Goal: Information Seeking & Learning: Learn about a topic

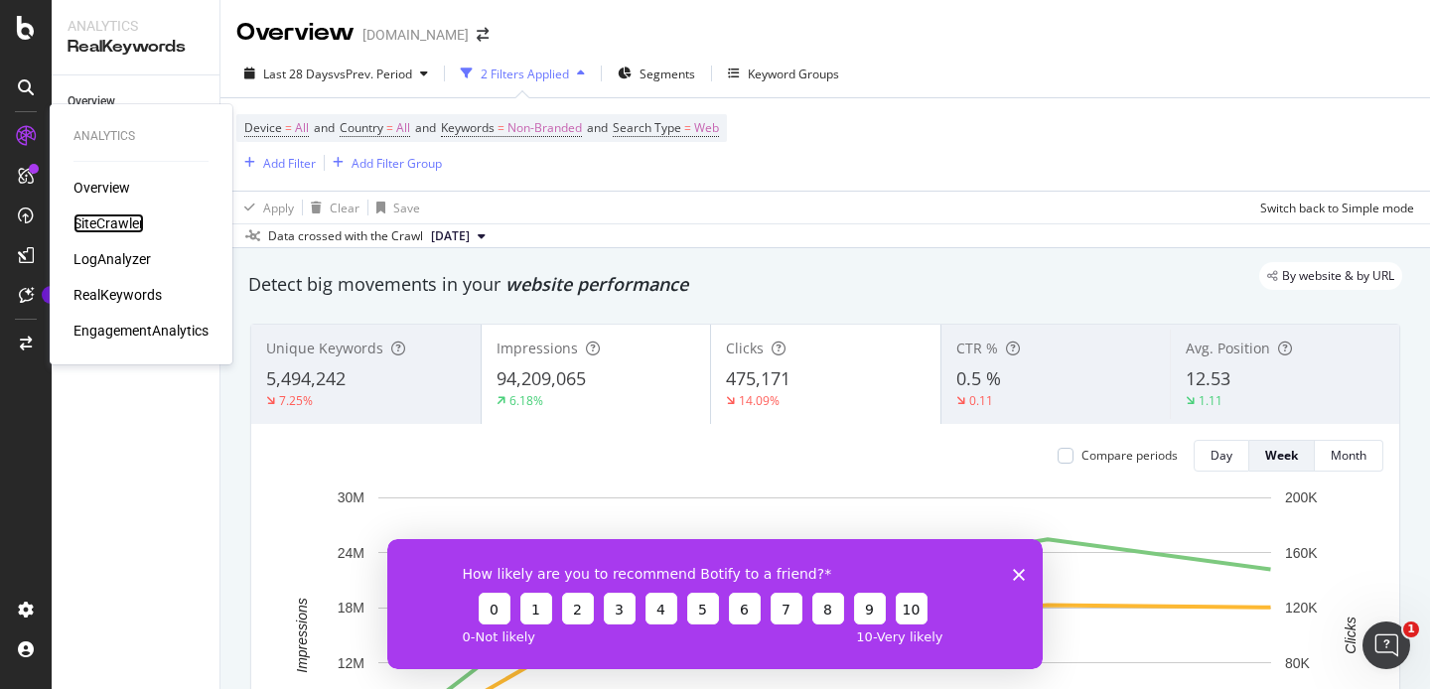
click at [119, 223] on div "SiteCrawler" at bounding box center [108, 223] width 70 height 20
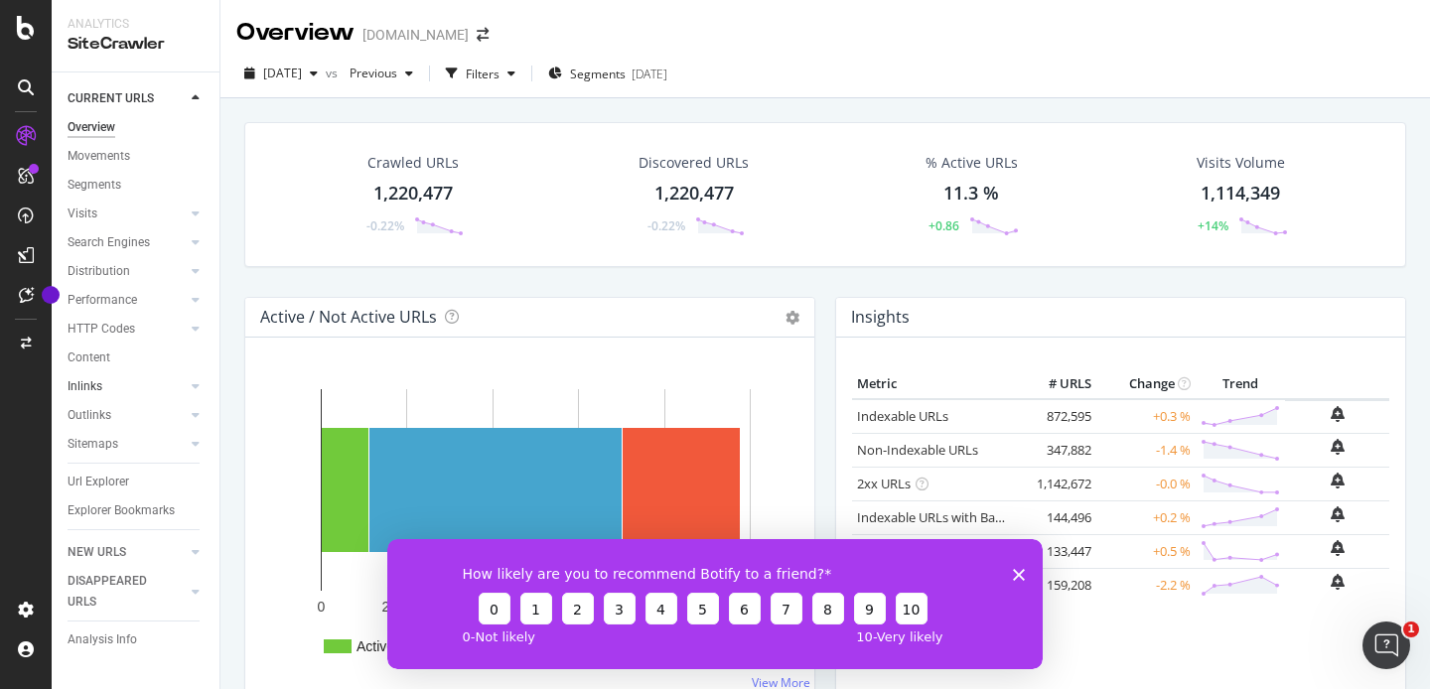
click at [176, 387] on div at bounding box center [176, 386] width 20 height 20
click at [199, 387] on icon at bounding box center [196, 386] width 8 height 12
click at [82, 383] on div "Inlinks" at bounding box center [85, 386] width 35 height 21
click at [499, 81] on div "Filters" at bounding box center [483, 74] width 34 height 17
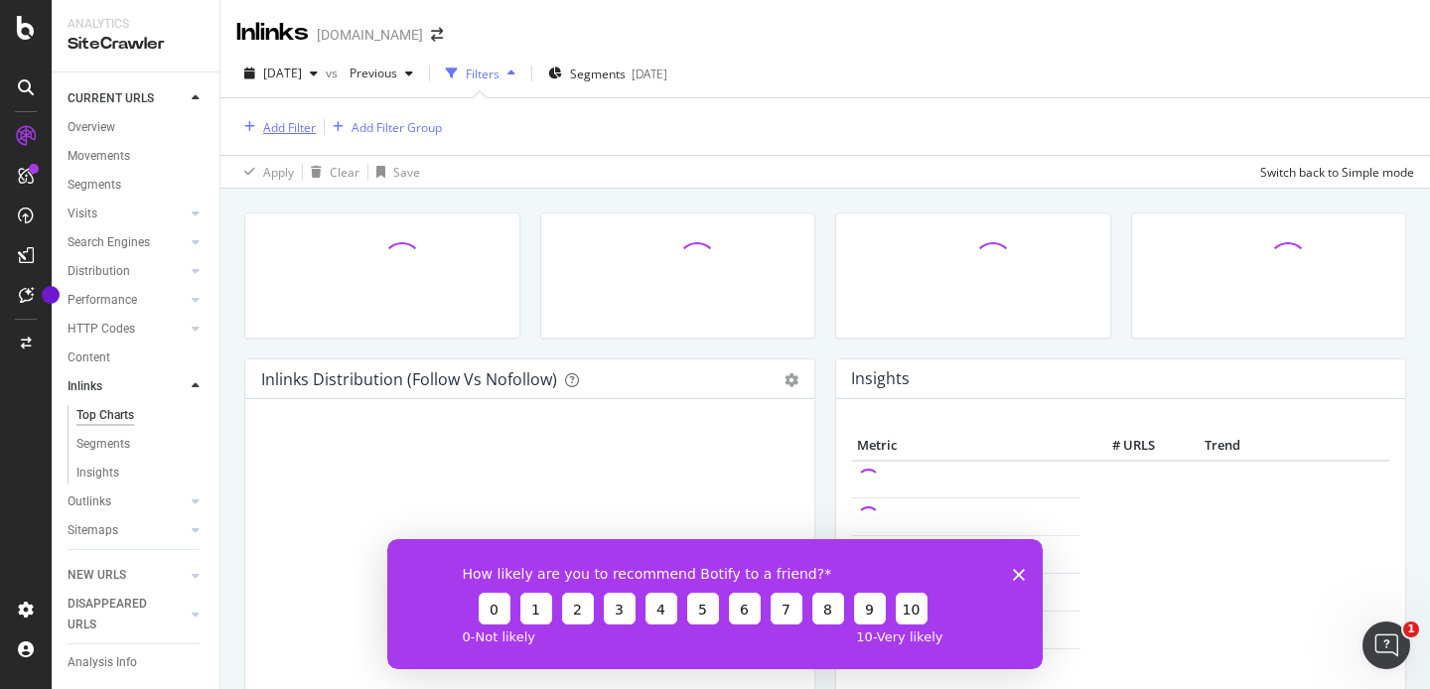
click at [284, 124] on div "Add Filter" at bounding box center [289, 127] width 53 height 17
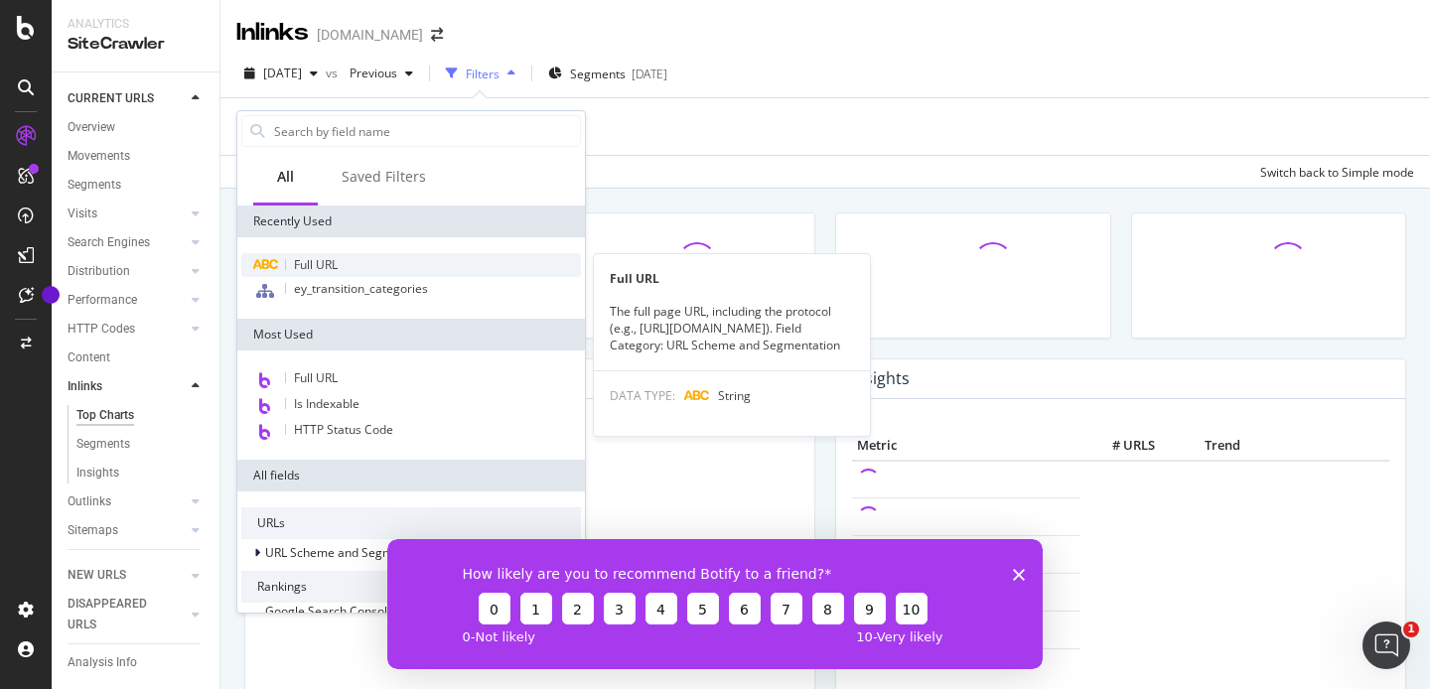
click at [349, 261] on div "Full URL" at bounding box center [411, 265] width 340 height 24
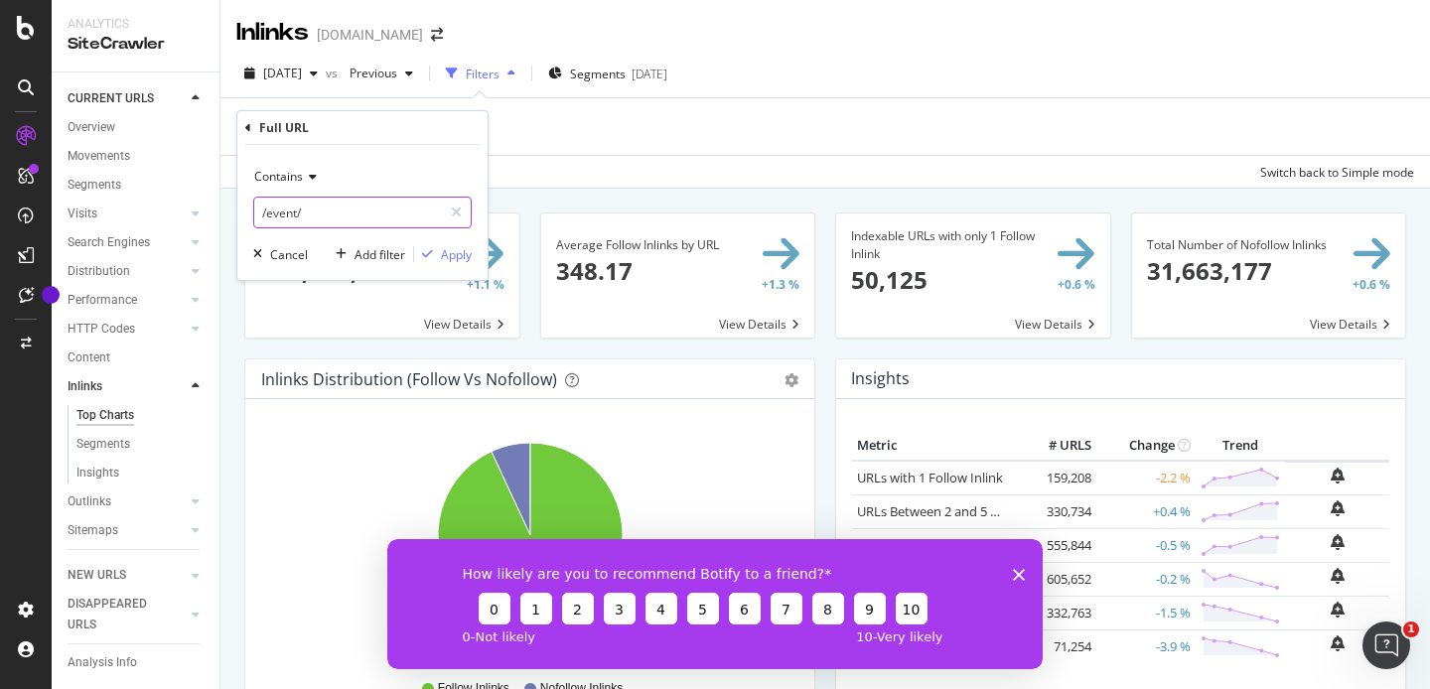
click at [331, 212] on input "/event/" at bounding box center [348, 213] width 188 height 32
paste input "https://www.twinkl.co.uk/apps/twinkl-monster-island-app"
type input "https://www.twinkl.co.uk/apps/twinkl-monster-island-app"
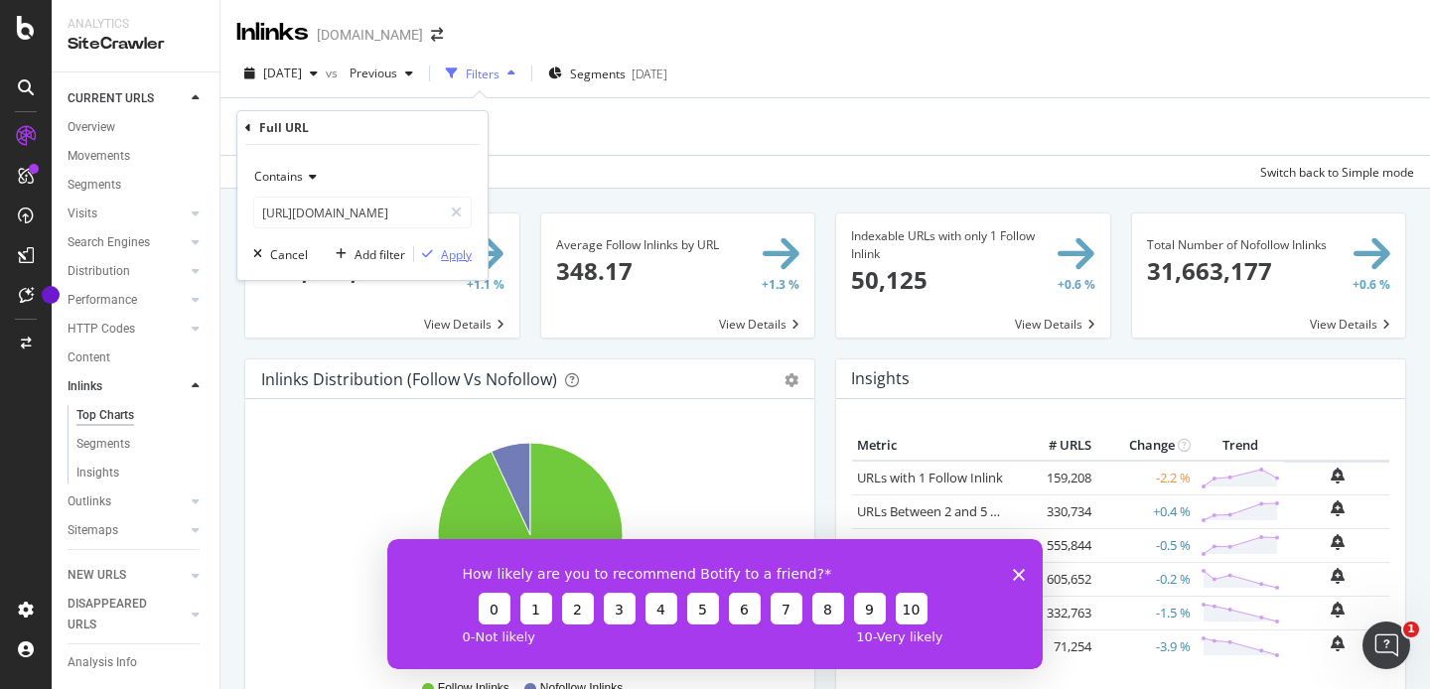
click at [456, 251] on div "Apply" at bounding box center [456, 254] width 31 height 17
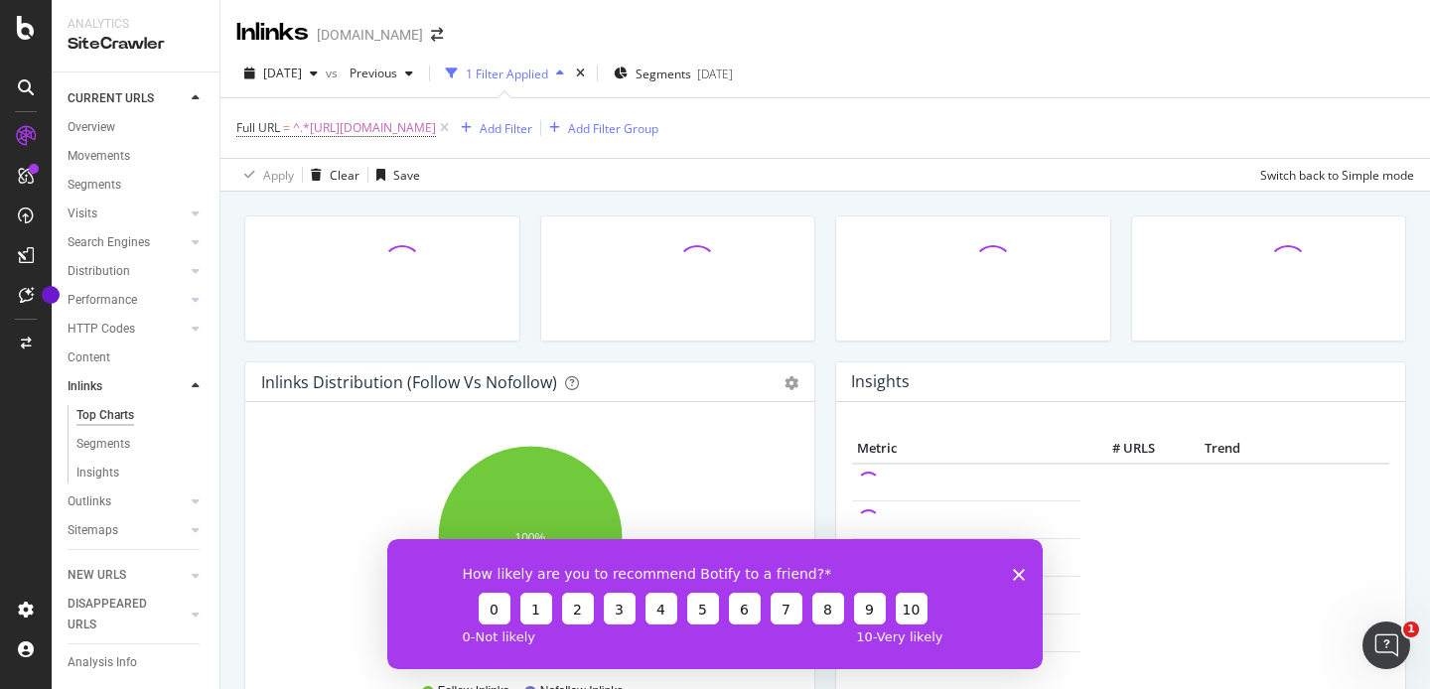
scroll to position [318, 0]
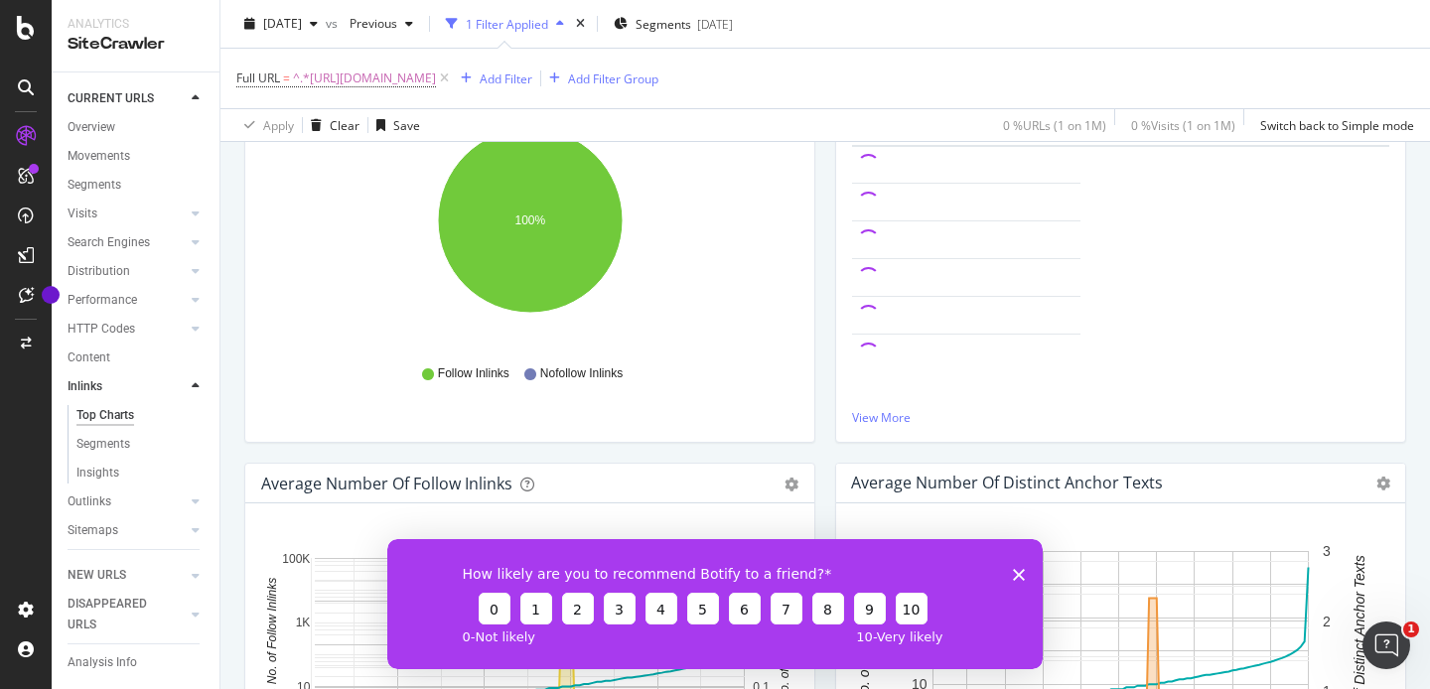
click at [1024, 568] on icon "Close survey" at bounding box center [1019, 574] width 12 height 12
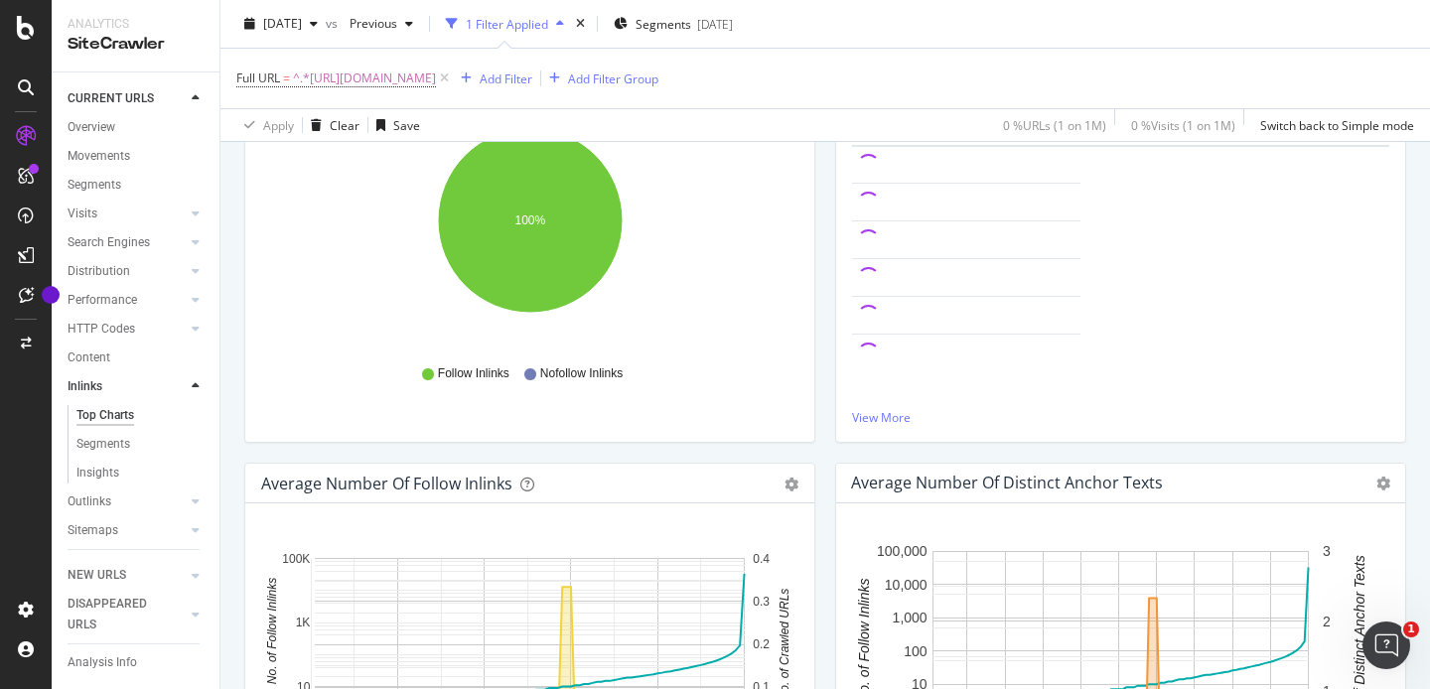
click at [1019, 571] on rect "A chart." at bounding box center [1120, 656] width 376 height 210
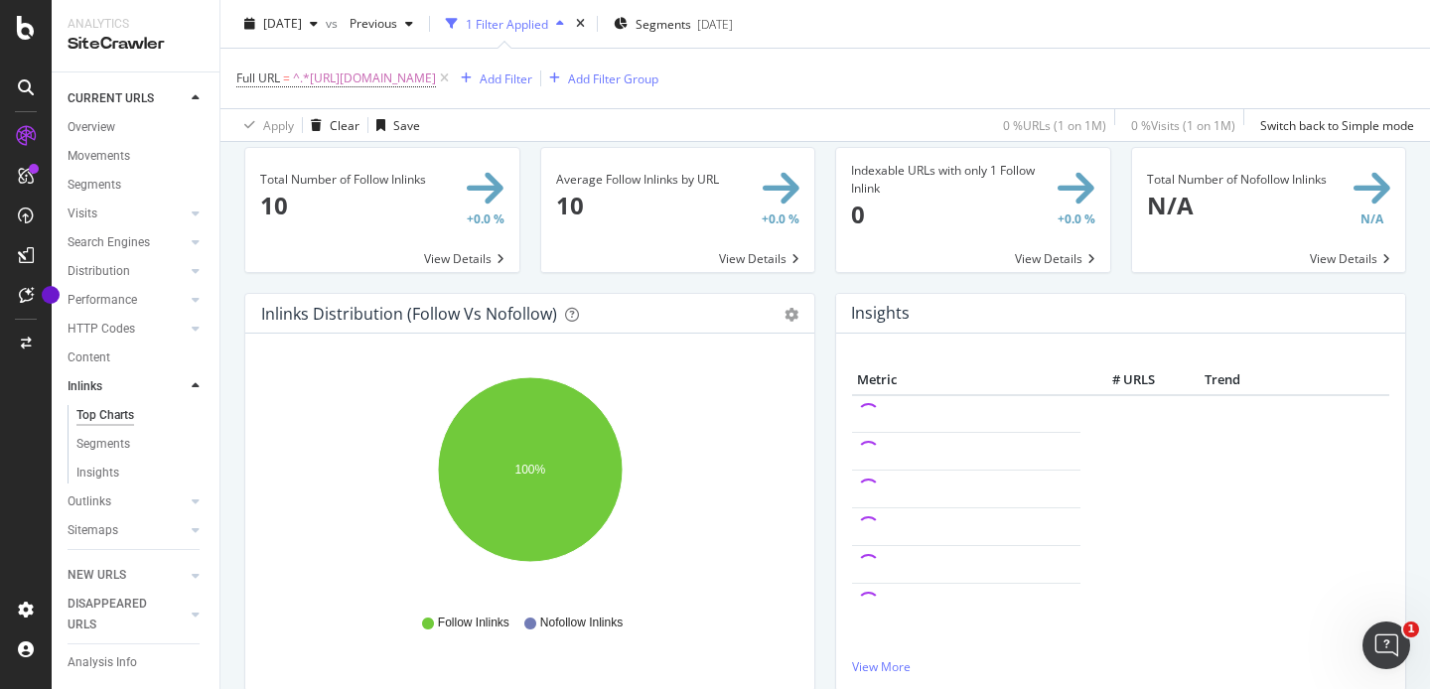
scroll to position [67, 0]
click at [464, 252] on span at bounding box center [382, 212] width 274 height 124
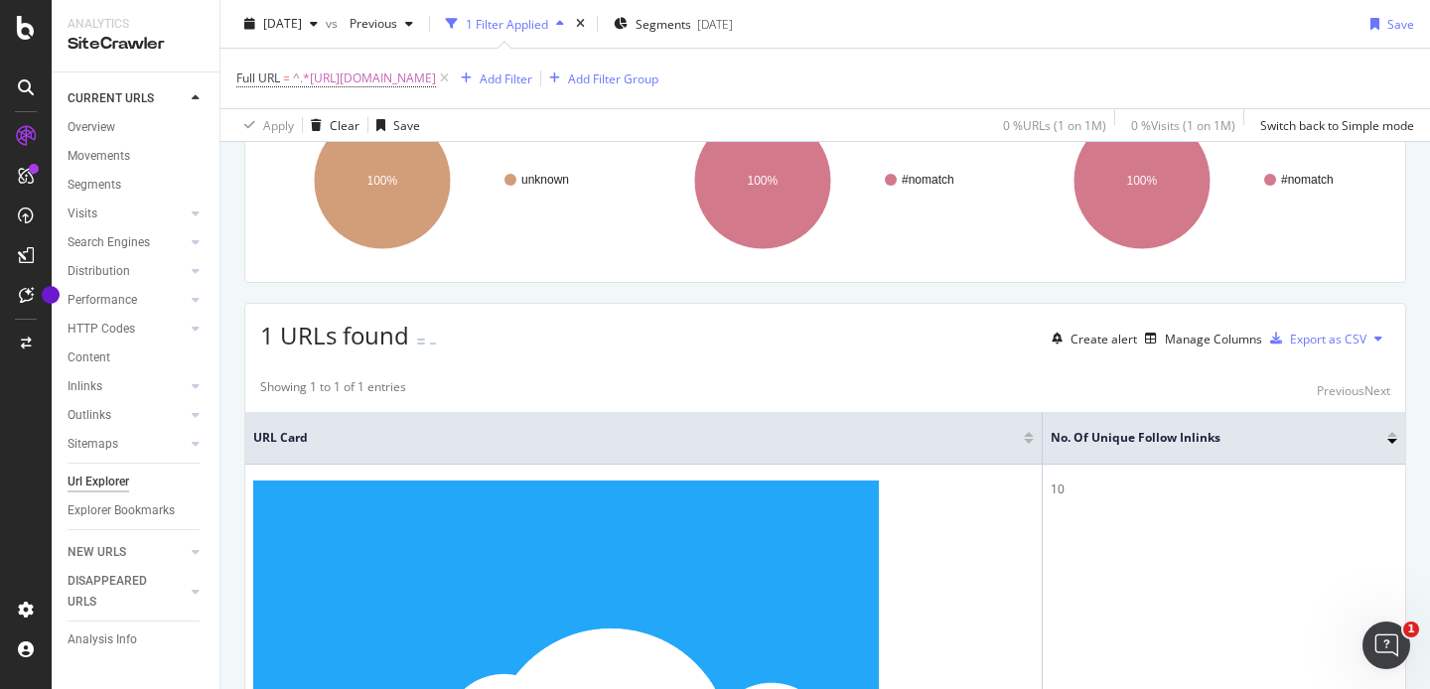
scroll to position [175, 0]
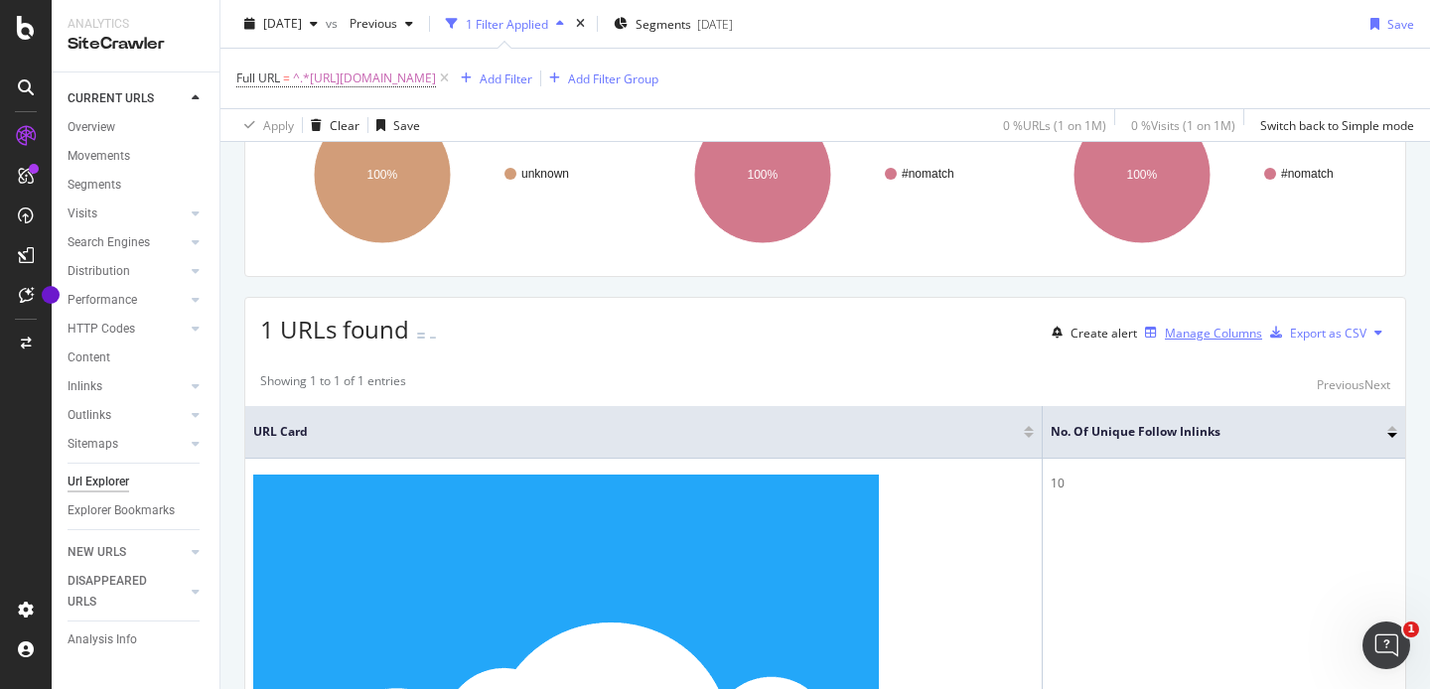
click at [1165, 341] on div "Manage Columns" at bounding box center [1212, 333] width 97 height 17
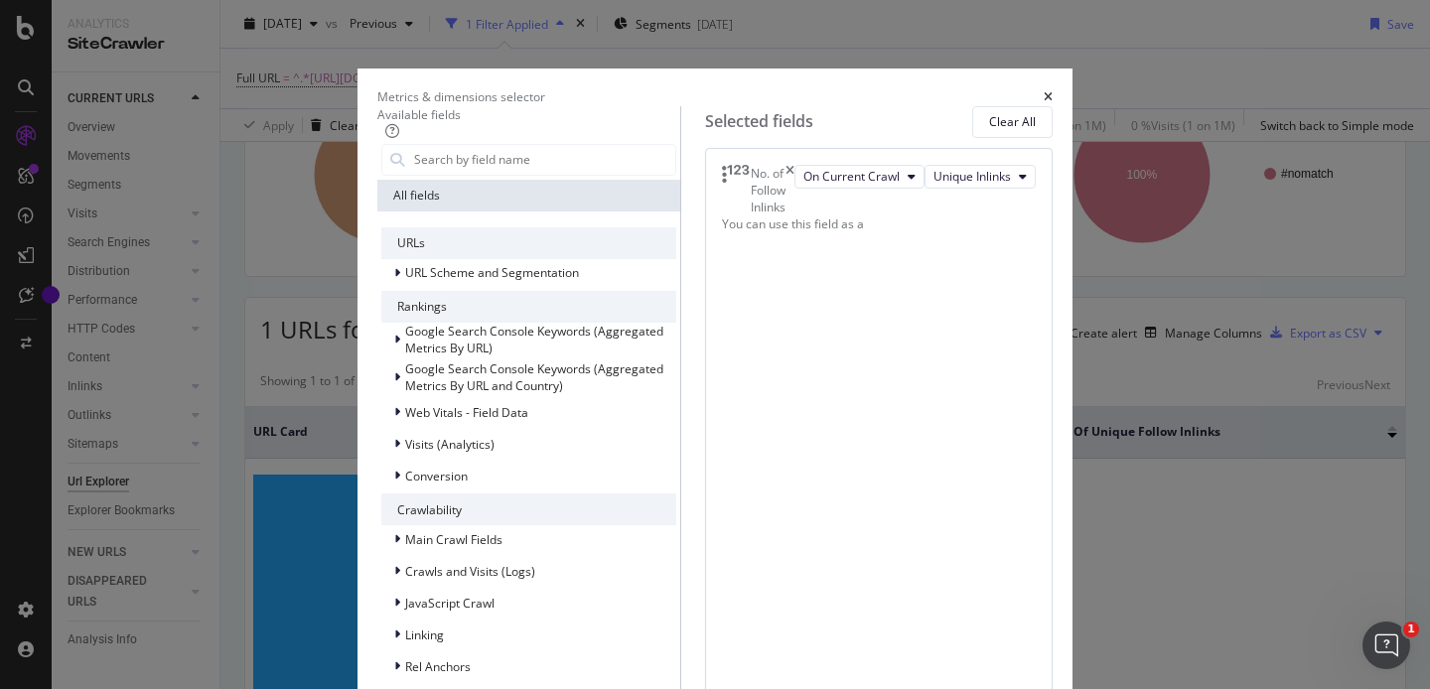
scroll to position [431, 0]
click at [394, 628] on icon "modal" at bounding box center [397, 634] width 6 height 12
click at [418, 684] on span "Outlinks to Internal URLs (Full Link Graph)" at bounding box center [506, 692] width 227 height 17
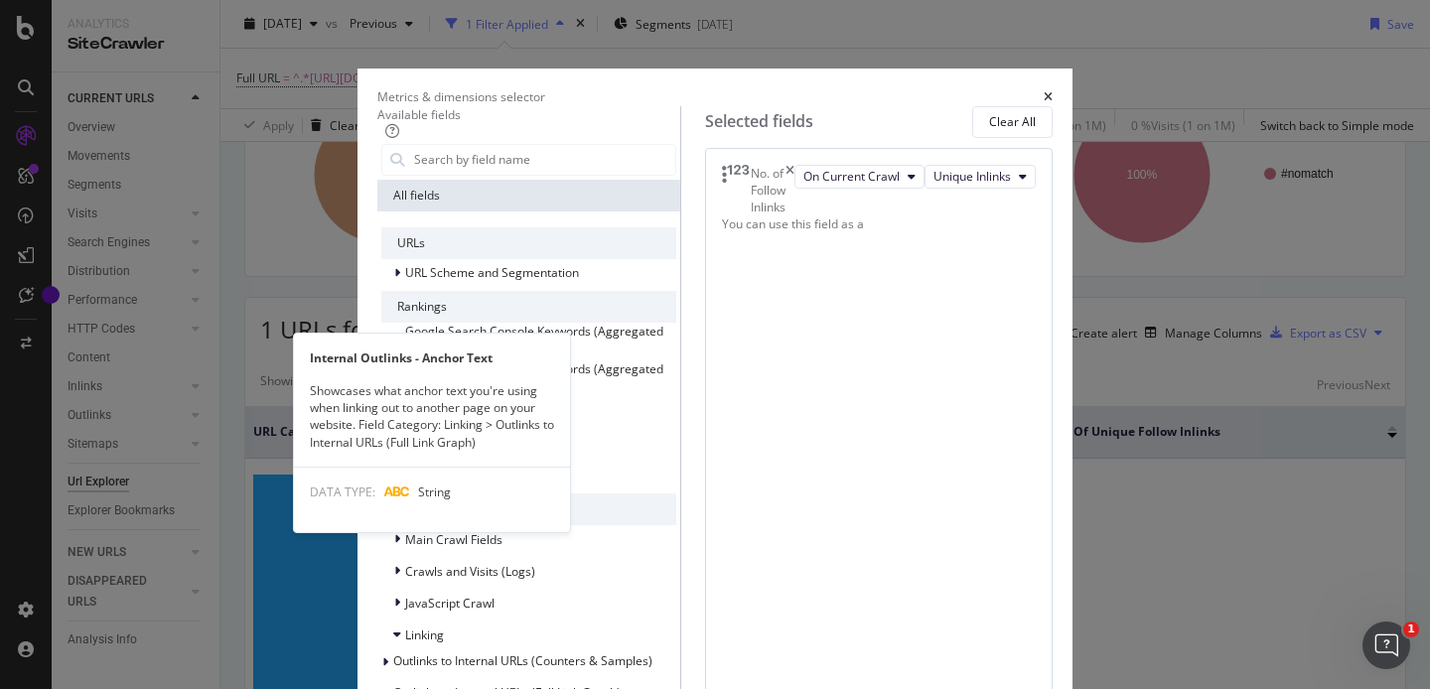
scroll to position [384, 0]
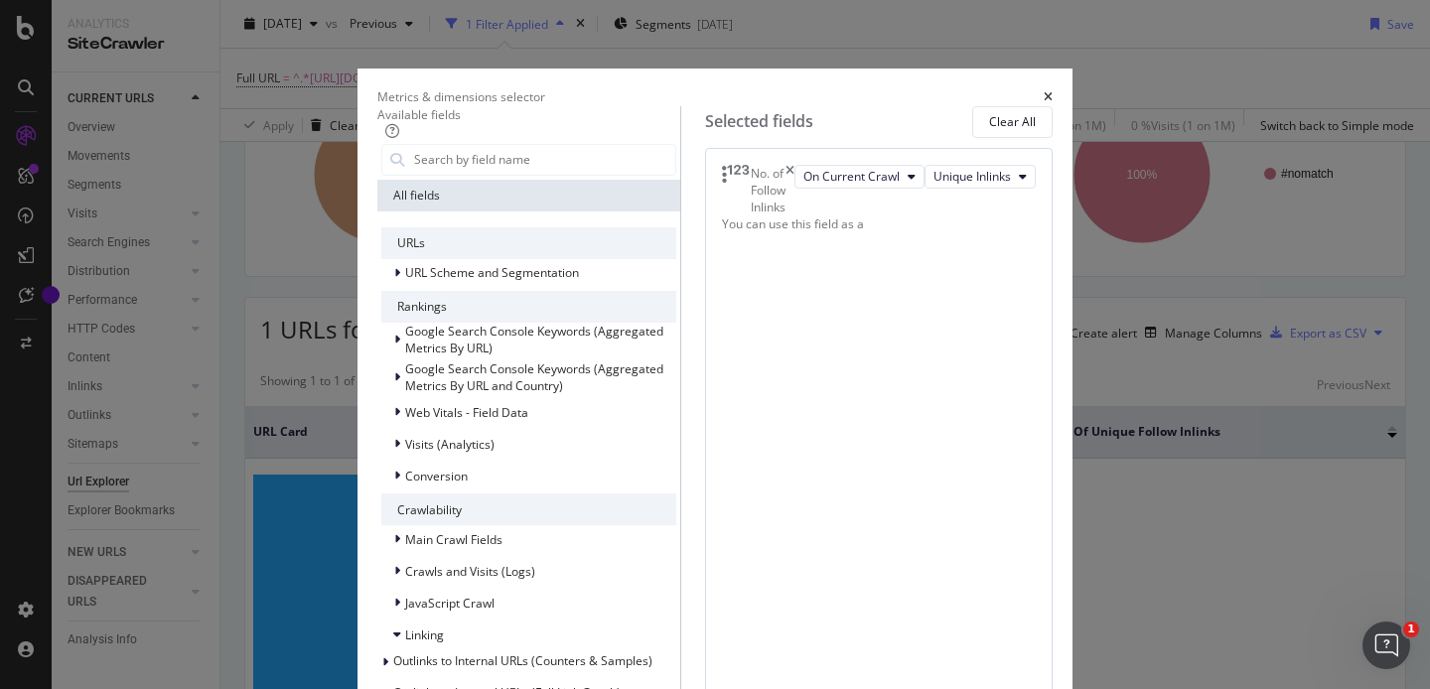
click at [466, 680] on div "Outlinks to Internal URLs (Full Link Graph)" at bounding box center [528, 694] width 295 height 28
click at [468, 652] on span "Outlinks to Internal URLs (Counters & Samples)" at bounding box center [522, 660] width 259 height 17
click at [468, 281] on span "URL Scheme and Segmentation" at bounding box center [492, 272] width 174 height 17
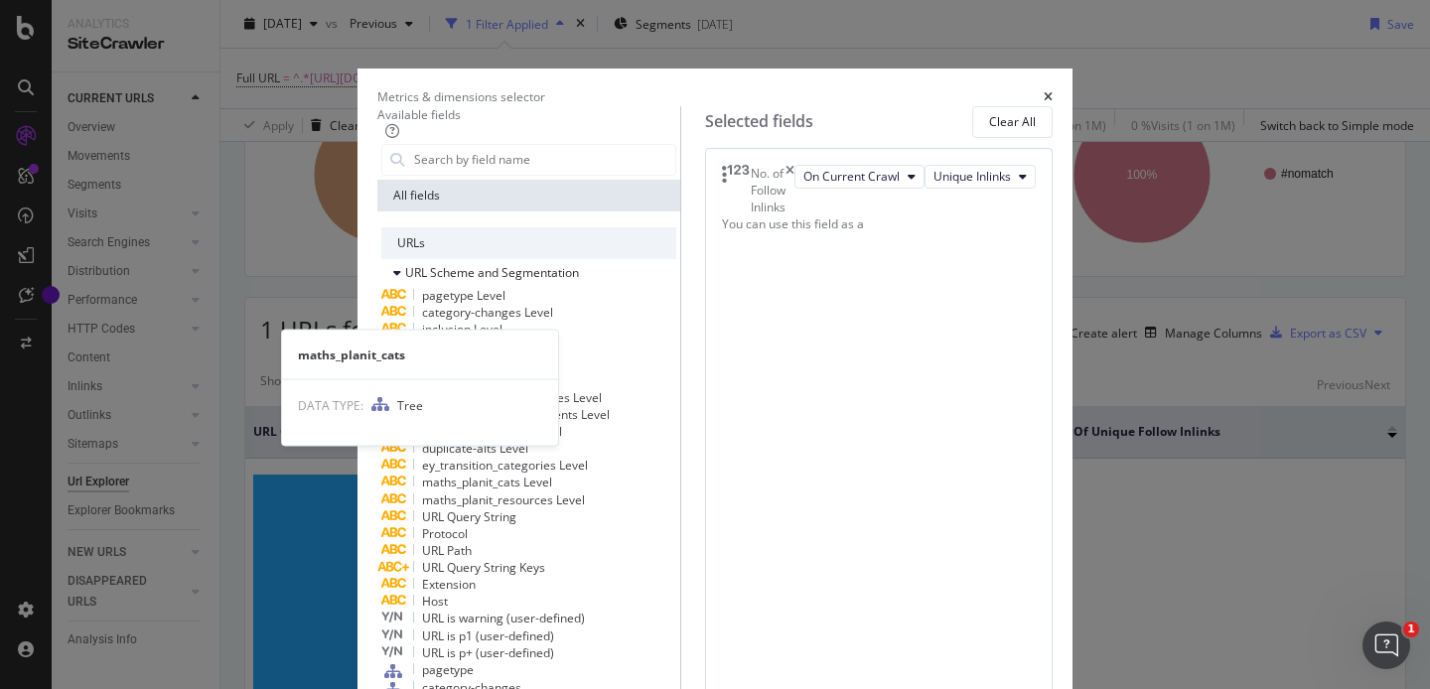
scroll to position [760, 0]
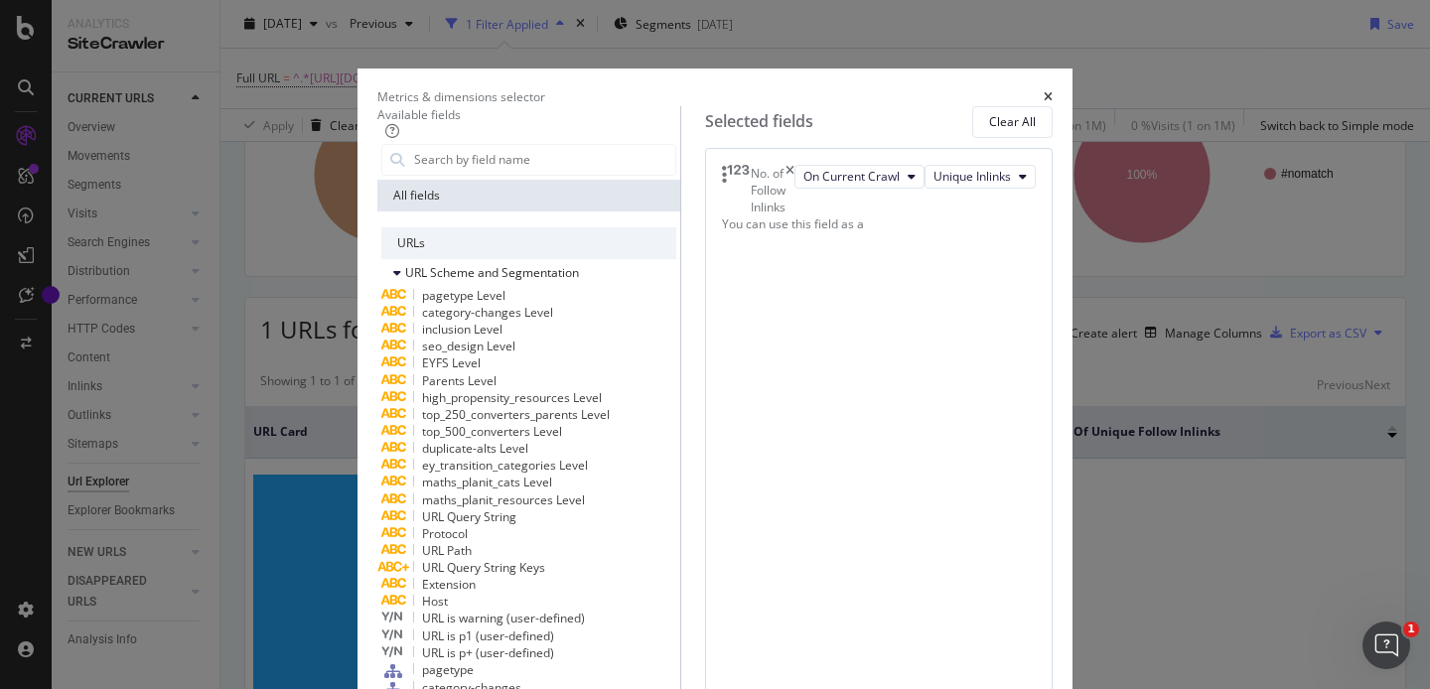
click at [1052, 88] on div "Metrics & dimensions selector" at bounding box center [714, 96] width 675 height 17
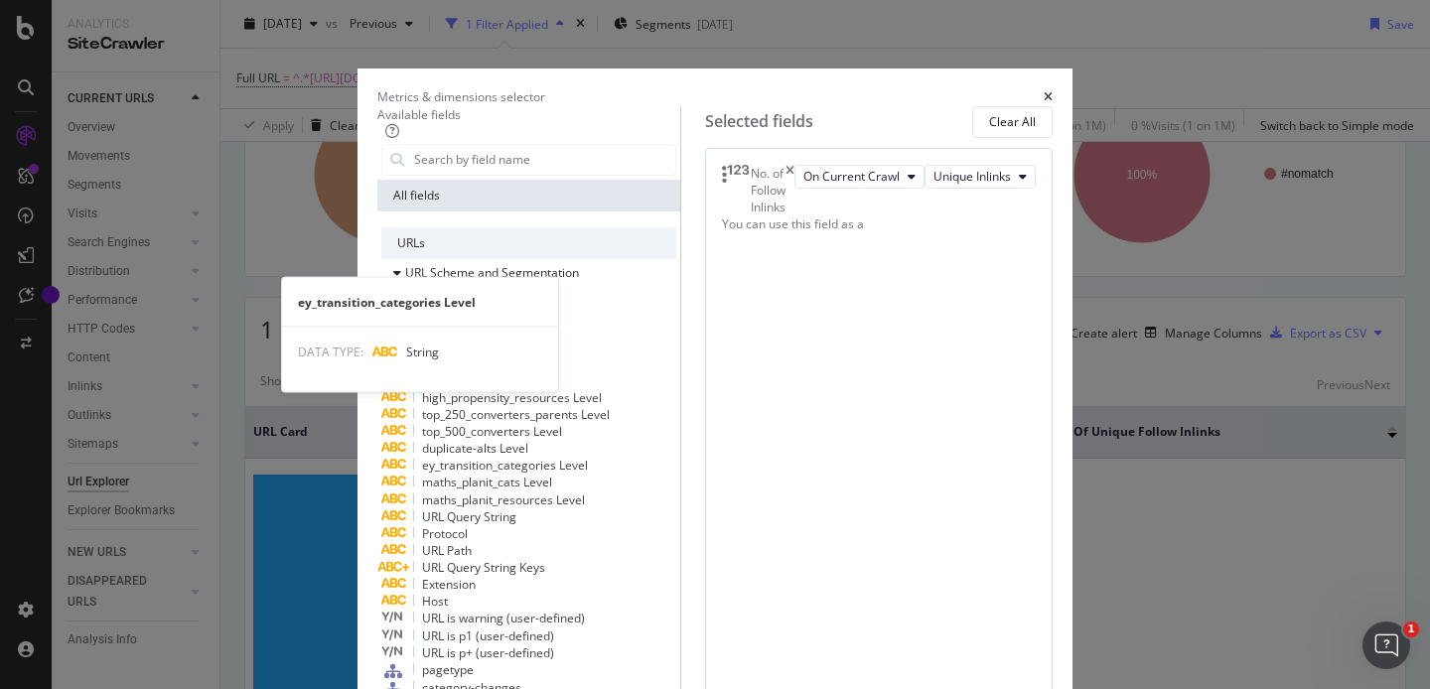
scroll to position [0, 0]
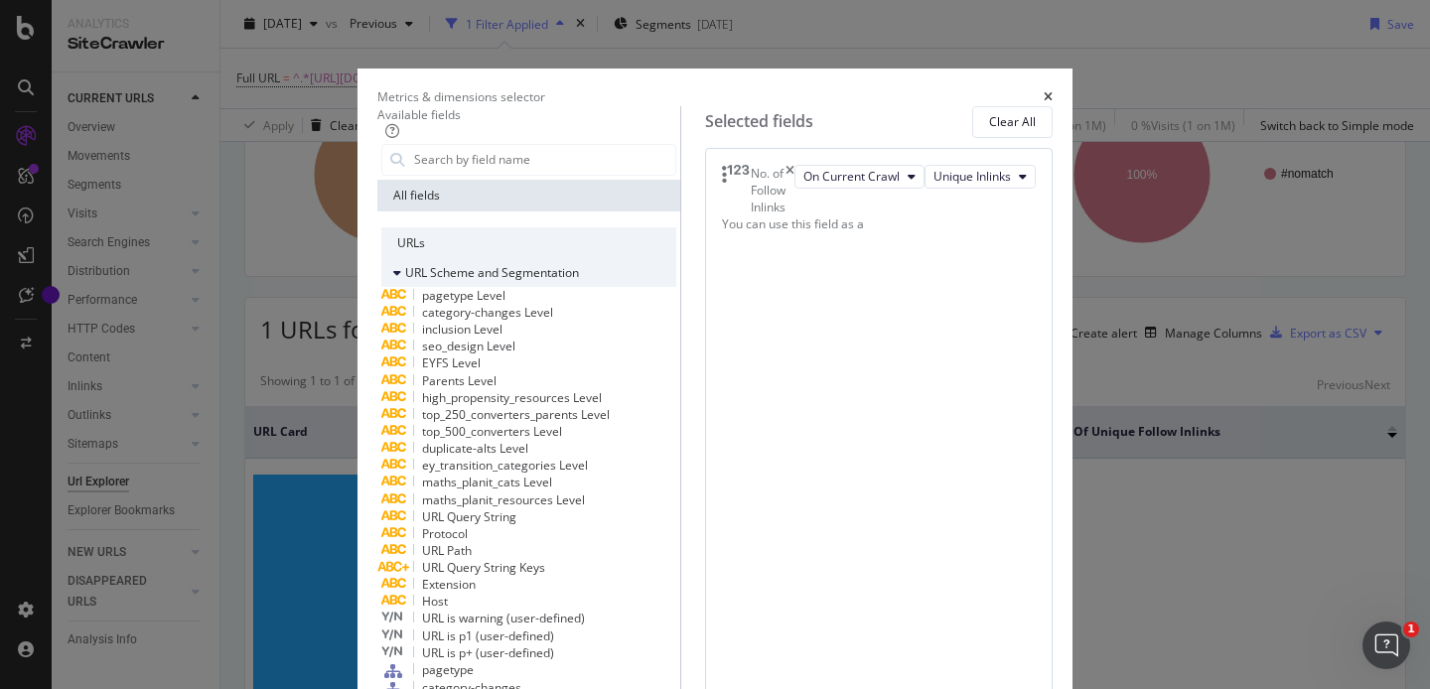
click at [410, 281] on span "URL Scheme and Segmentation" at bounding box center [492, 272] width 174 height 17
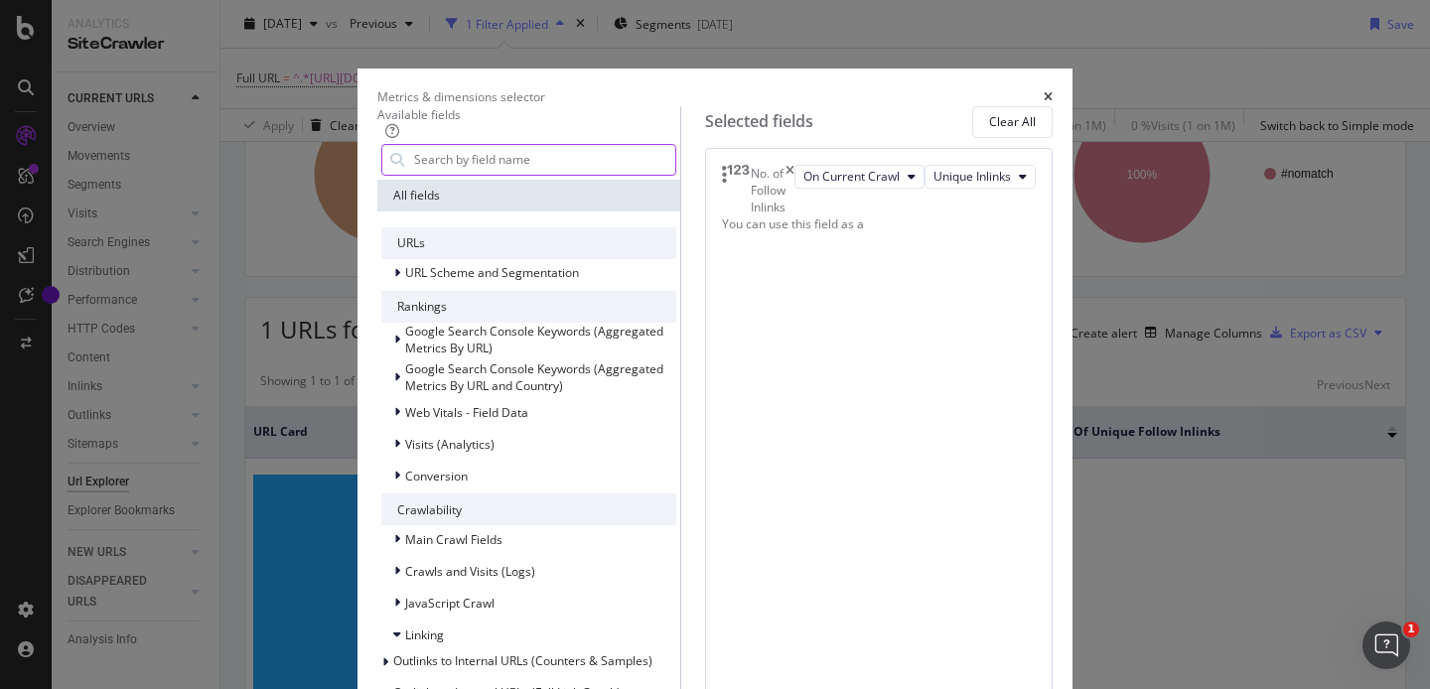
click at [412, 166] on input "modal" at bounding box center [543, 160] width 263 height 30
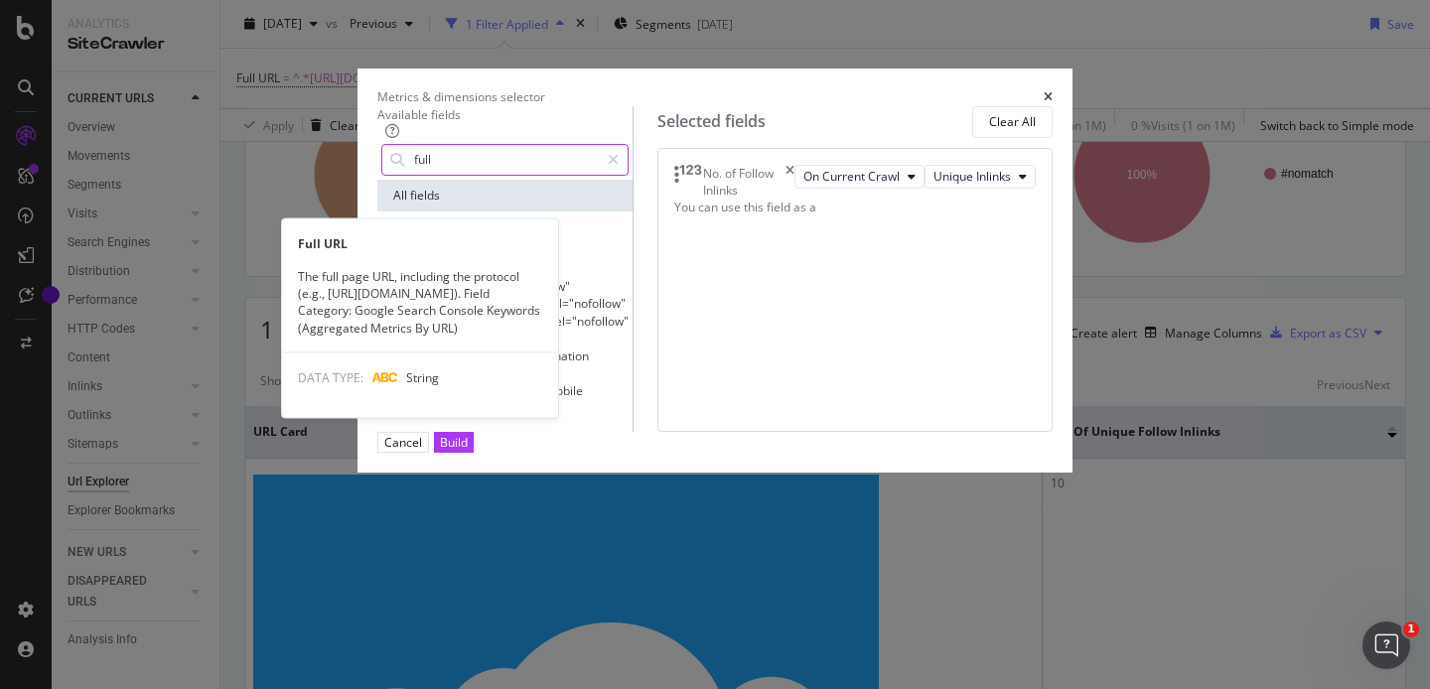
type input "full"
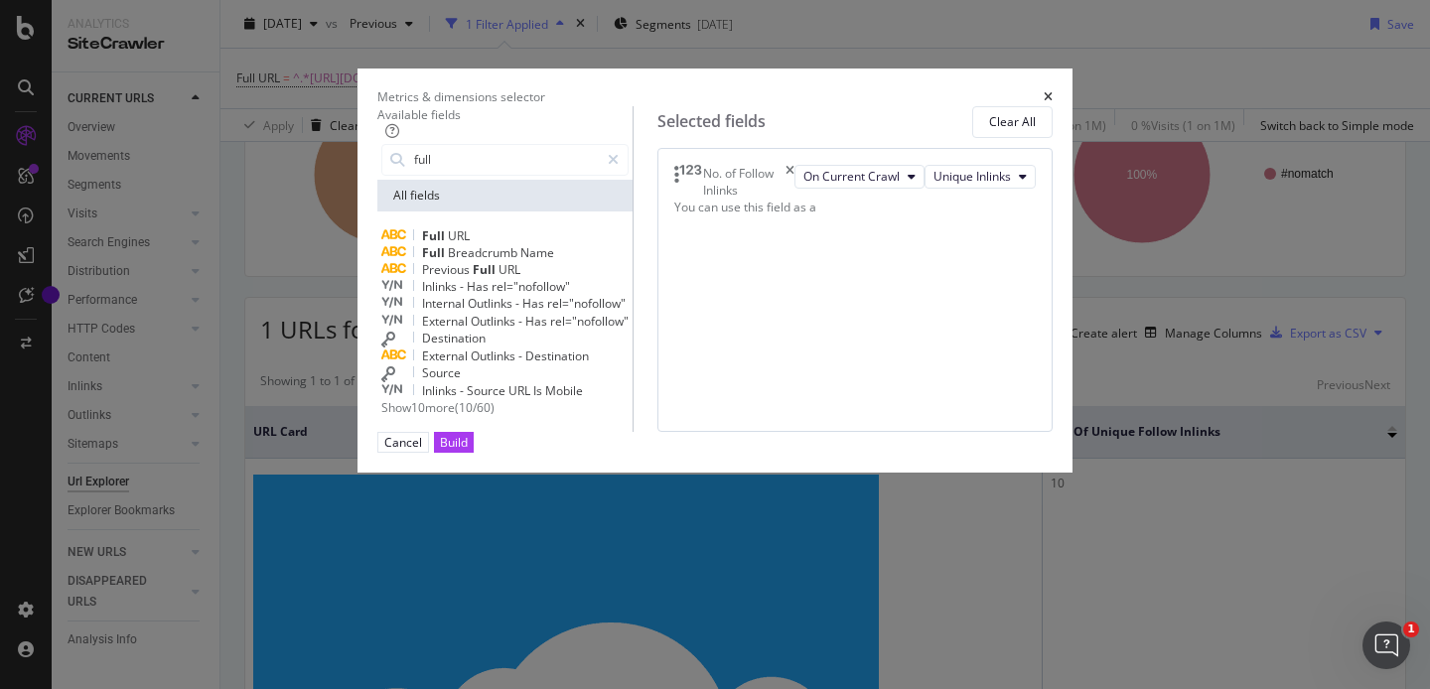
click at [422, 244] on span "Full" at bounding box center [435, 235] width 26 height 17
click at [468, 451] on div "Build" at bounding box center [454, 442] width 28 height 17
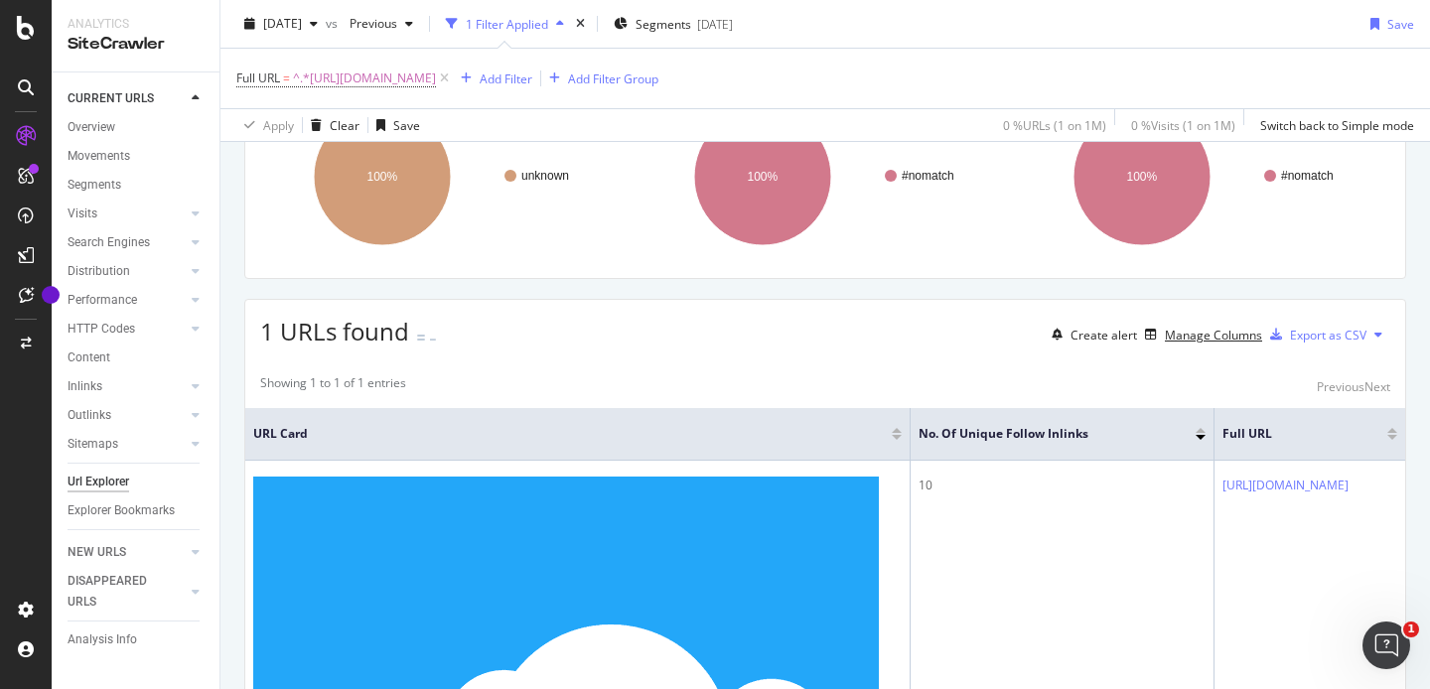
scroll to position [175, 0]
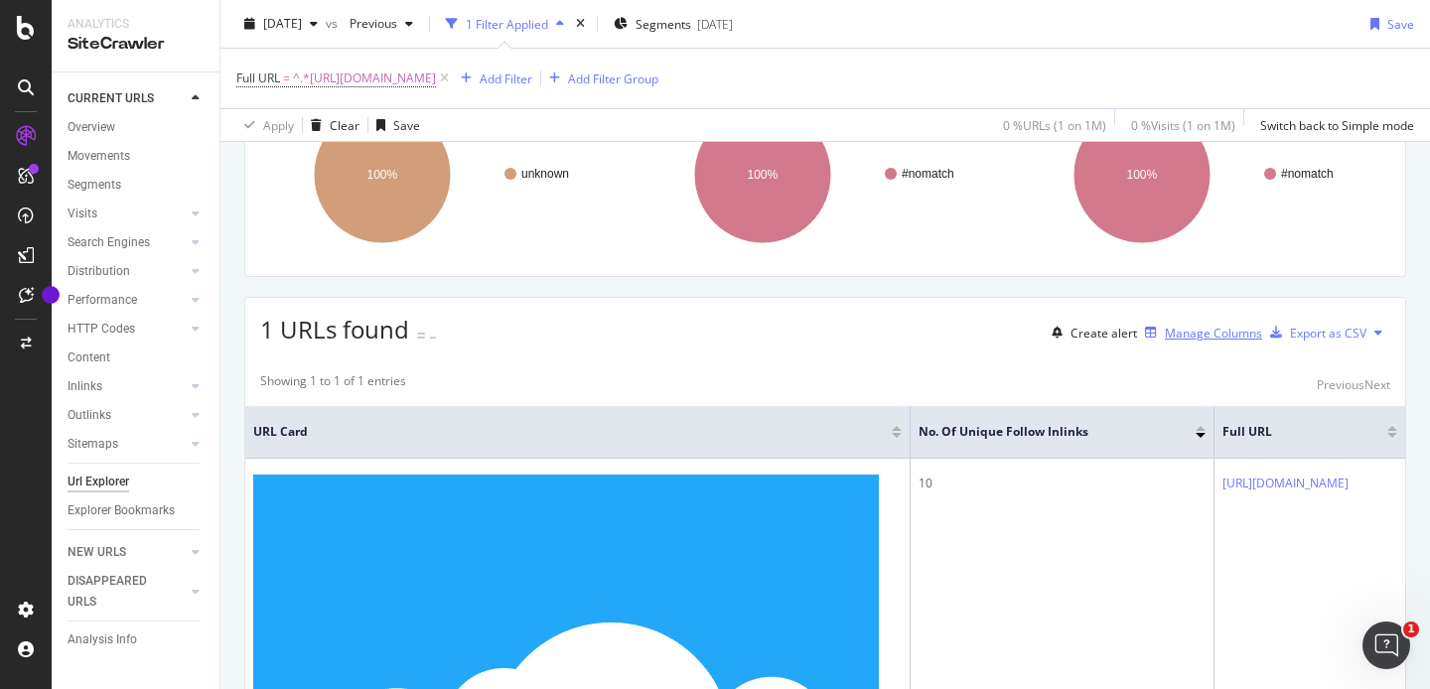
click at [1196, 341] on div "Manage Columns" at bounding box center [1212, 333] width 97 height 17
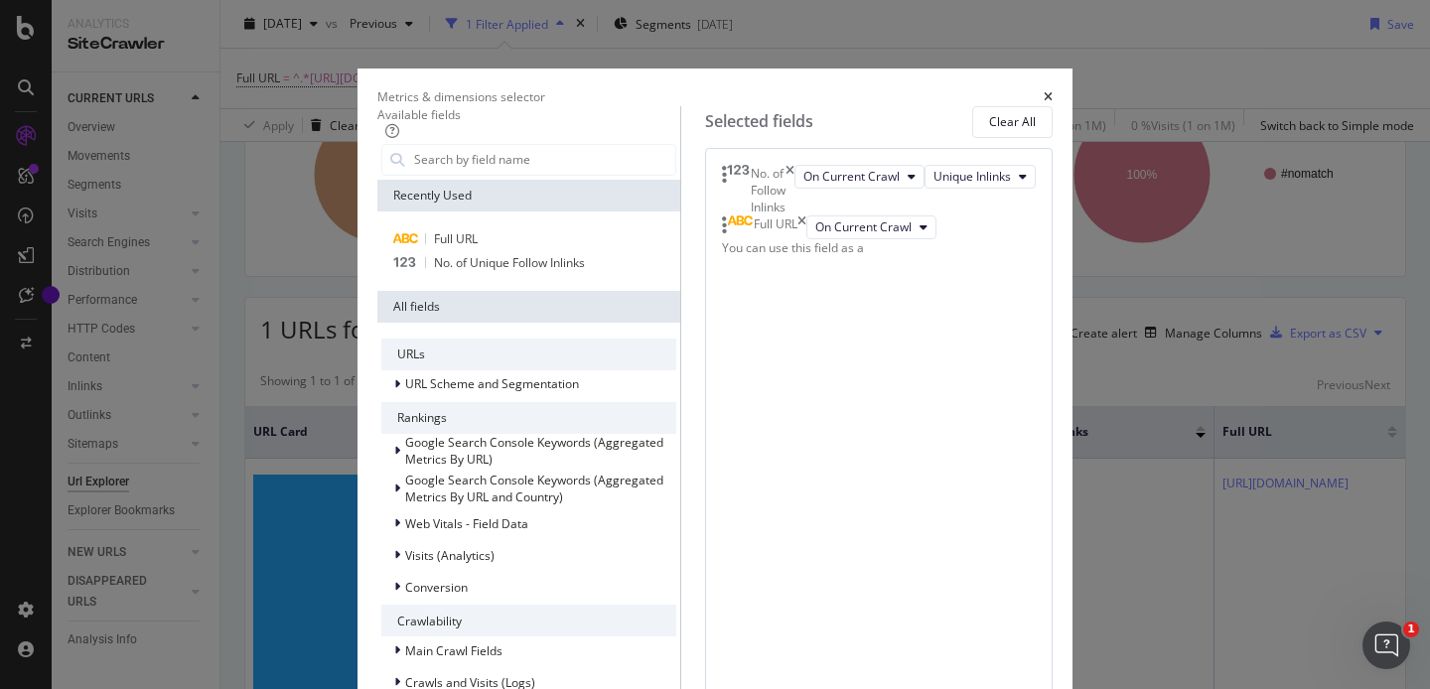
scroll to position [387, 0]
click at [216, 184] on div "Metrics & dimensions selector Available fields Recently Used Full URL No. of Un…" at bounding box center [715, 344] width 1430 height 689
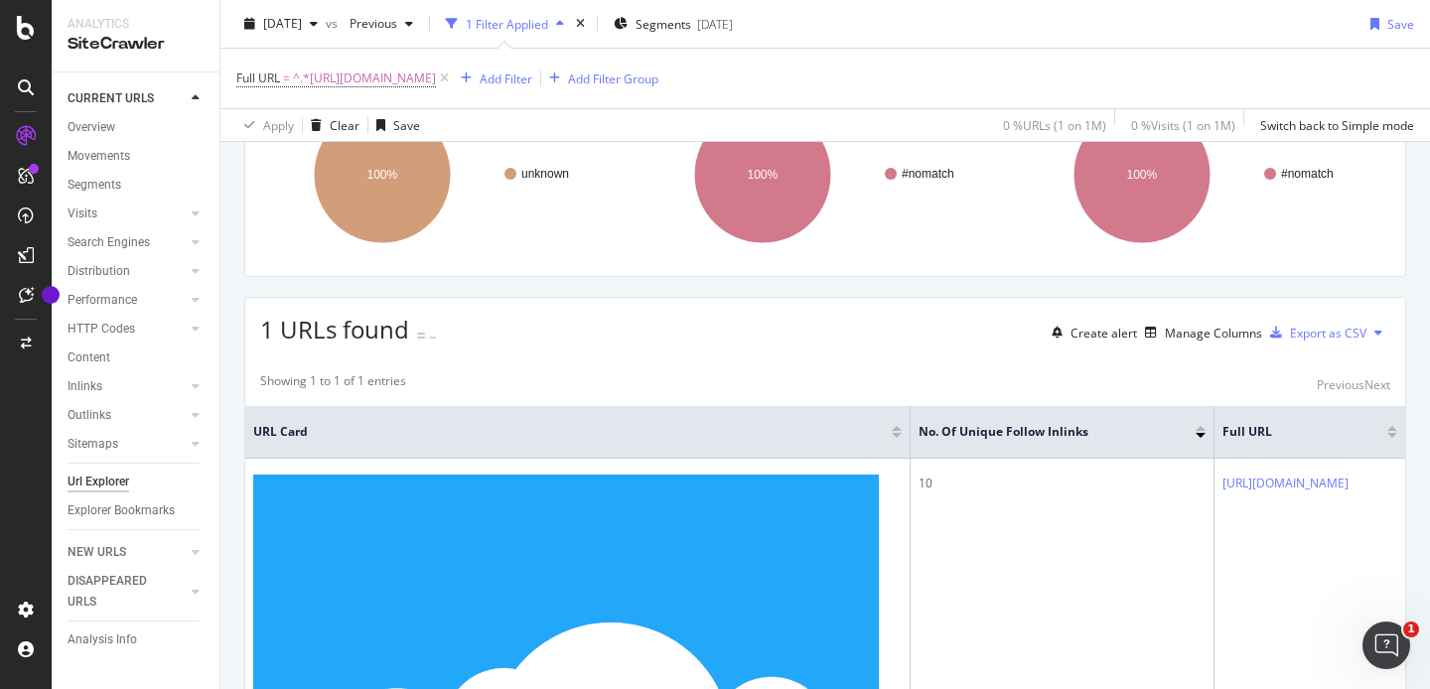
click at [100, 480] on div "Url Explorer" at bounding box center [99, 482] width 62 height 21
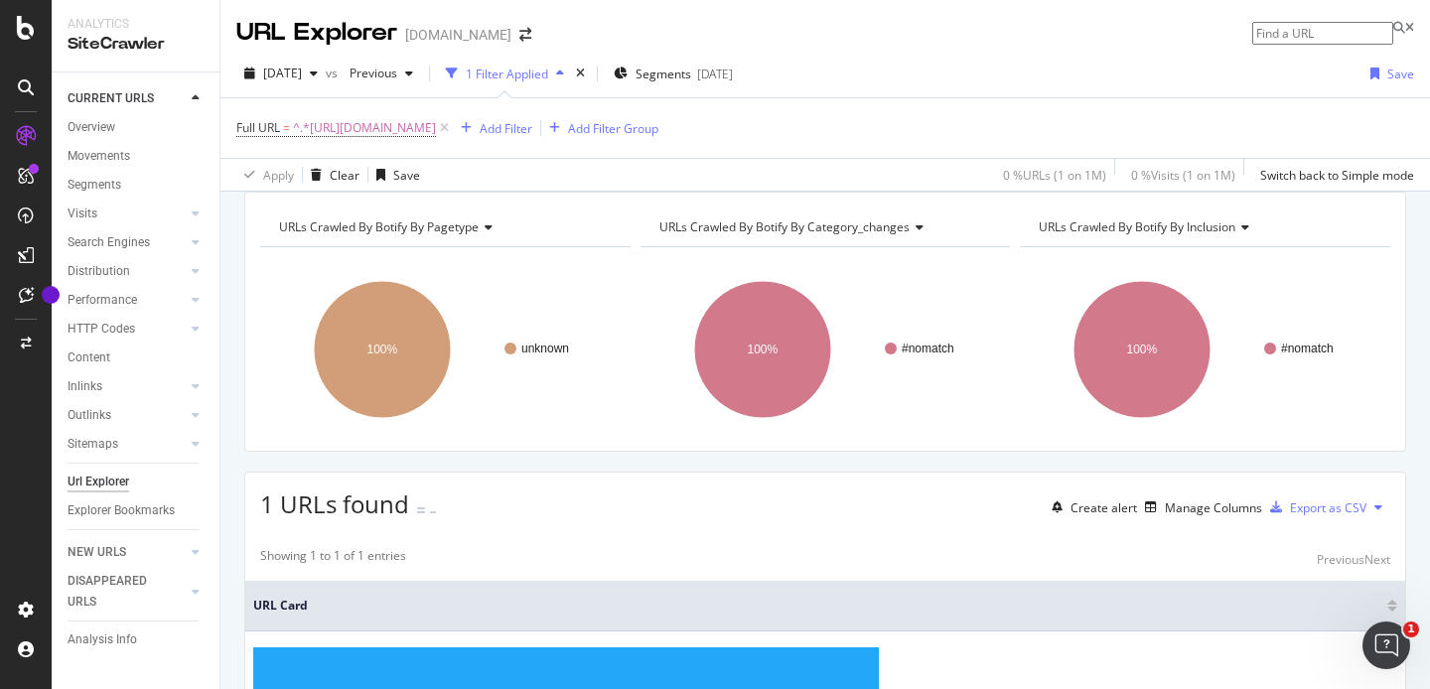
click at [274, 40] on div "URL Explorer" at bounding box center [316, 33] width 161 height 34
click at [107, 37] on div "SiteCrawler" at bounding box center [136, 44] width 136 height 23
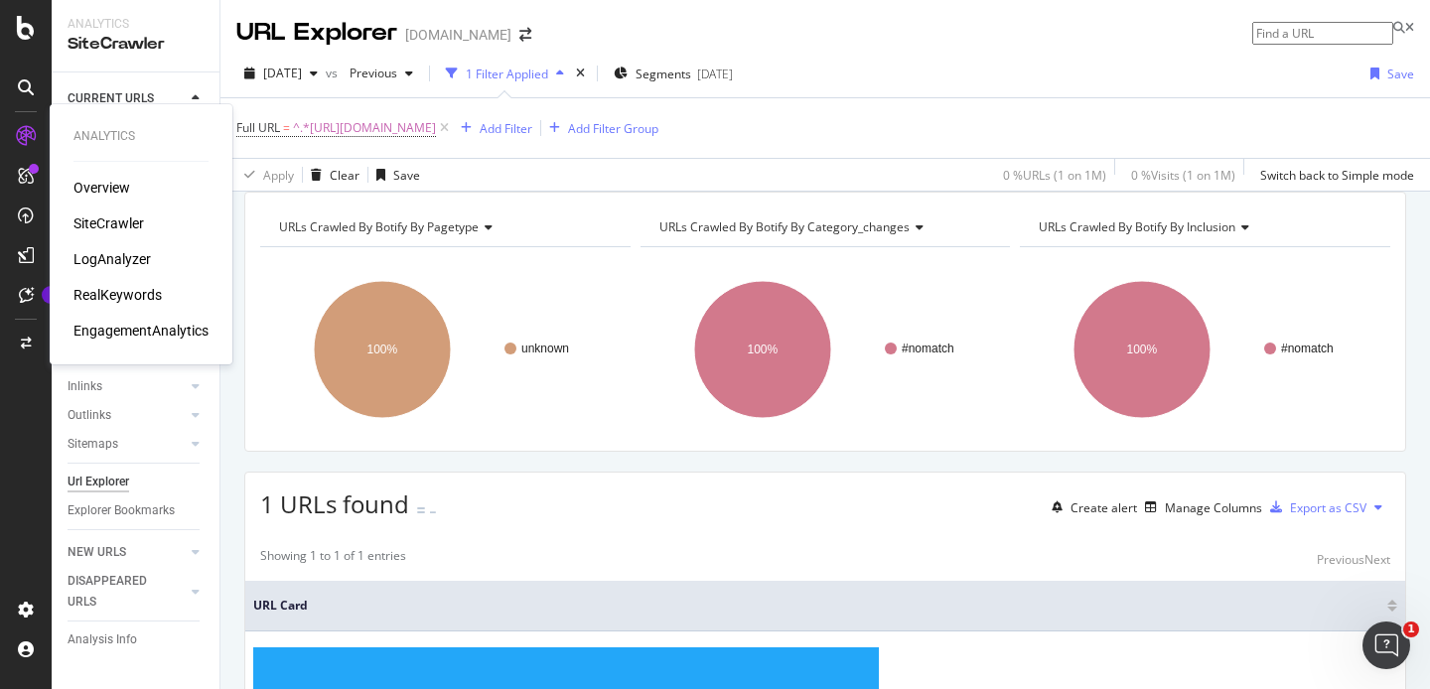
click at [110, 221] on div "SiteCrawler" at bounding box center [108, 223] width 70 height 20
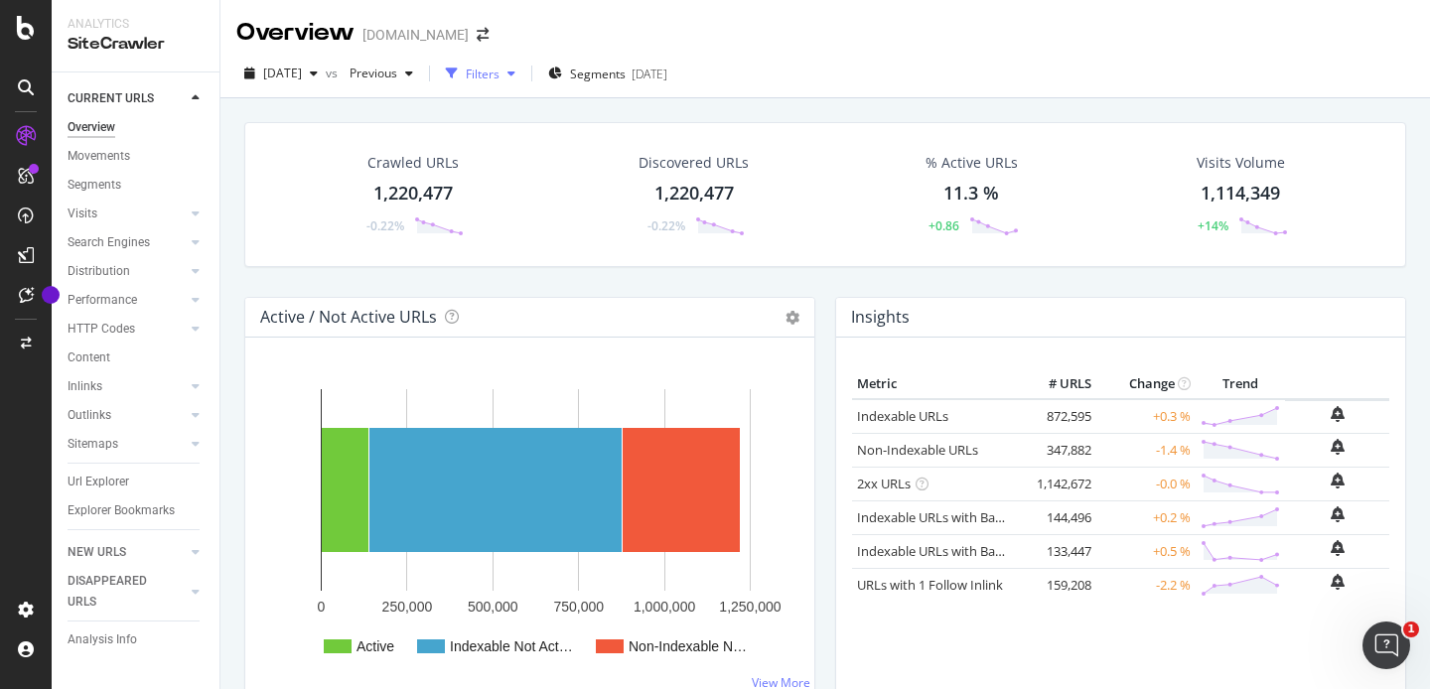
click at [499, 71] on div "Filters" at bounding box center [483, 74] width 34 height 17
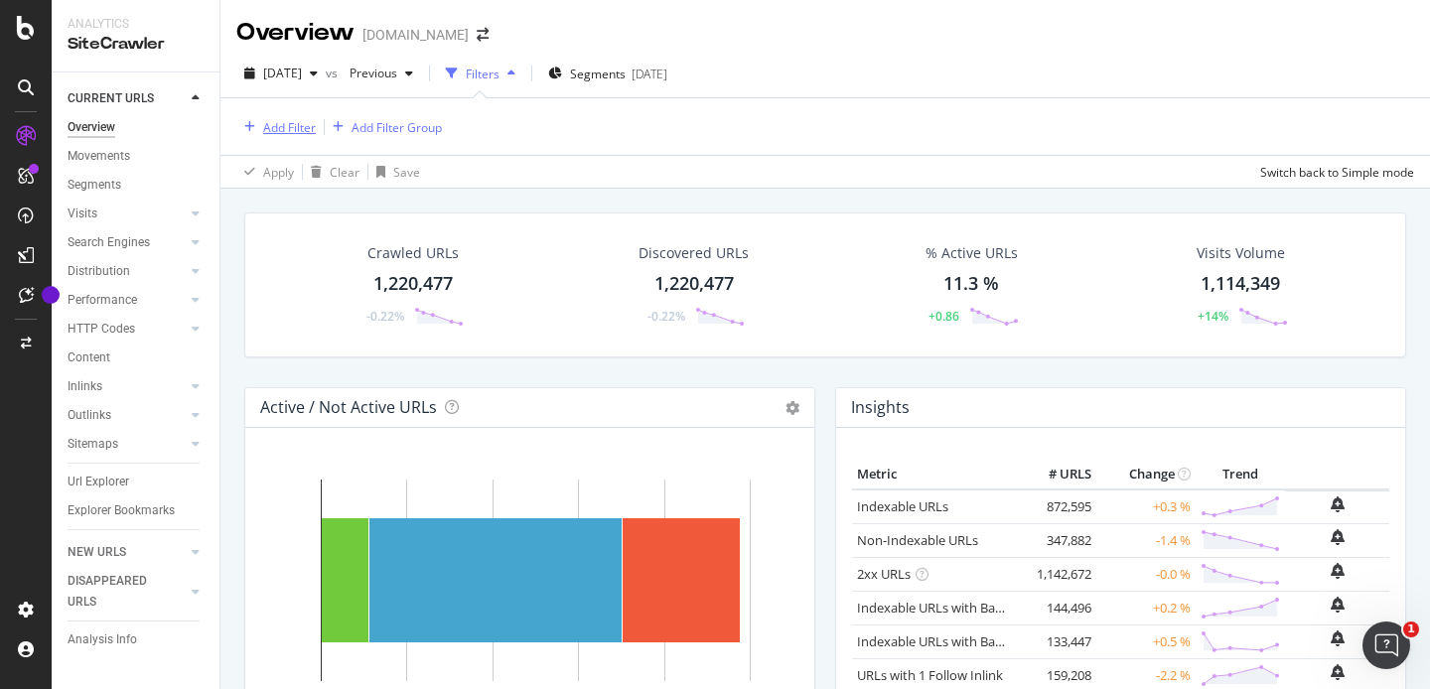
click at [271, 126] on div "Add Filter" at bounding box center [289, 127] width 53 height 17
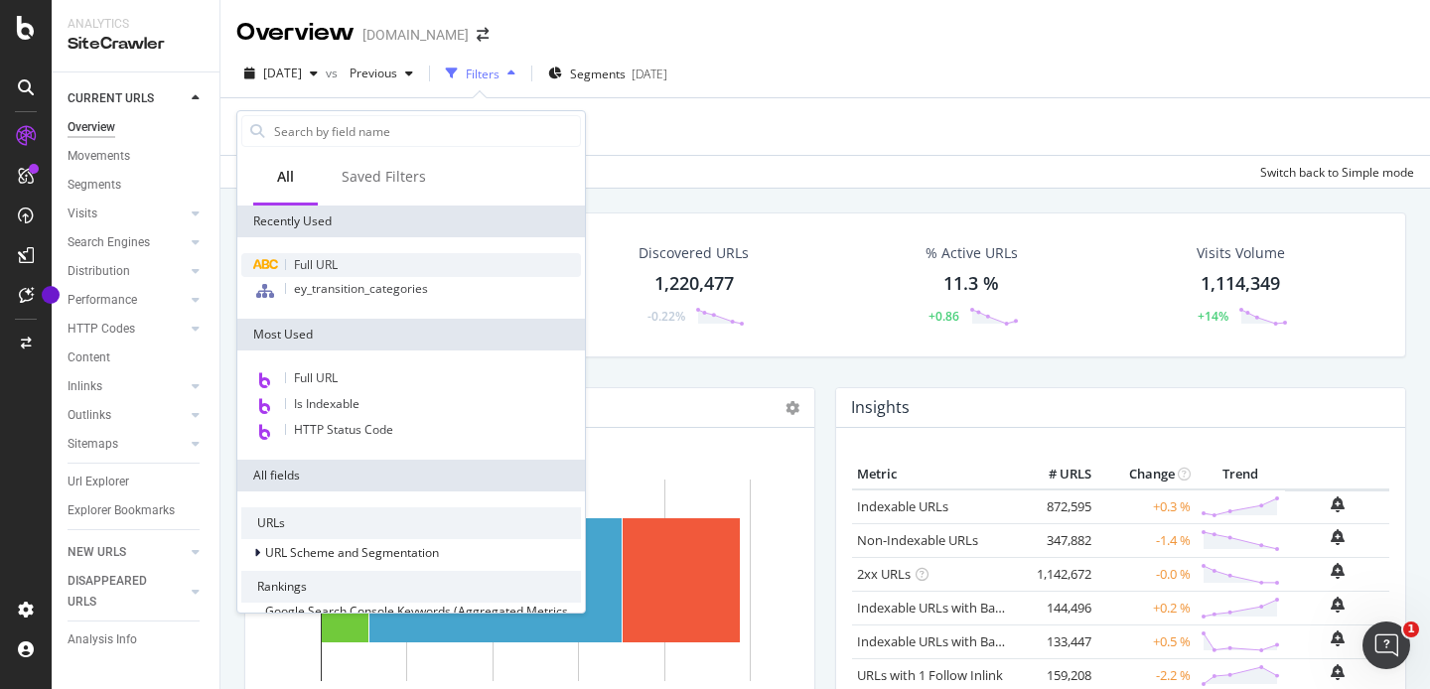
click at [322, 262] on span "Full URL" at bounding box center [316, 264] width 44 height 17
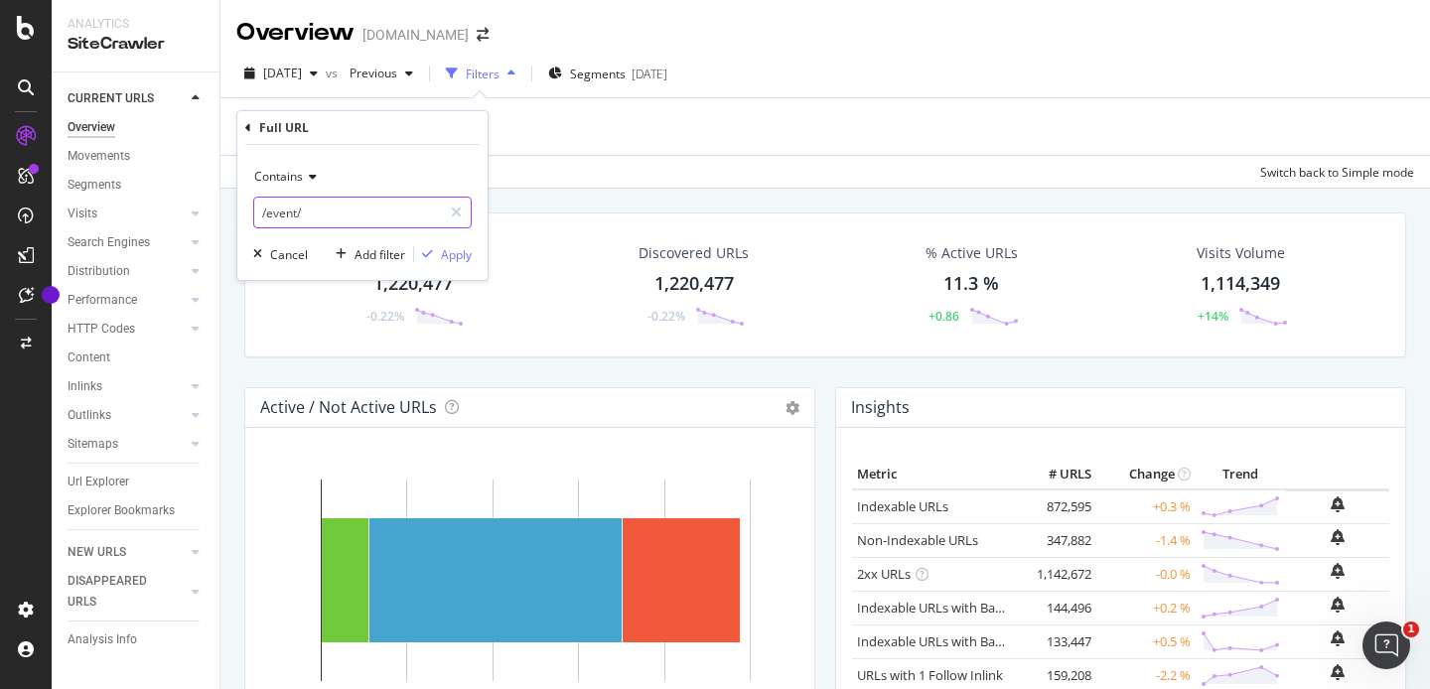
click at [361, 220] on input "/event/" at bounding box center [348, 213] width 188 height 32
paste input "https://www.twinkl.co.uk/apps/twinkl-monster-island-app"
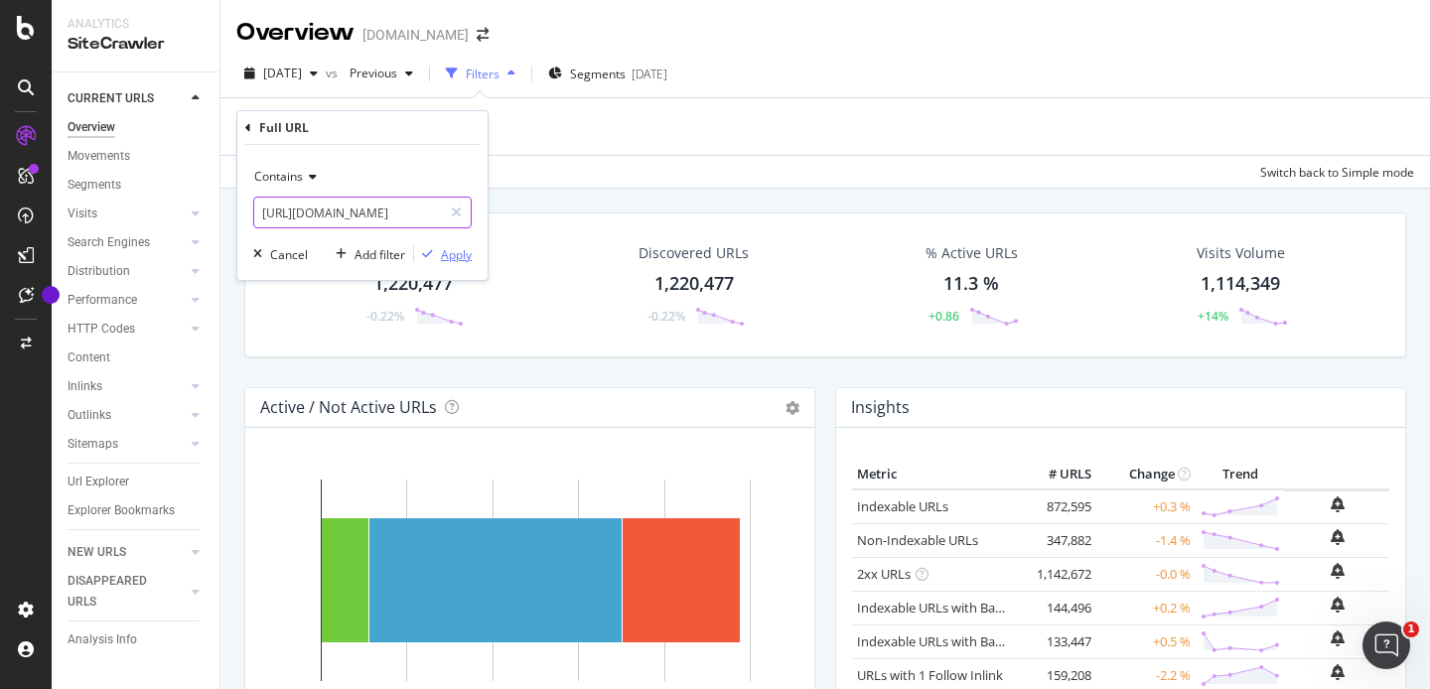
type input "https://www.twinkl.co.uk/apps/twinkl-monster-island-app"
click at [454, 250] on div "Apply" at bounding box center [456, 254] width 31 height 17
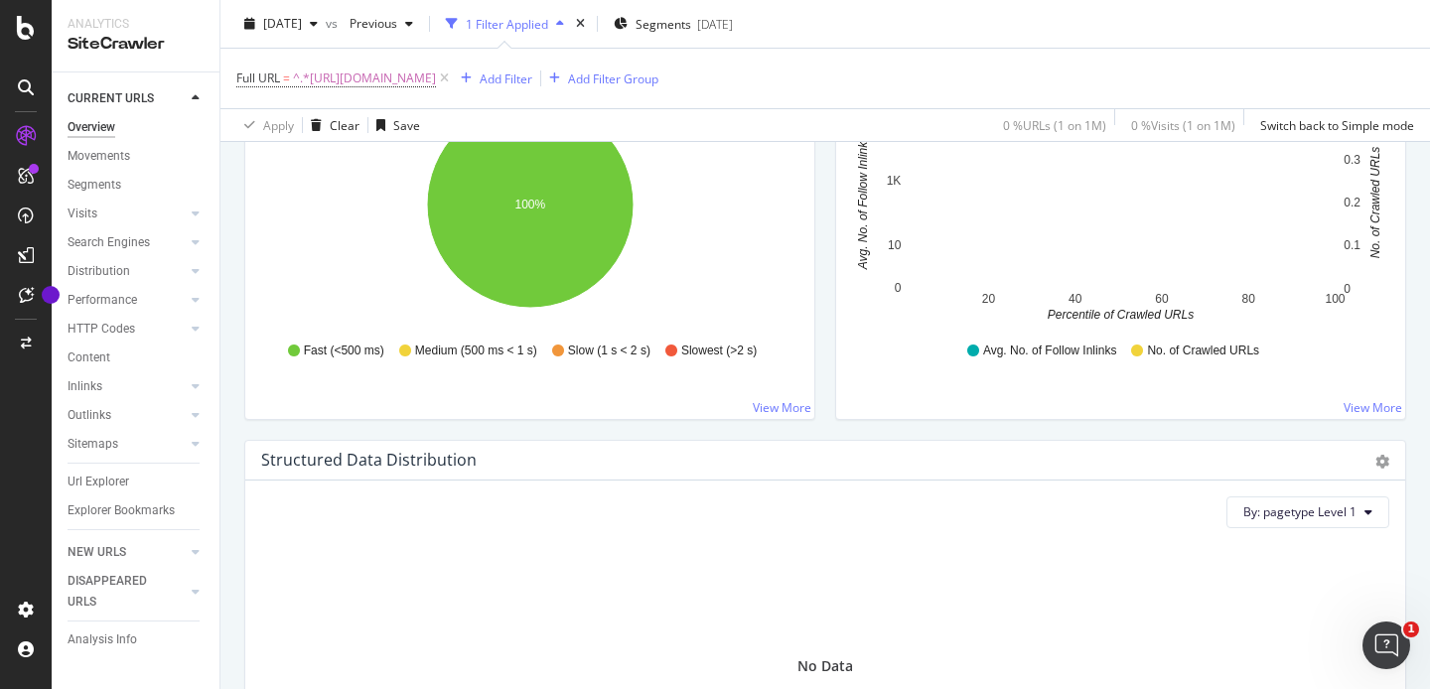
scroll to position [2016, 0]
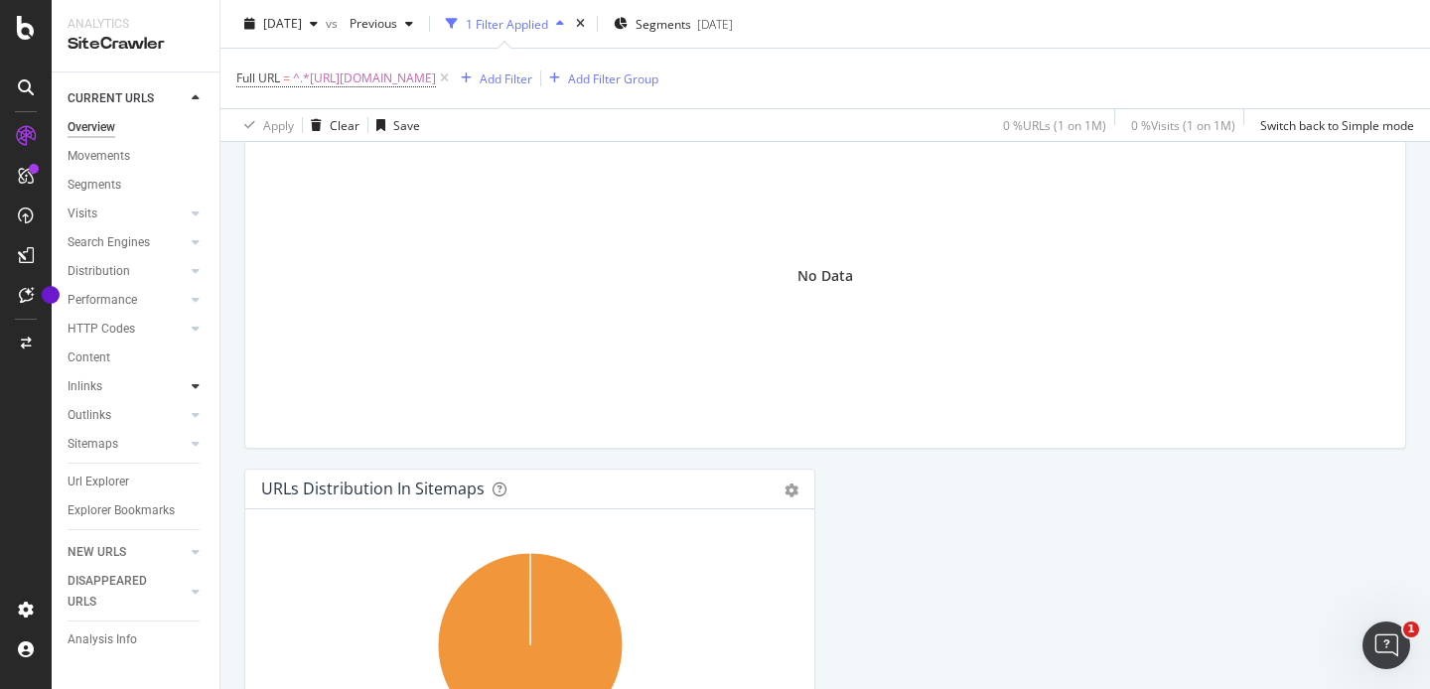
click at [195, 387] on icon at bounding box center [196, 386] width 8 height 12
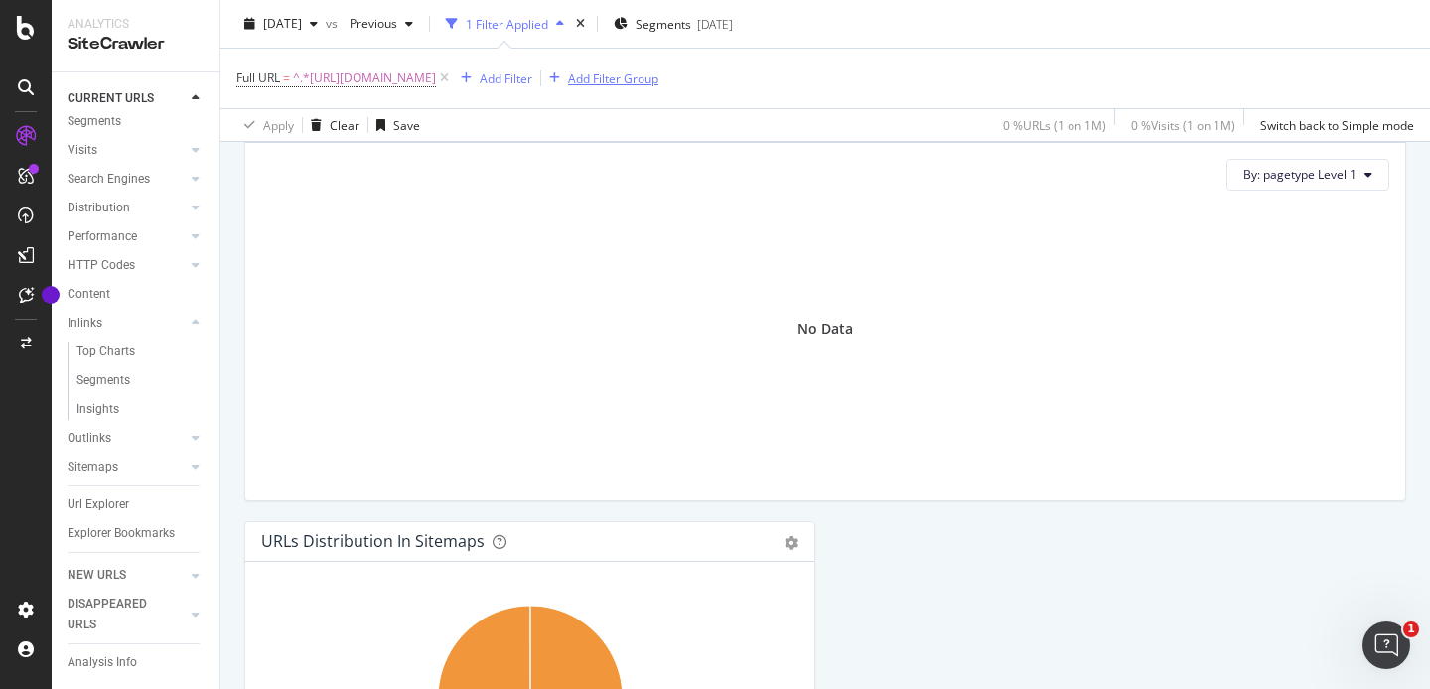
scroll to position [1958, 0]
click at [87, 300] on div "Content" at bounding box center [89, 294] width 43 height 21
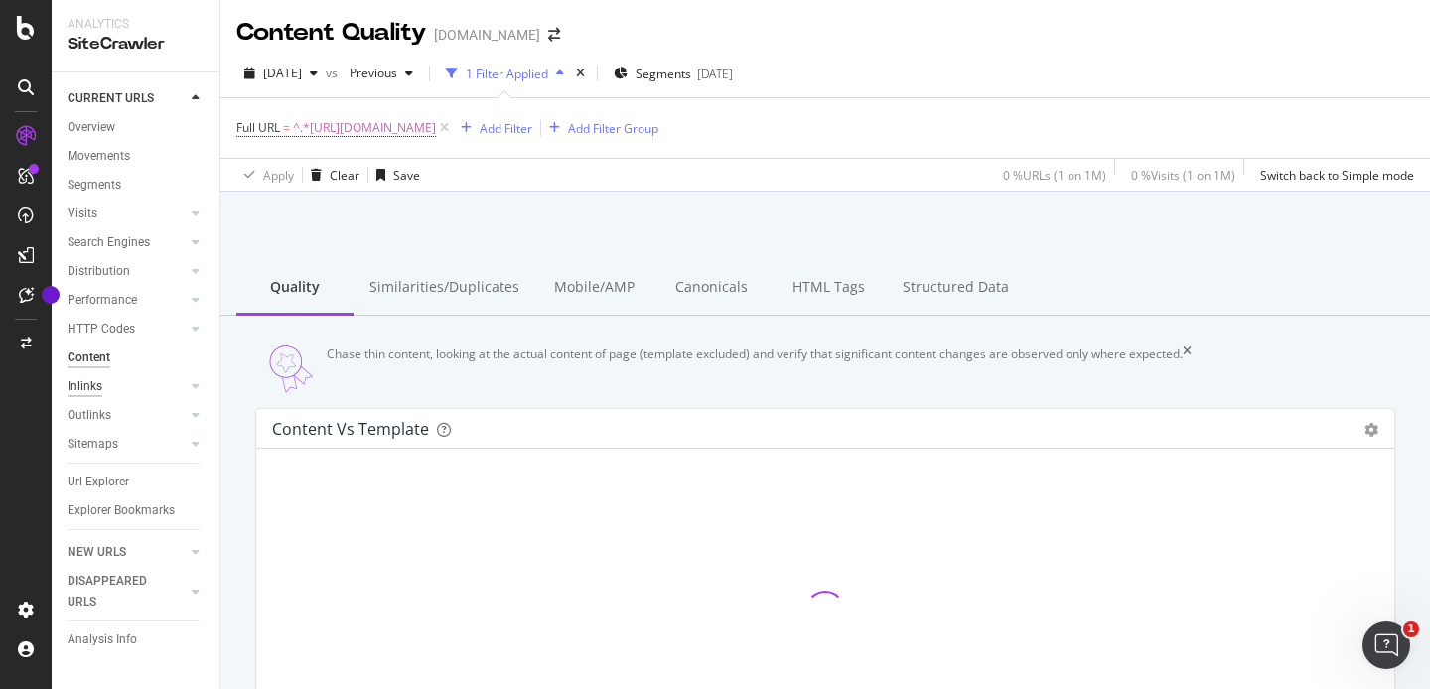
click at [95, 391] on div "Inlinks" at bounding box center [85, 386] width 35 height 21
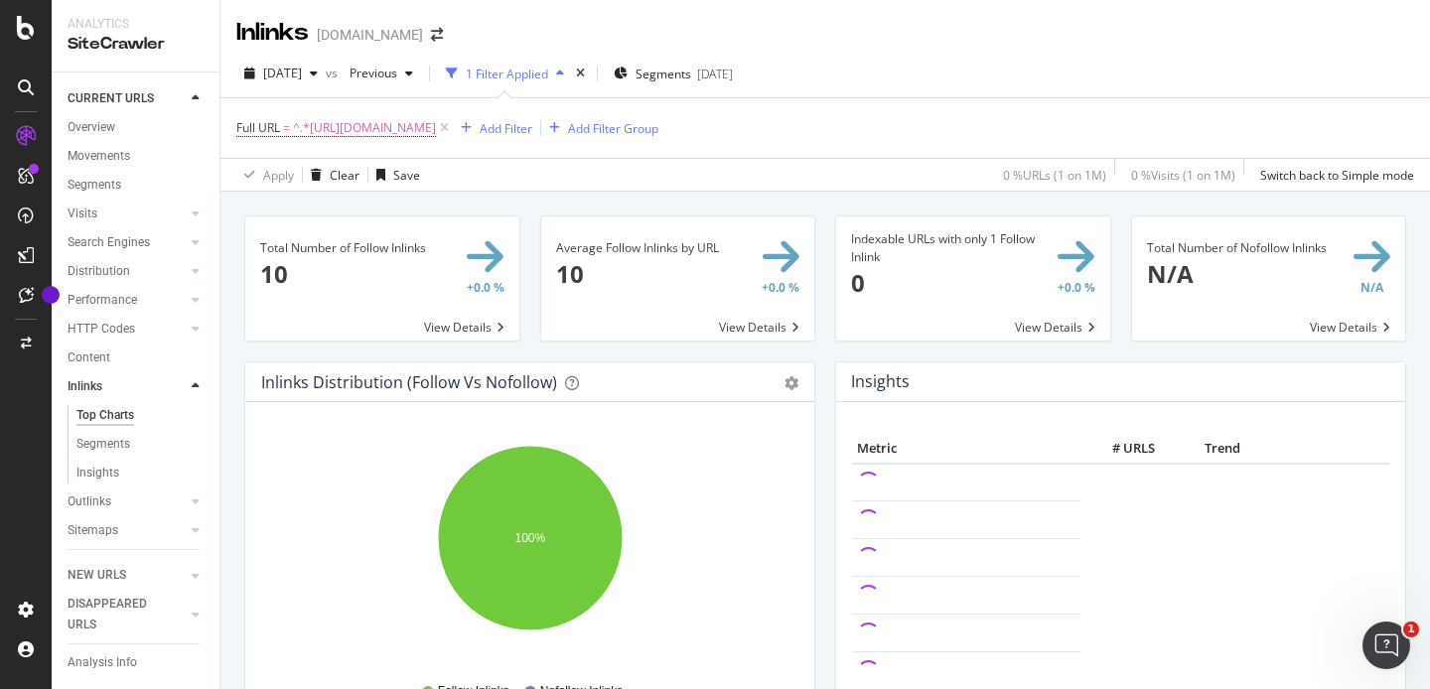
click at [461, 331] on span at bounding box center [382, 278] width 274 height 124
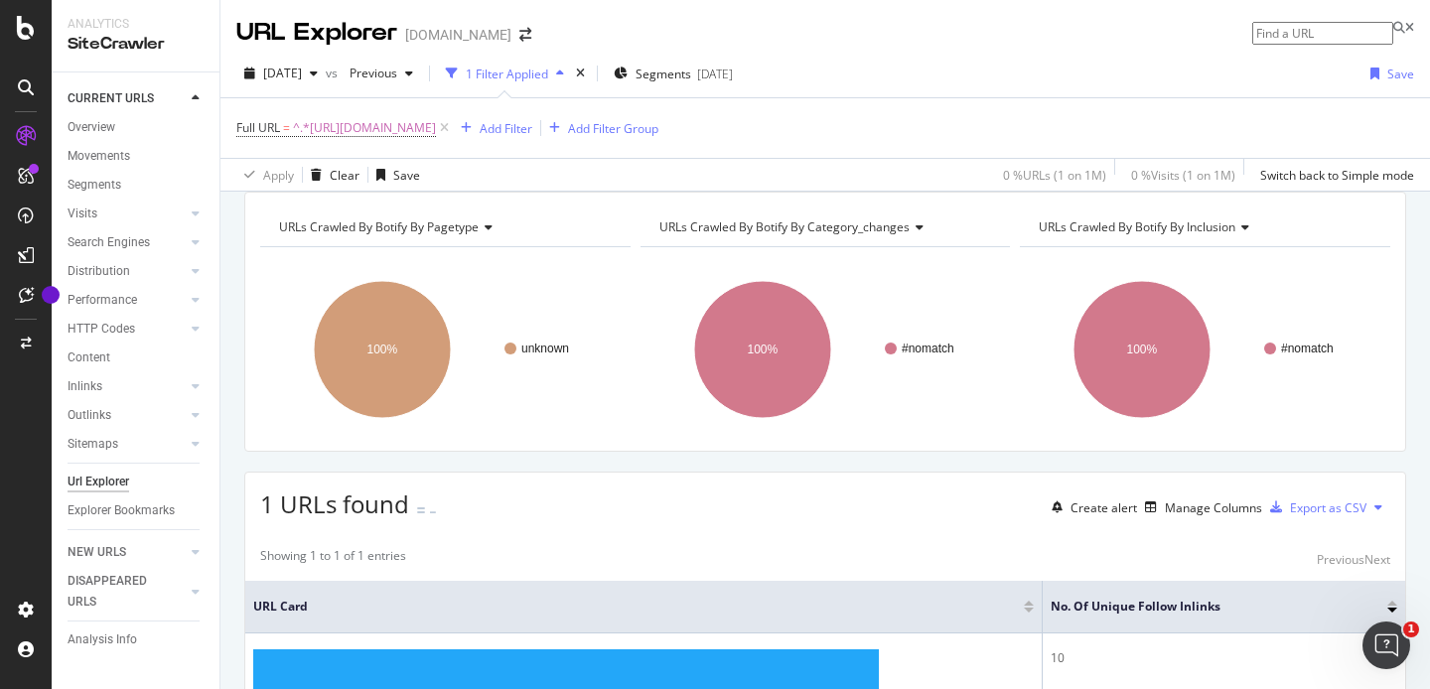
scroll to position [175, 0]
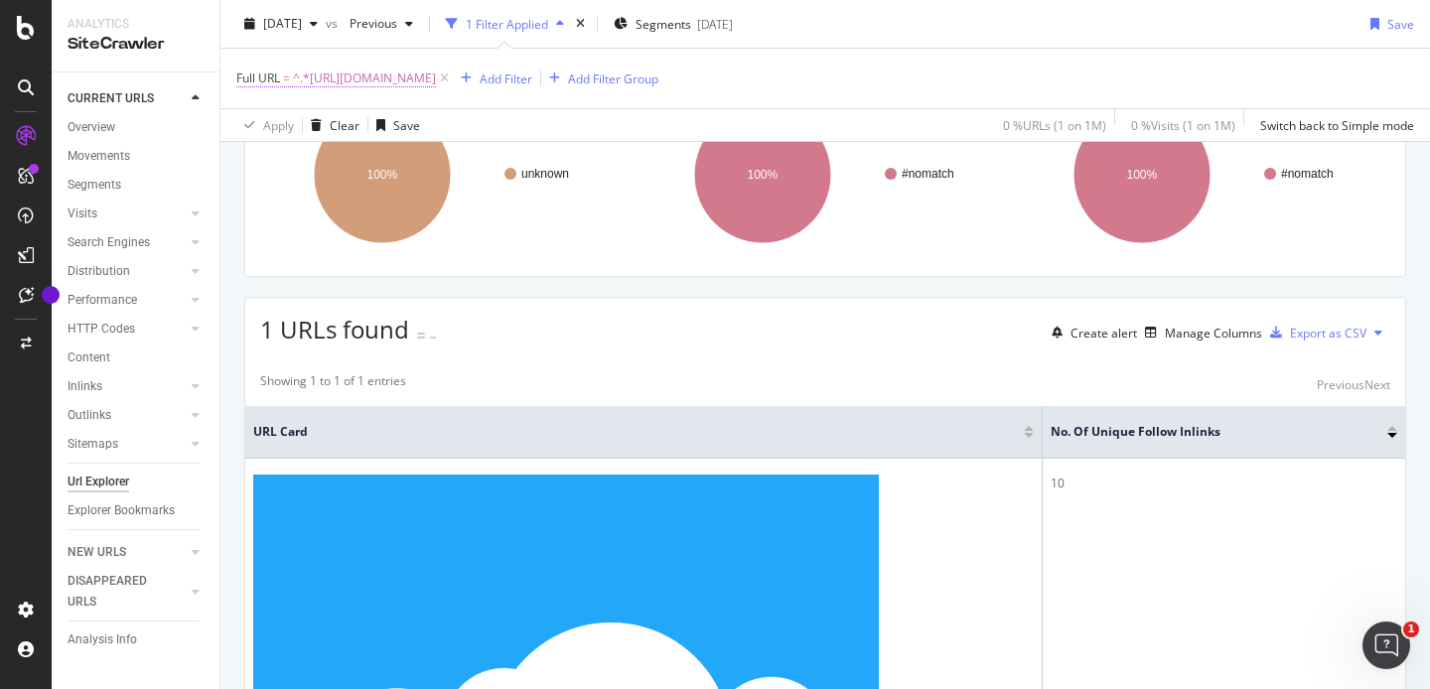
click at [436, 81] on span "^.*https://www.twinkl.co.uk/apps/twinkl-monster-island-app.*$" at bounding box center [364, 79] width 143 height 28
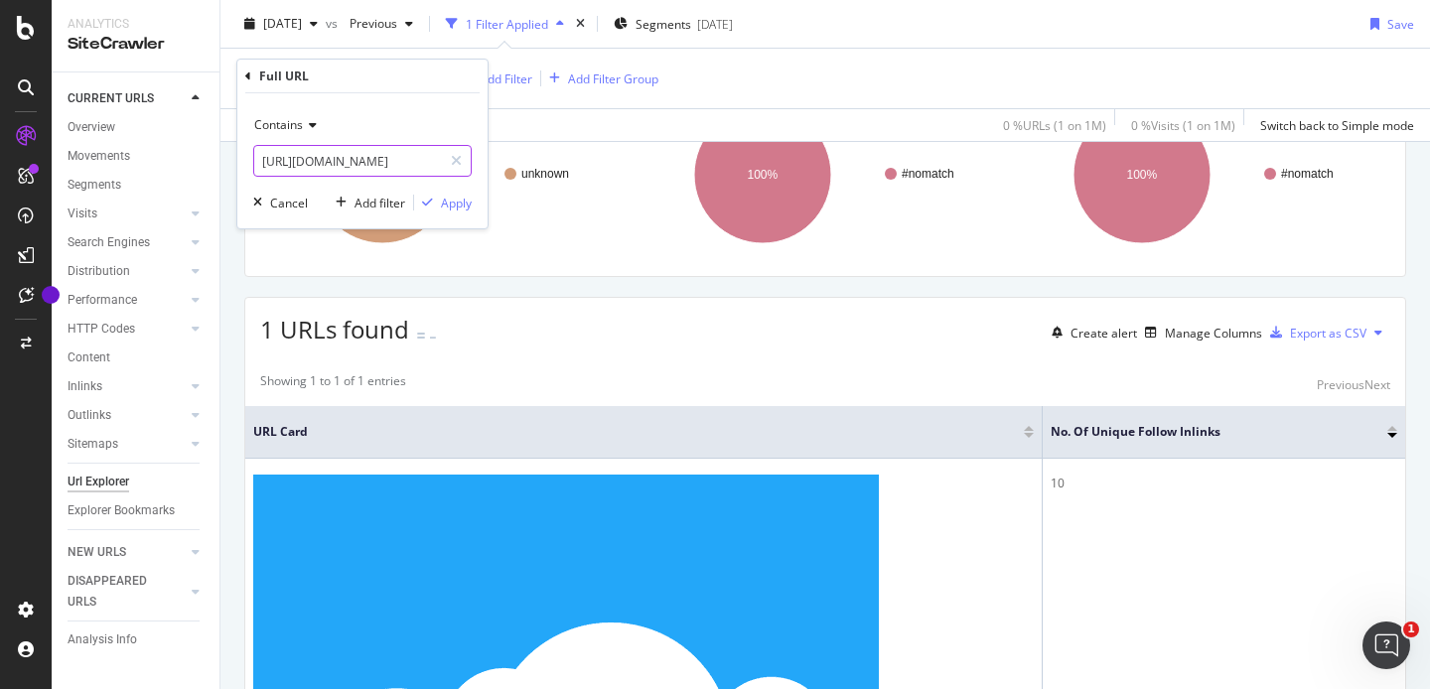
click at [384, 168] on input "https://www.twinkl.co.uk/apps/twinkl-monster-island-app" at bounding box center [348, 161] width 188 height 32
paste input "100-square"
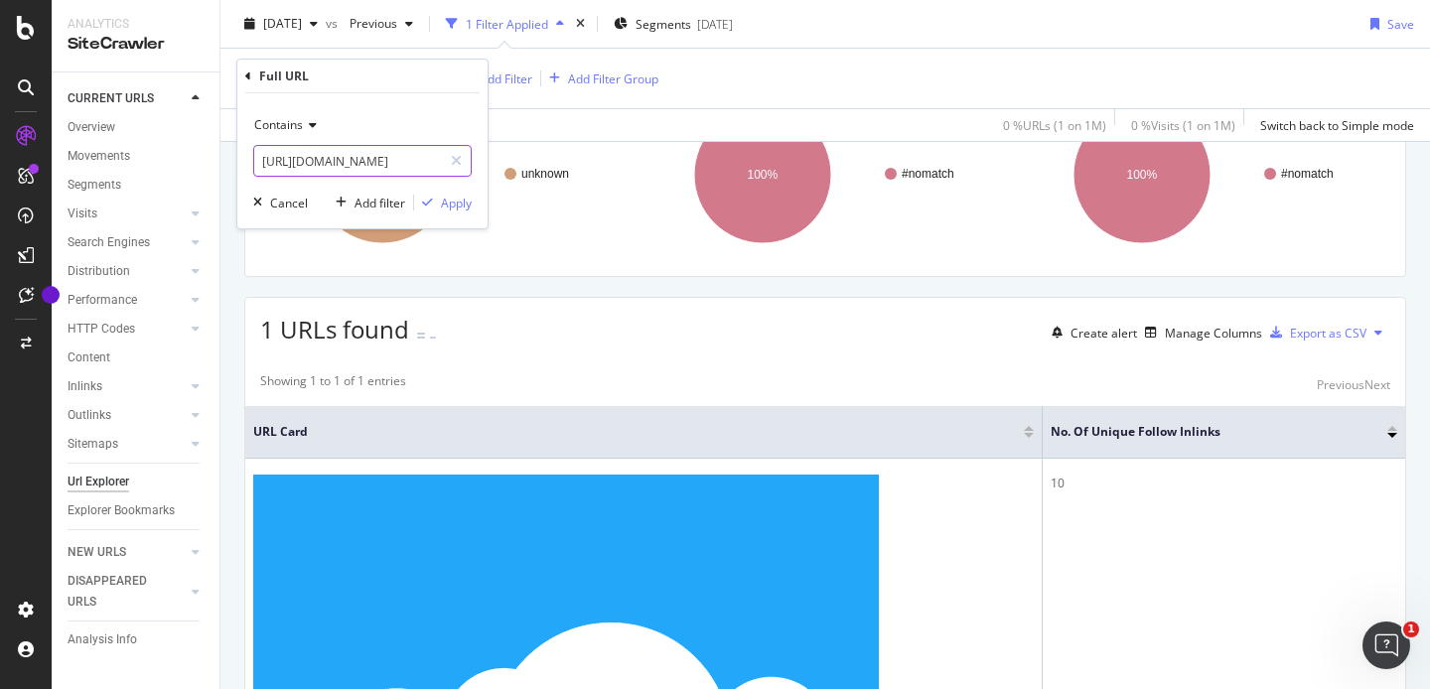
type input "https://www.twinkl.co.uk/apps/twinkl-100-square"
click at [434, 201] on div "button" at bounding box center [427, 203] width 27 height 12
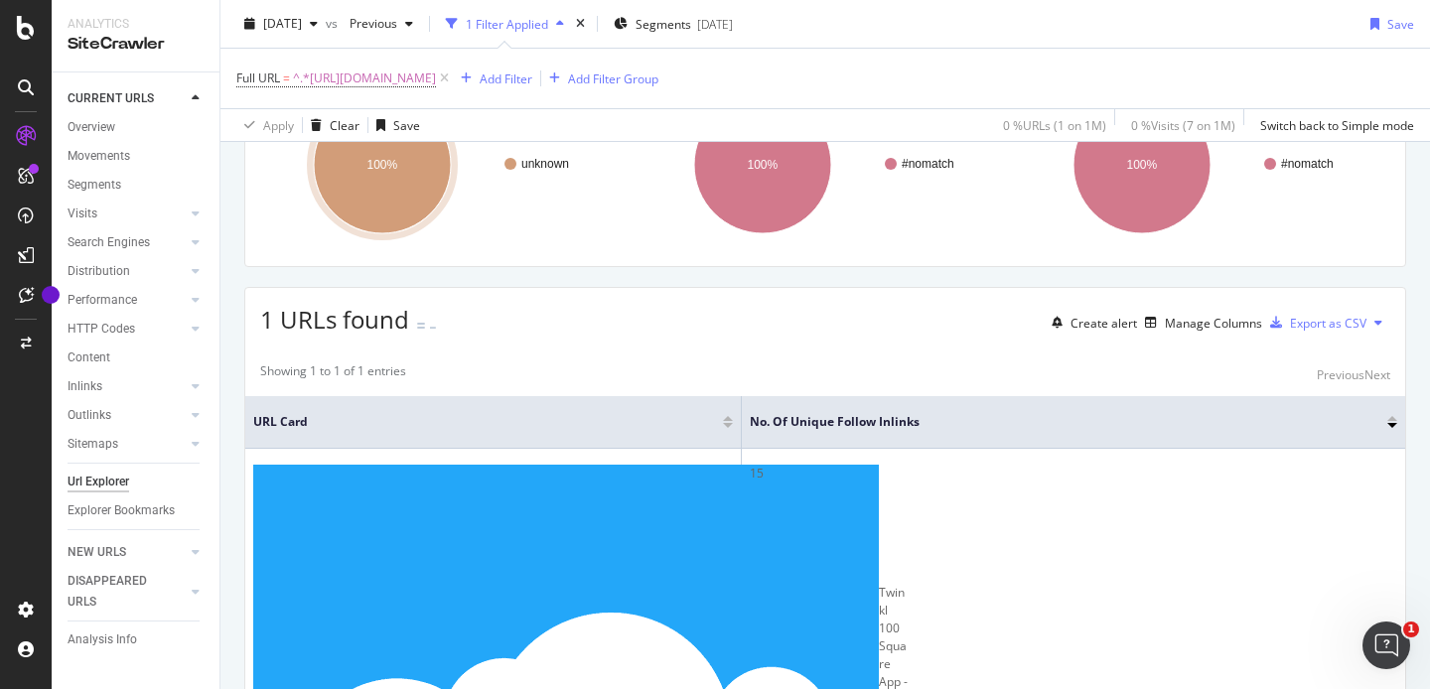
scroll to position [187, 0]
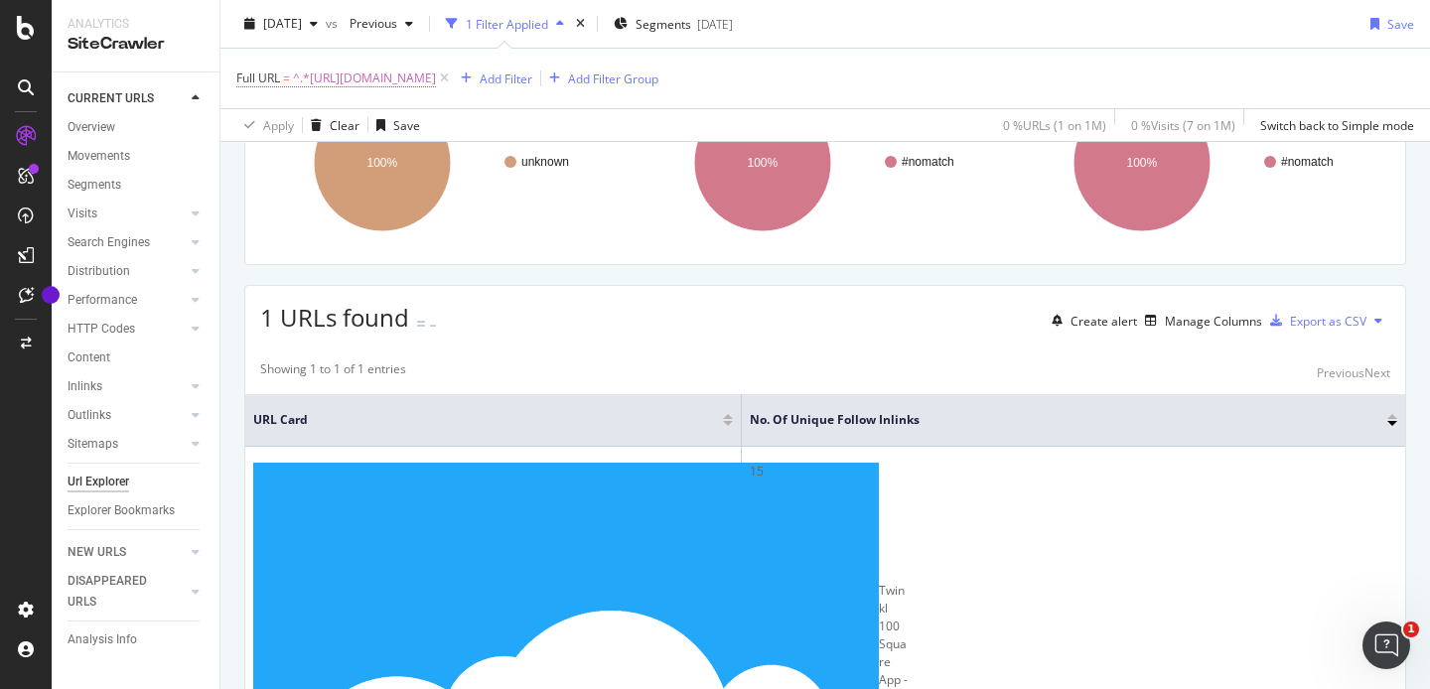
click at [436, 80] on span "^.*https://www.twinkl.co.uk/apps/twinkl-100-square.*$" at bounding box center [364, 79] width 143 height 28
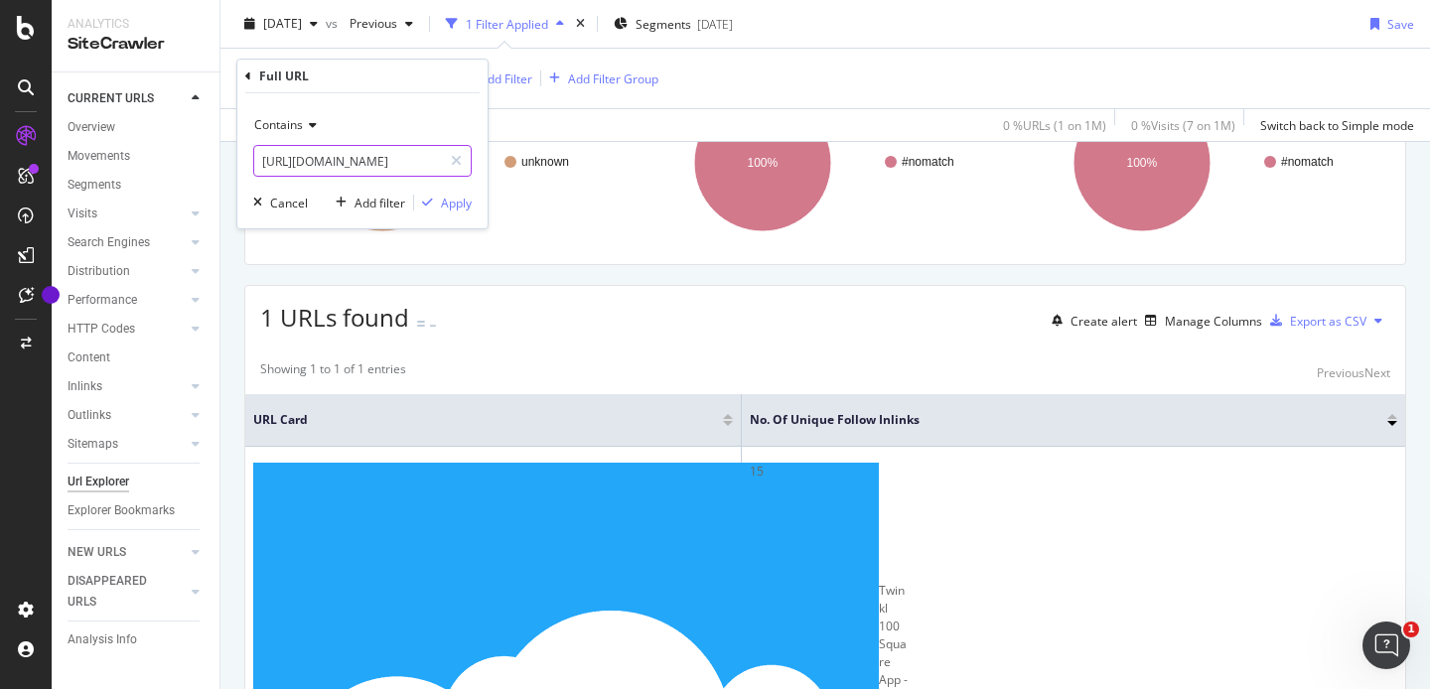
click at [407, 153] on input "https://www.twinkl.co.uk/apps/twinkl-100-square" at bounding box center [348, 161] width 188 height 32
paste input "littleredcodingclub"
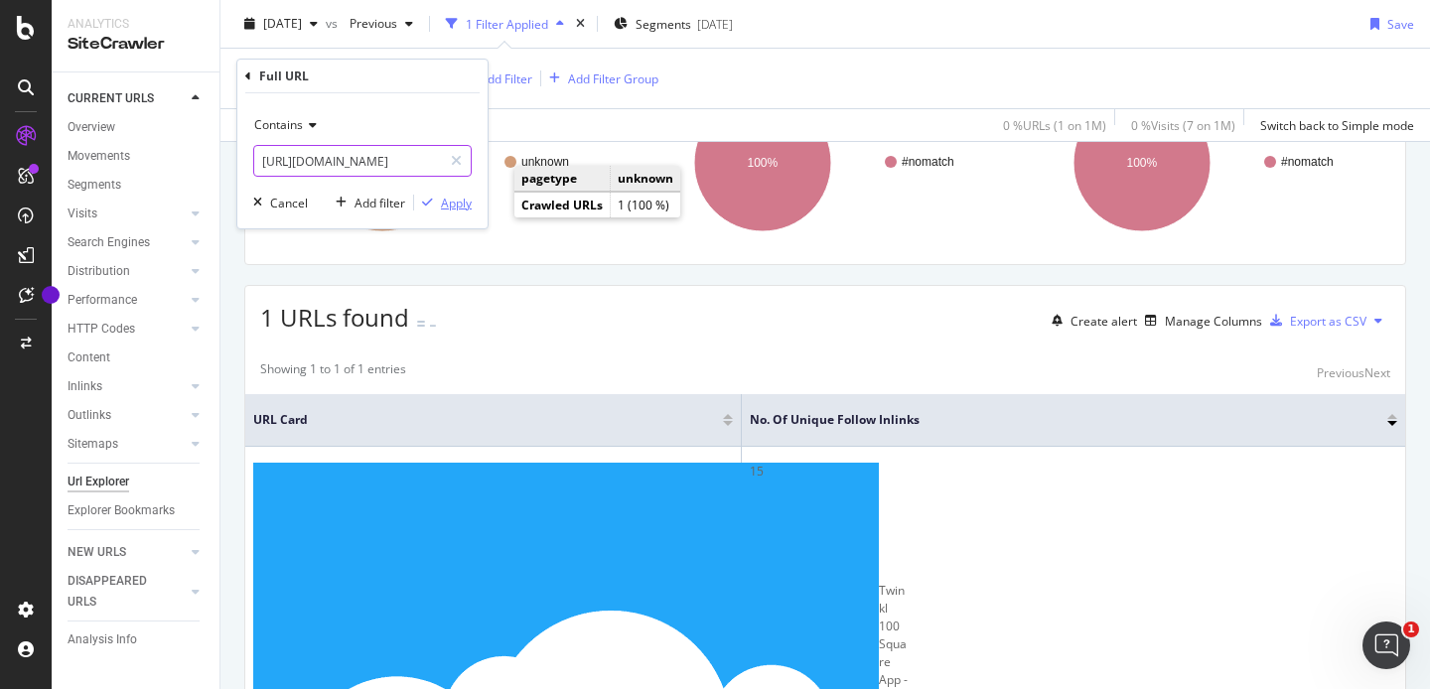
type input "https://www.twinkl.co.uk/littleredcodingclub"
click at [456, 208] on div "Apply" at bounding box center [456, 203] width 31 height 17
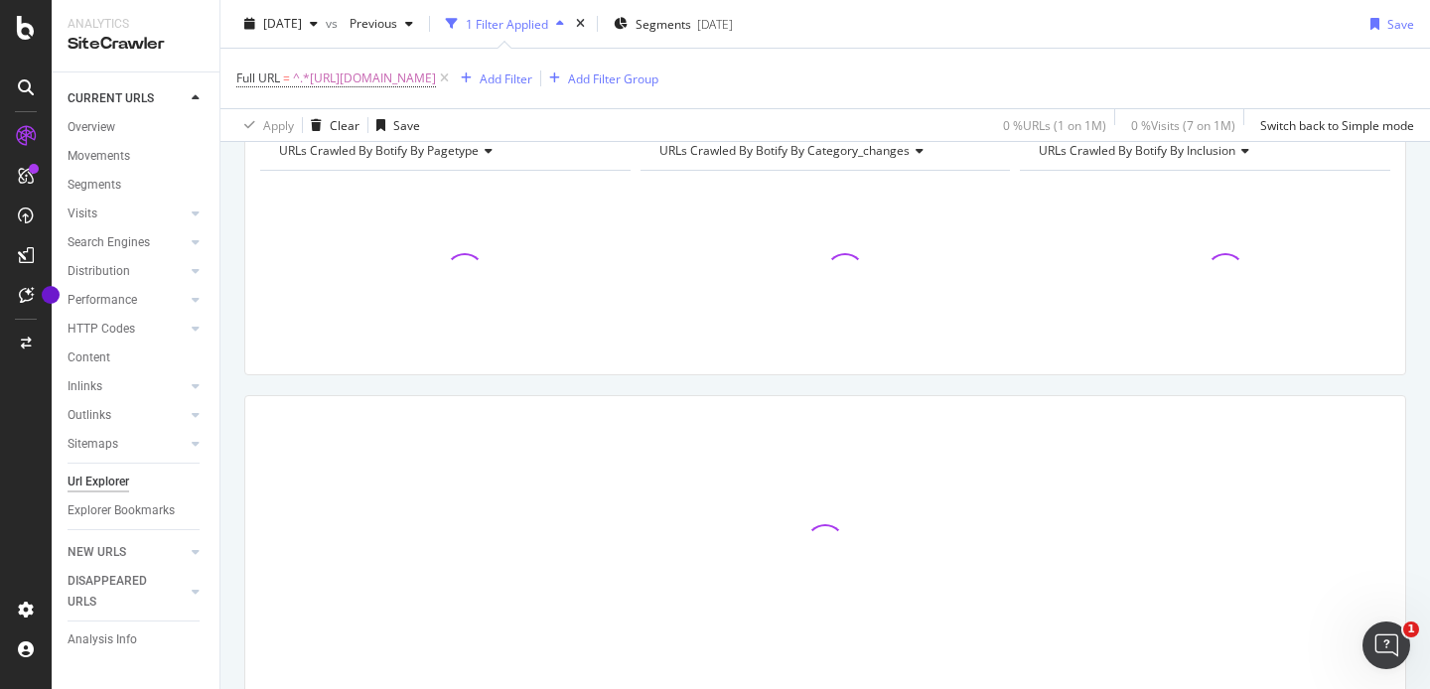
scroll to position [162, 0]
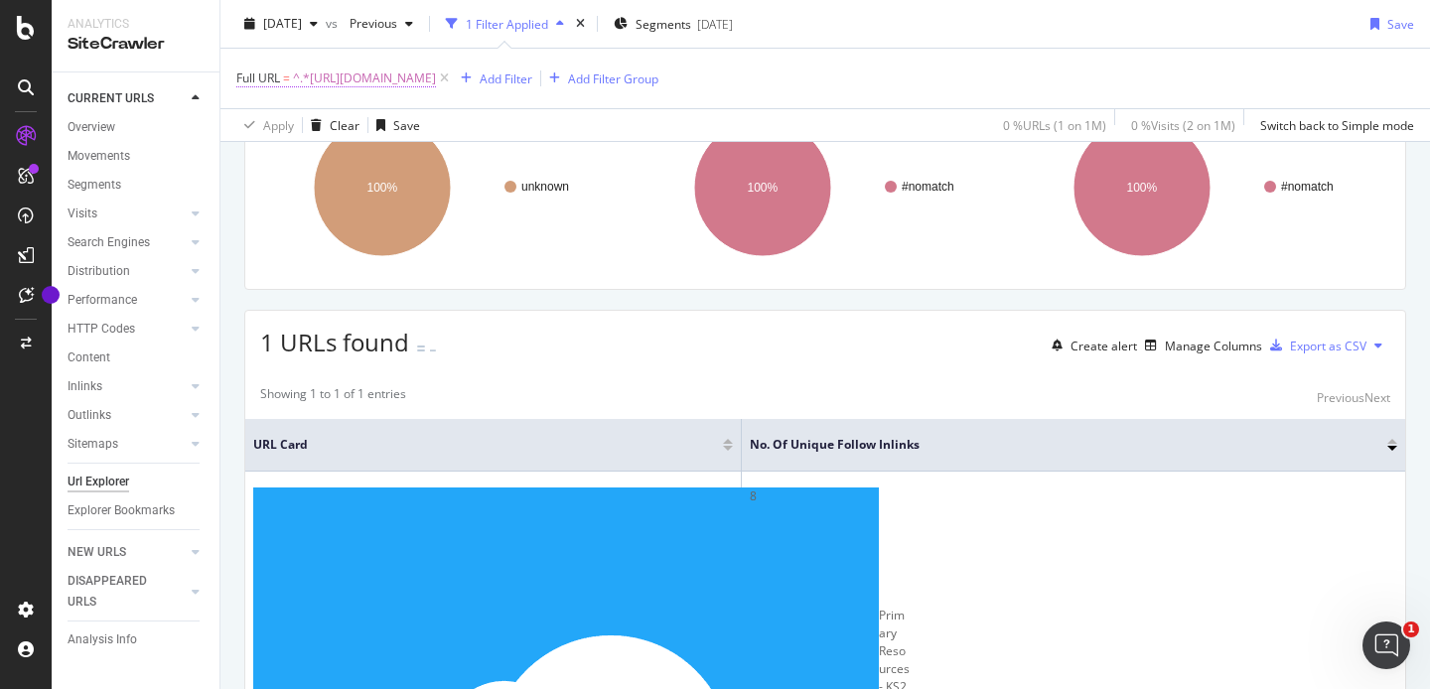
click at [436, 78] on span "^.*https://www.twinkl.co.uk/littleredcodingclub.*$" at bounding box center [364, 79] width 143 height 28
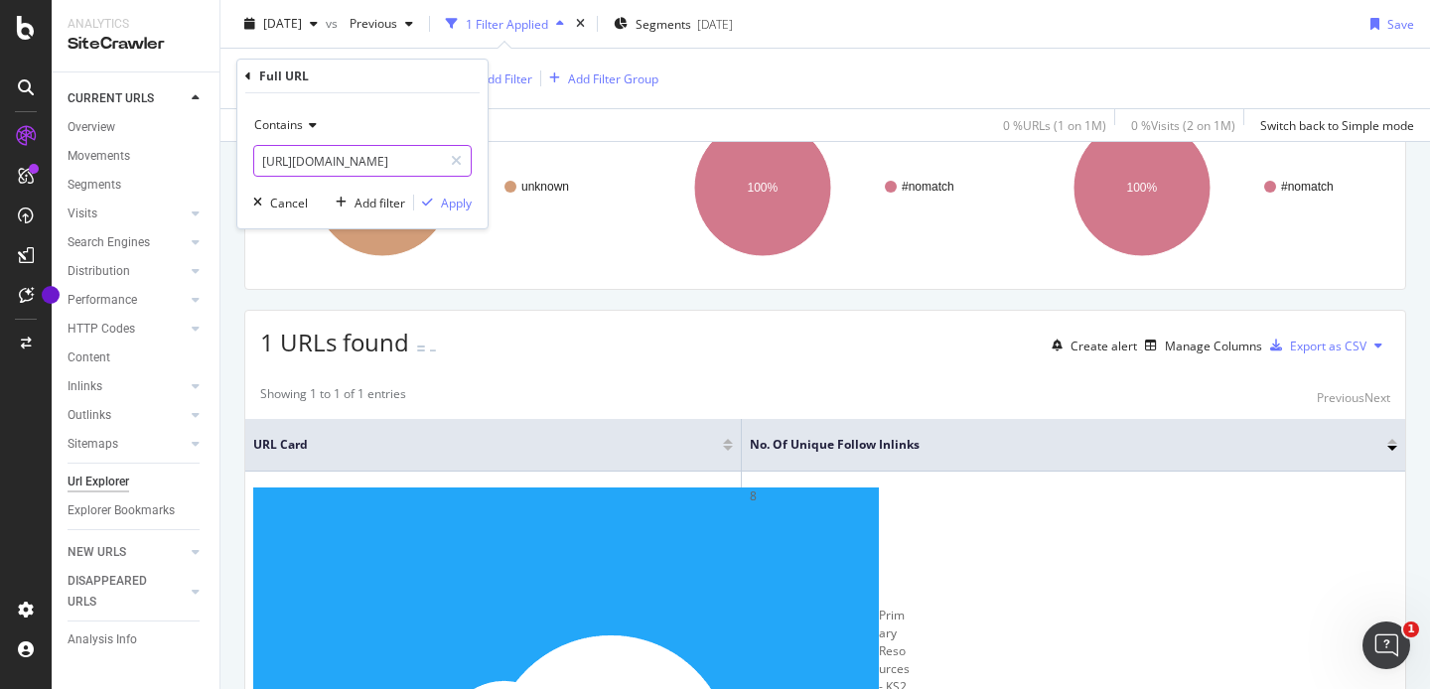
click at [377, 162] on input "https://www.twinkl.co.uk/littleredcodingclub" at bounding box center [348, 161] width 188 height 32
paste input "apps/twinkl-flashcards"
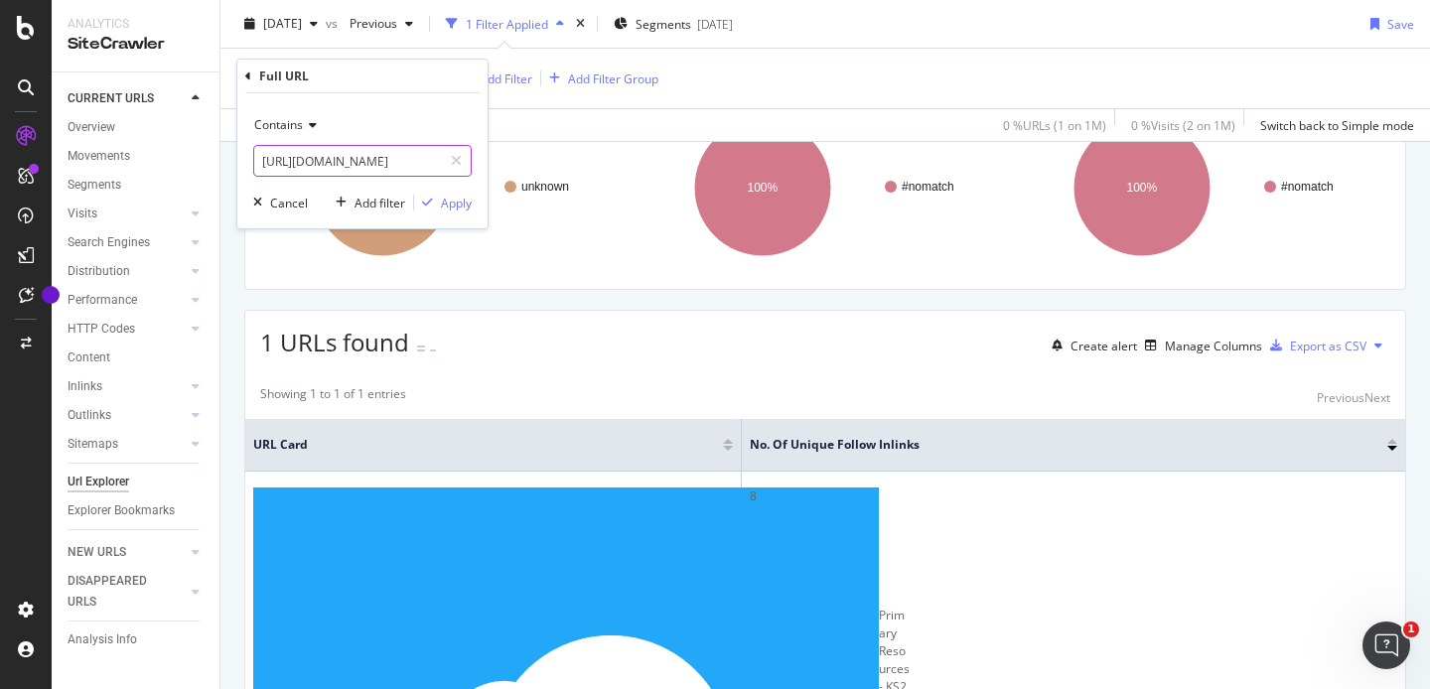
type input "https://www.twinkl.co.uk/apps/twinkl-flashcards"
click at [454, 209] on div "Apply" at bounding box center [456, 203] width 31 height 17
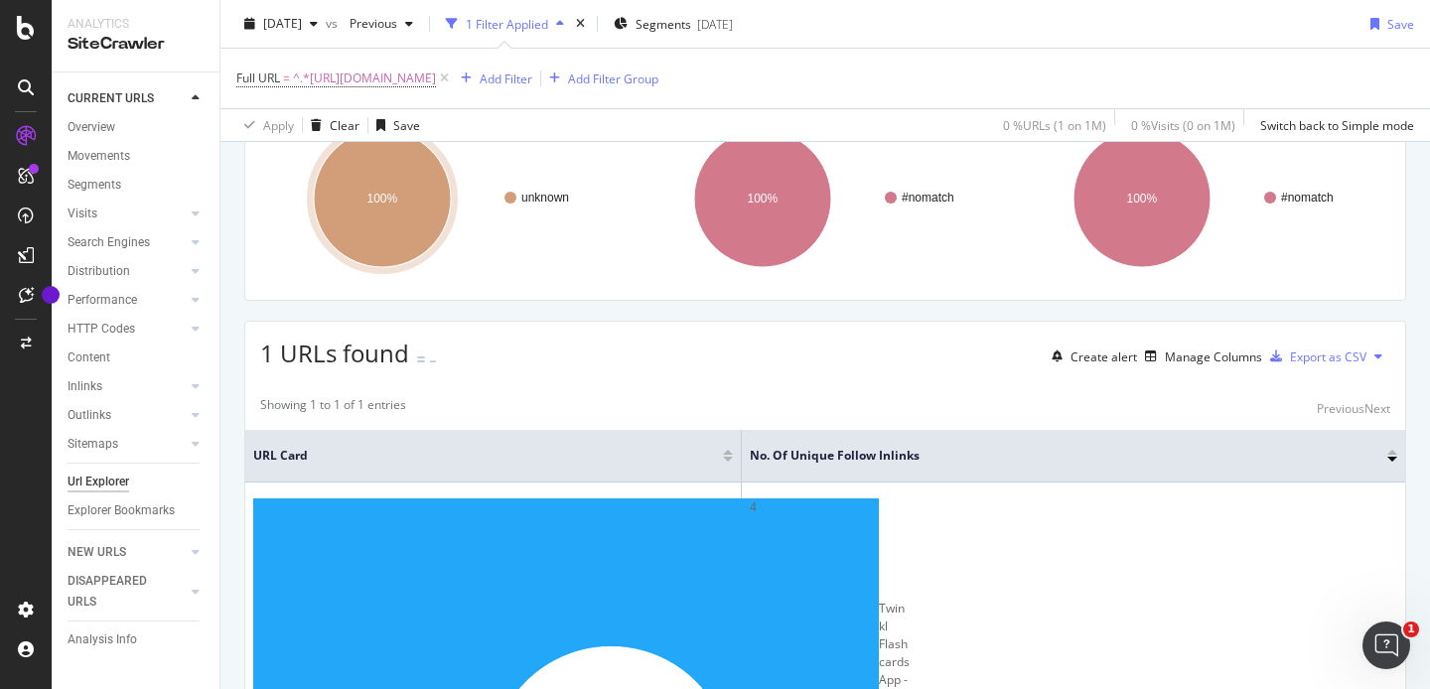
scroll to position [152, 0]
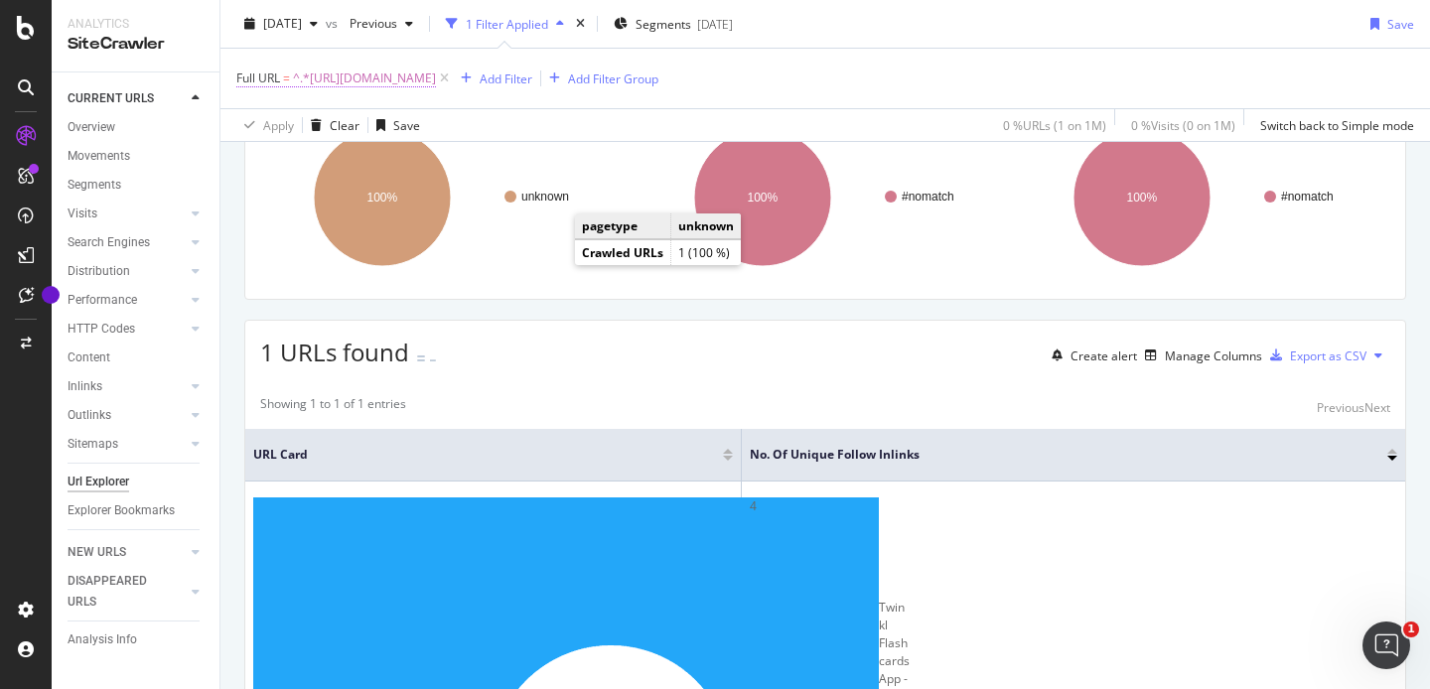
click at [436, 83] on span "^.*https://www.twinkl.co.uk/apps/twinkl-flashcards.*$" at bounding box center [364, 79] width 143 height 28
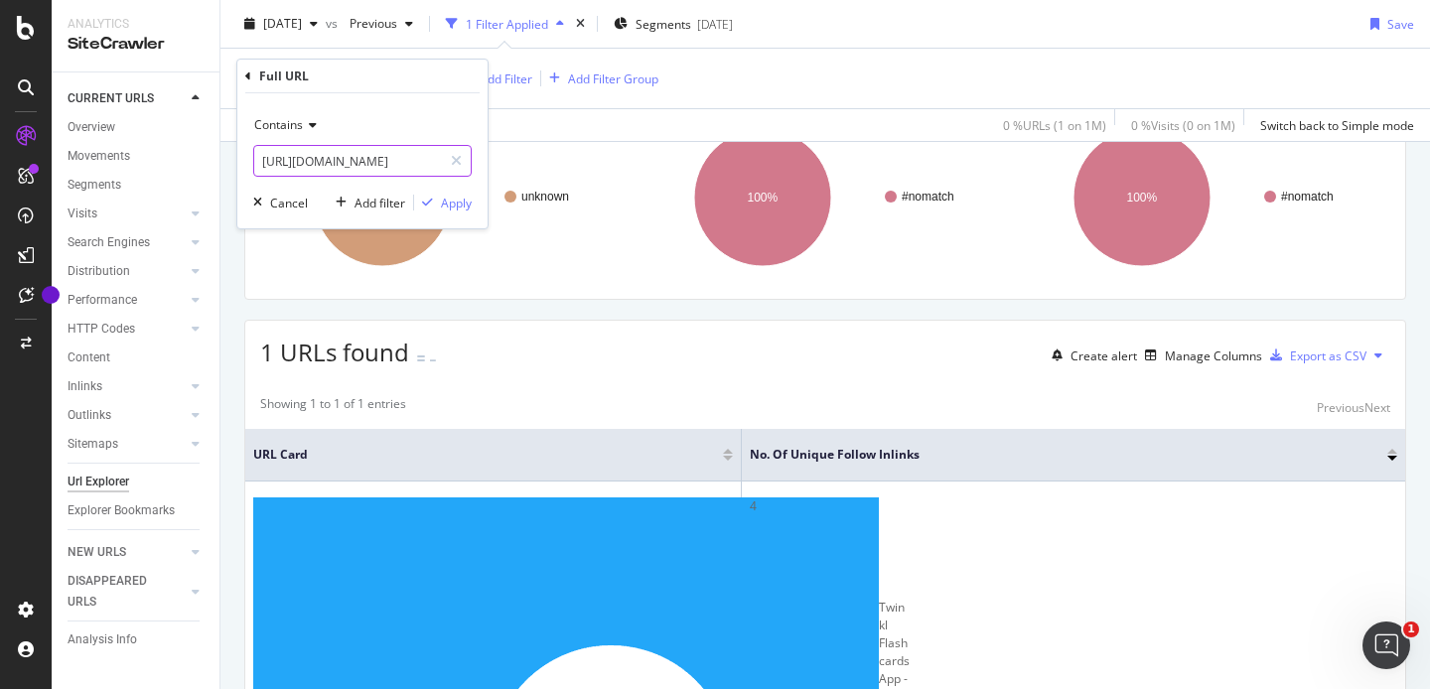
click at [363, 156] on input "https://www.twinkl.co.uk/apps/twinkl-flashcards" at bounding box center [348, 161] width 188 height 32
paste input "robotic"
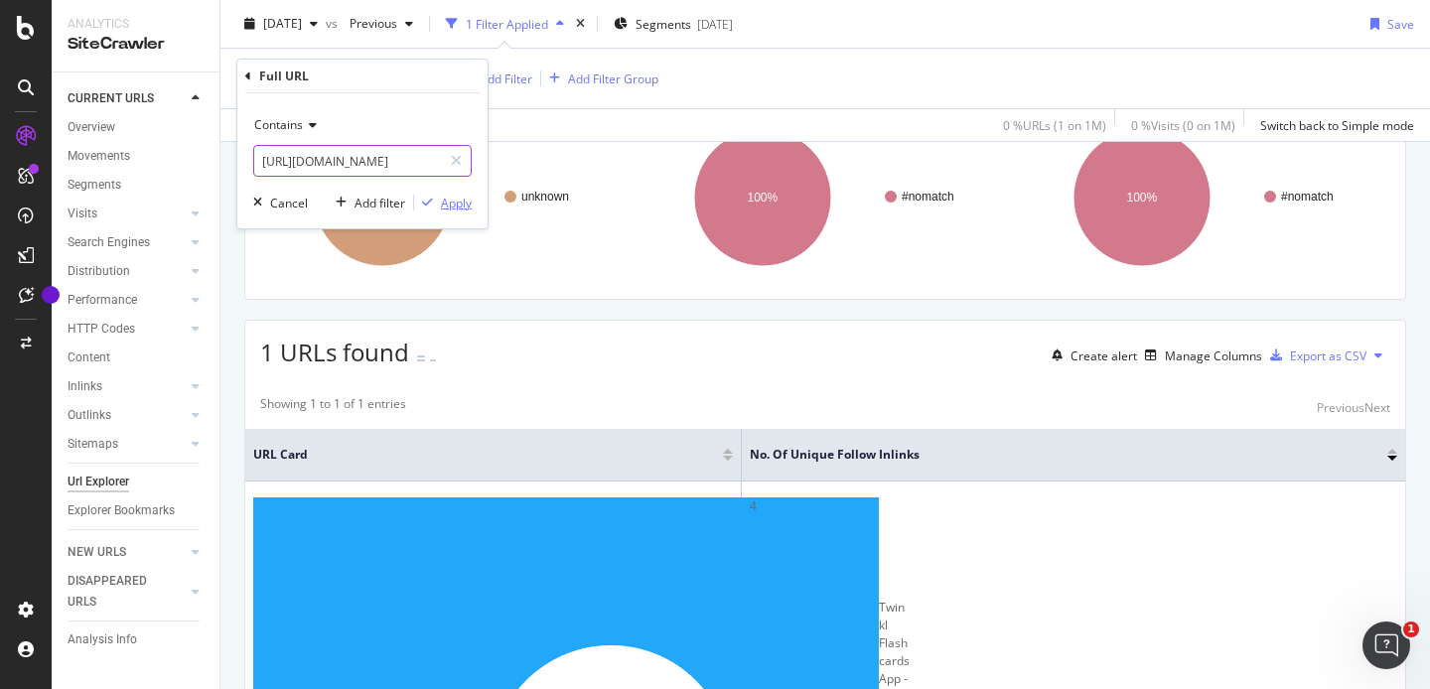
type input "https://www.twinkl.co.uk/apps/twinkl-robotics"
click at [441, 204] on div "Apply" at bounding box center [456, 203] width 31 height 17
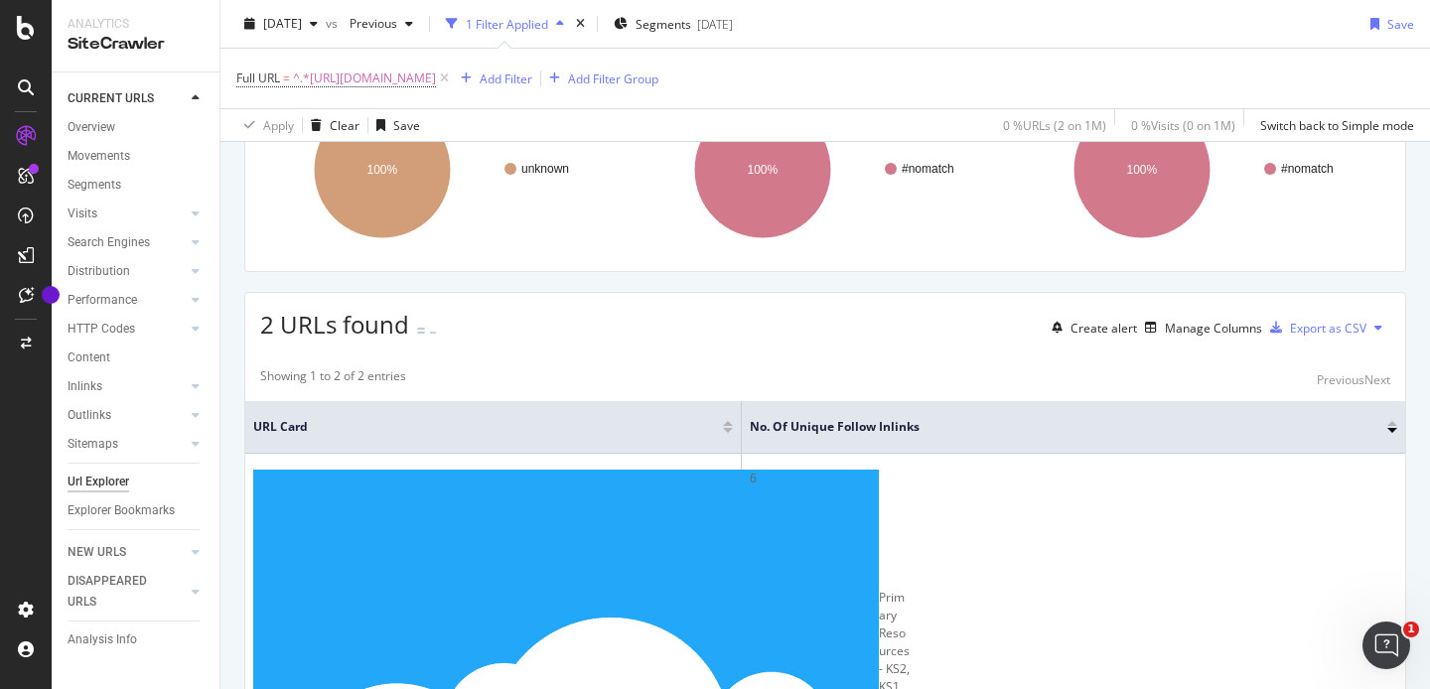
scroll to position [178, 0]
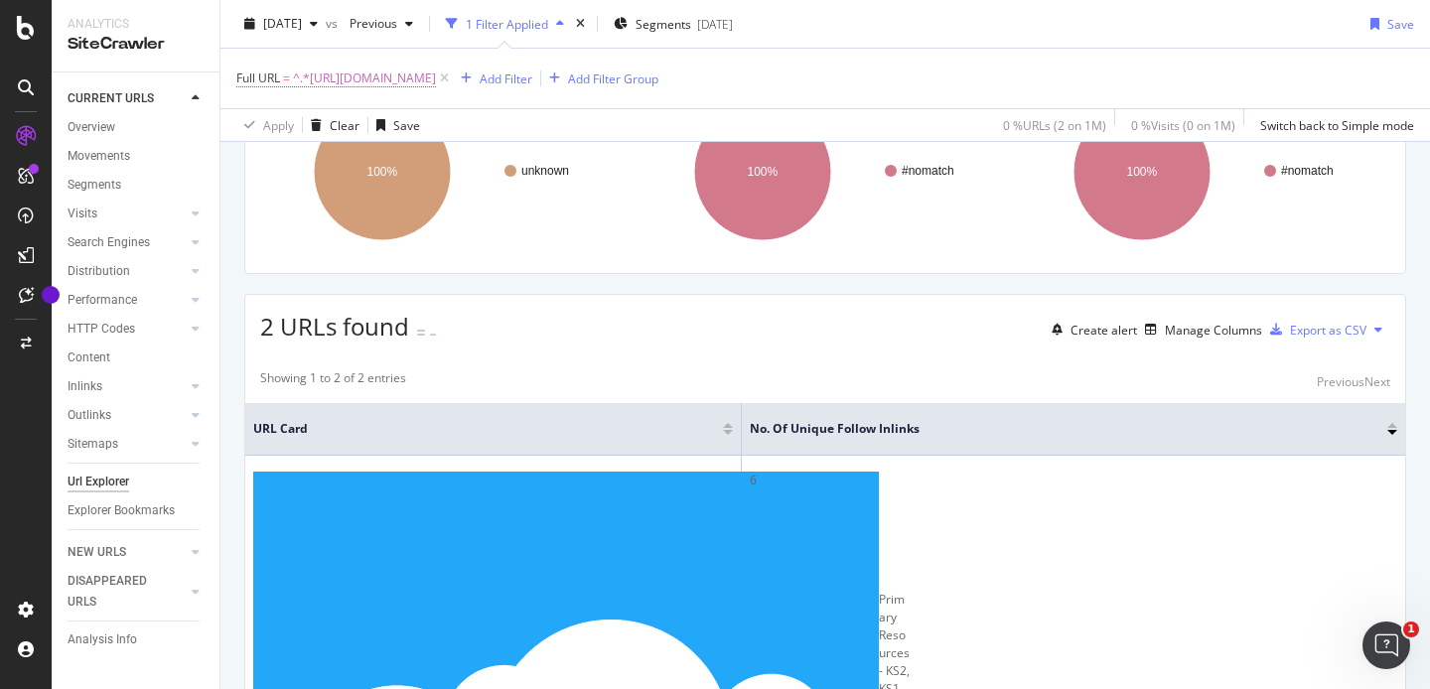
click at [436, 75] on span "^.*https://www.twinkl.co.uk/apps/twinkl-robotics.*$" at bounding box center [364, 79] width 143 height 28
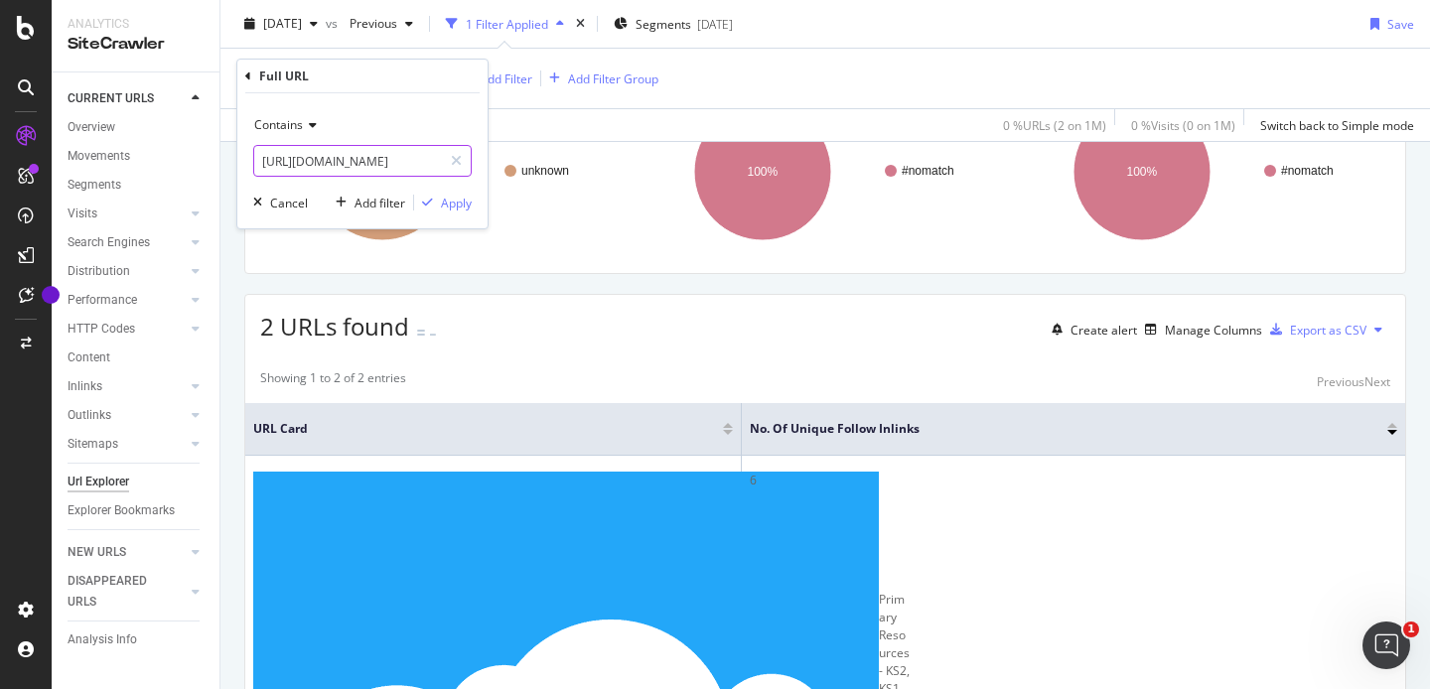
click at [350, 163] on input "https://www.twinkl.co.uk/apps/twinkl-robotics" at bounding box center [348, 161] width 188 height 32
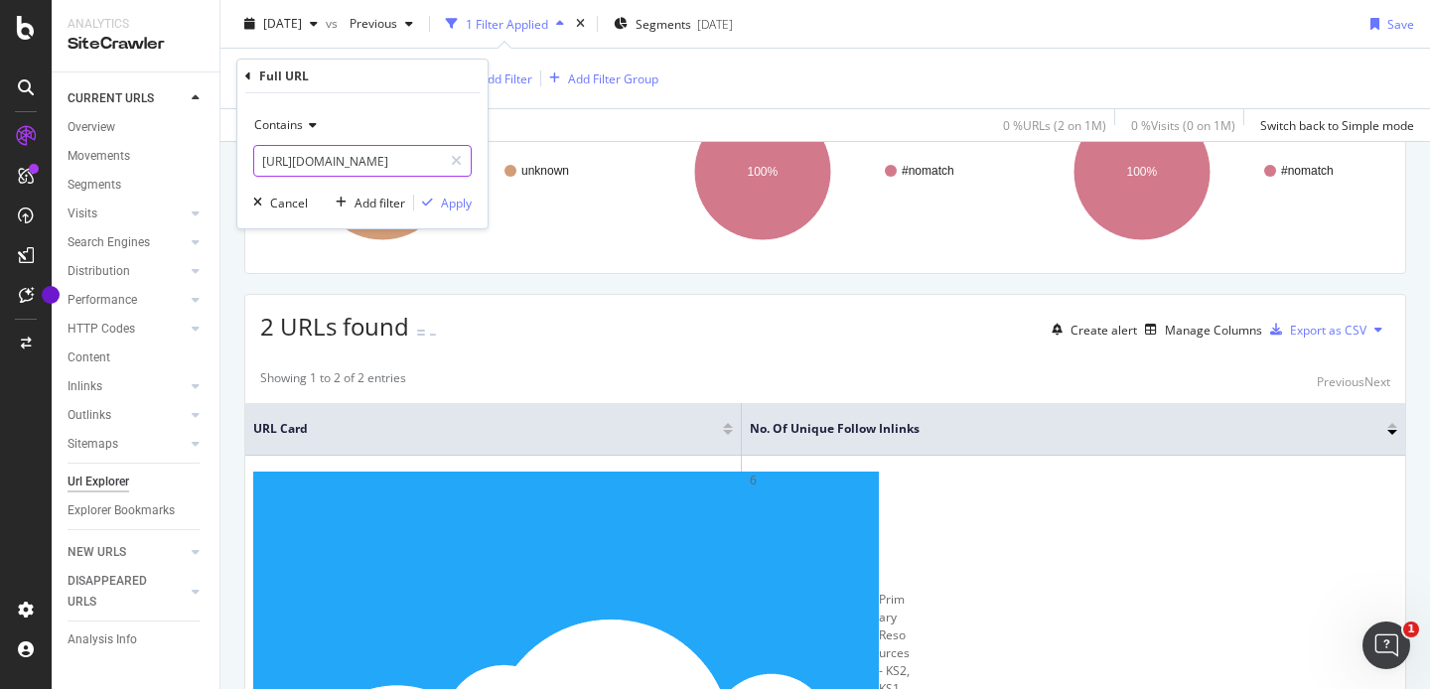
click at [350, 163] on input "https://www.twinkl.co.uk/apps/twinkl-robotics" at bounding box center [348, 161] width 188 height 32
paste input "https://www.twinkl.co.uk/blog/get-creative-with-twinkl-avatar-creator"
type input "https://www.twinkl.co.uk/blog/get-creative-with-twinkl-avatar-creator"
click at [455, 203] on div "Apply" at bounding box center [456, 203] width 31 height 17
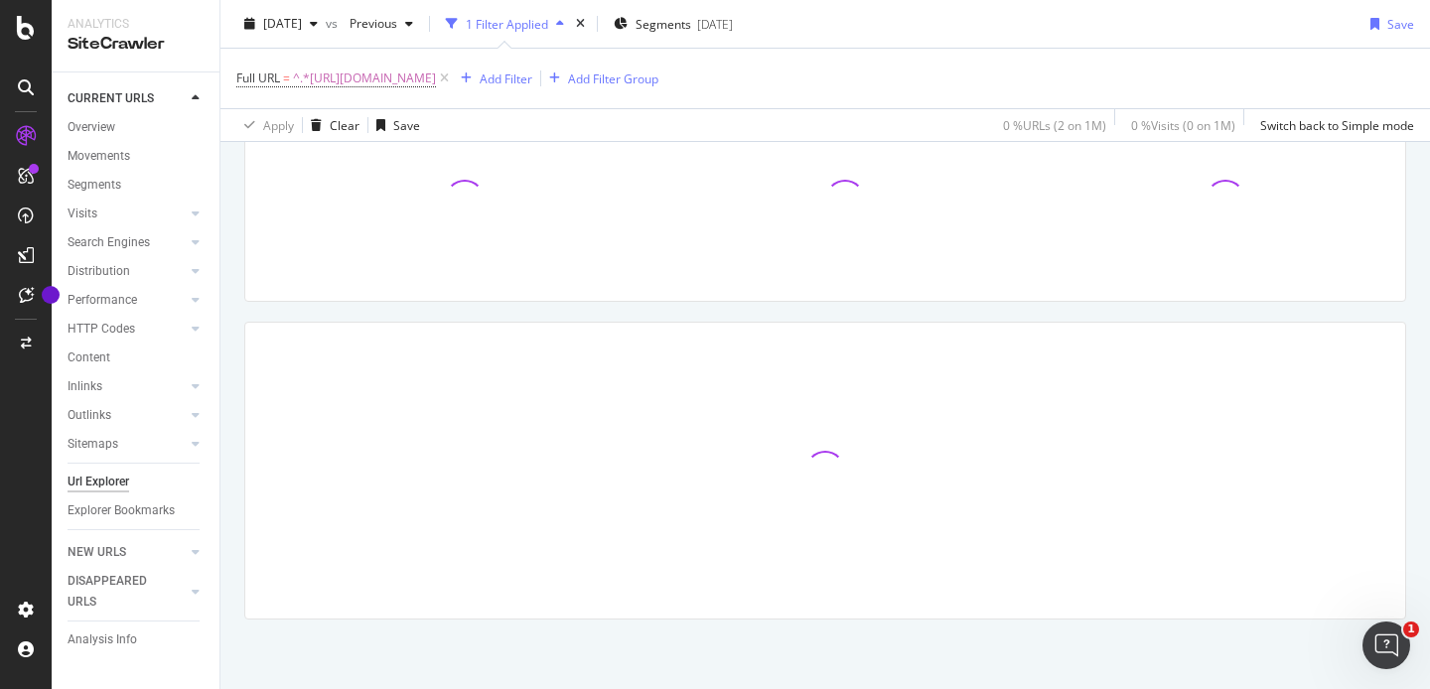
scroll to position [175, 0]
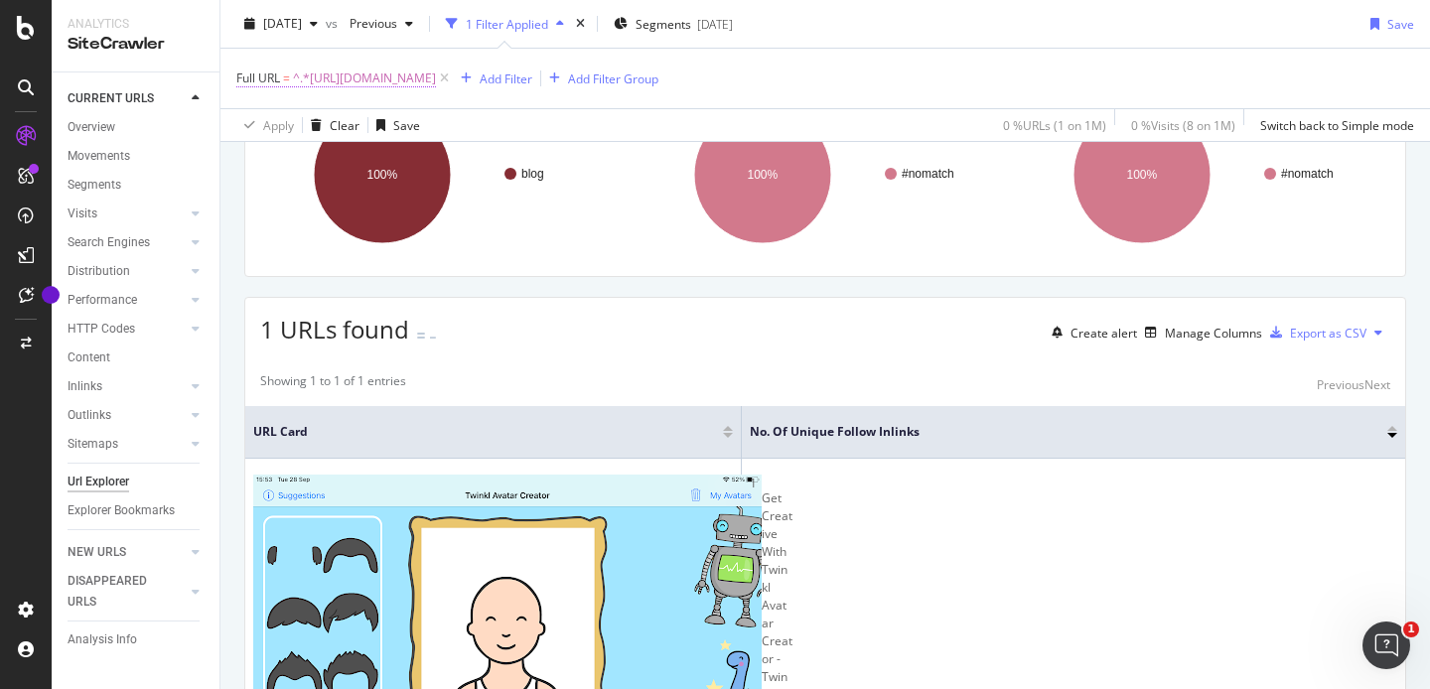
click at [436, 79] on span "^.*https://www.twinkl.co.uk/blog/get-creative-with-twinkl-avatar-creator.*$" at bounding box center [364, 79] width 143 height 28
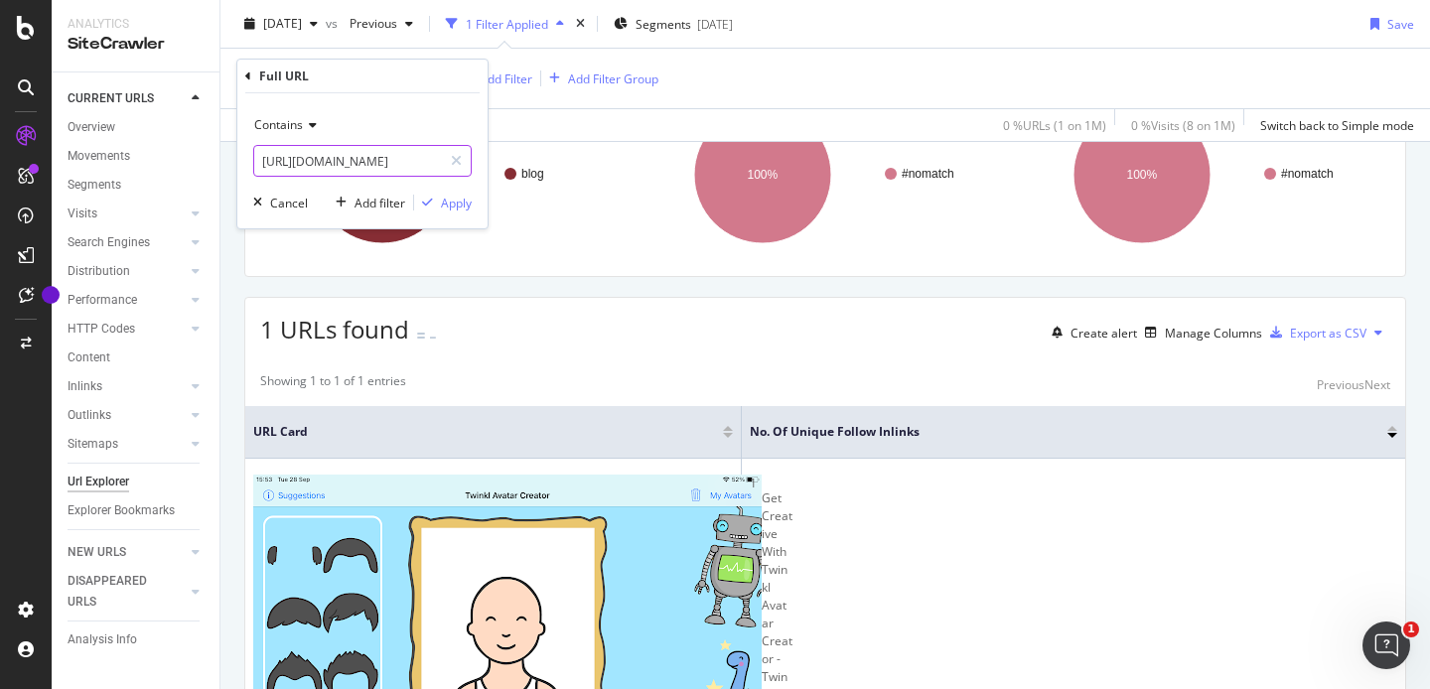
click at [384, 162] on input "https://www.twinkl.co.uk/blog/get-creative-with-twinkl-avatar-creator" at bounding box center [348, 161] width 188 height 32
paste input "pl/resource/t-ar-58-pudsey-quick-look"
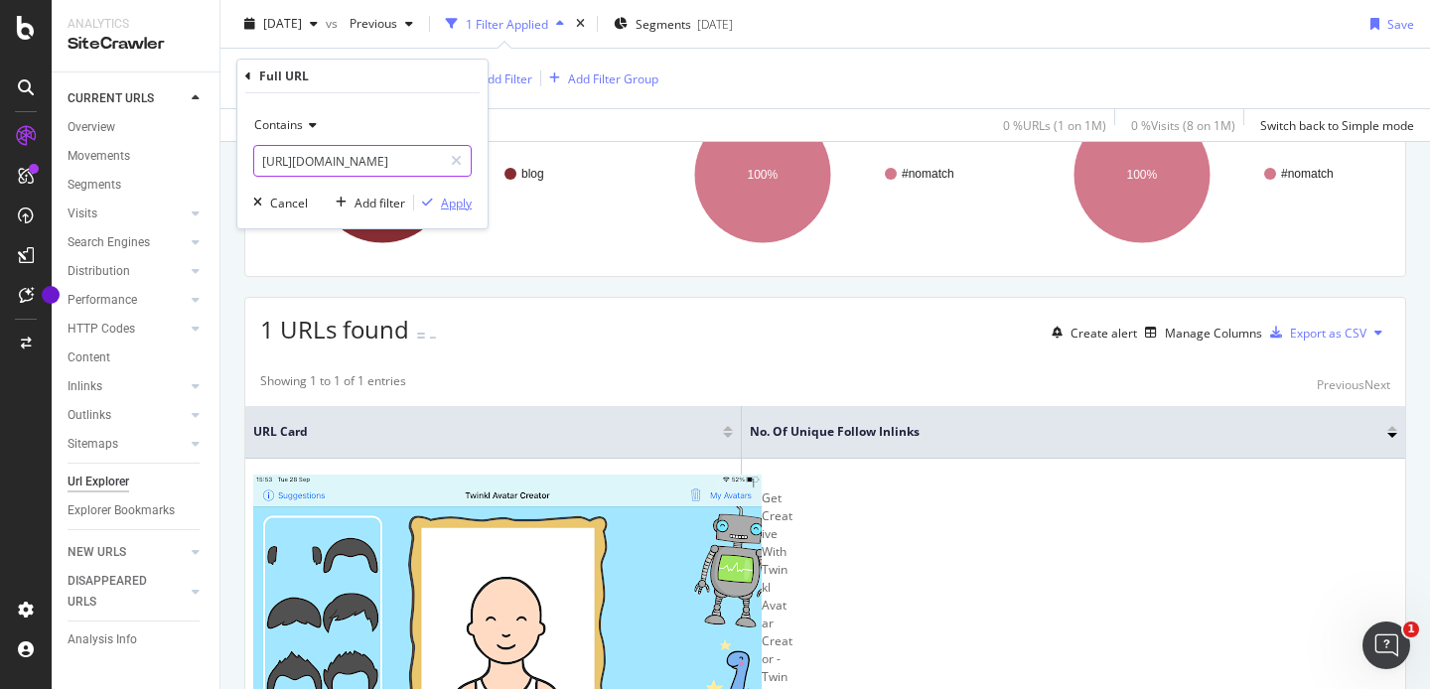
type input "https://www.twinkl.pl/resource/t-ar-58-pudsey-quick-look"
click at [447, 196] on div "Apply" at bounding box center [456, 203] width 31 height 17
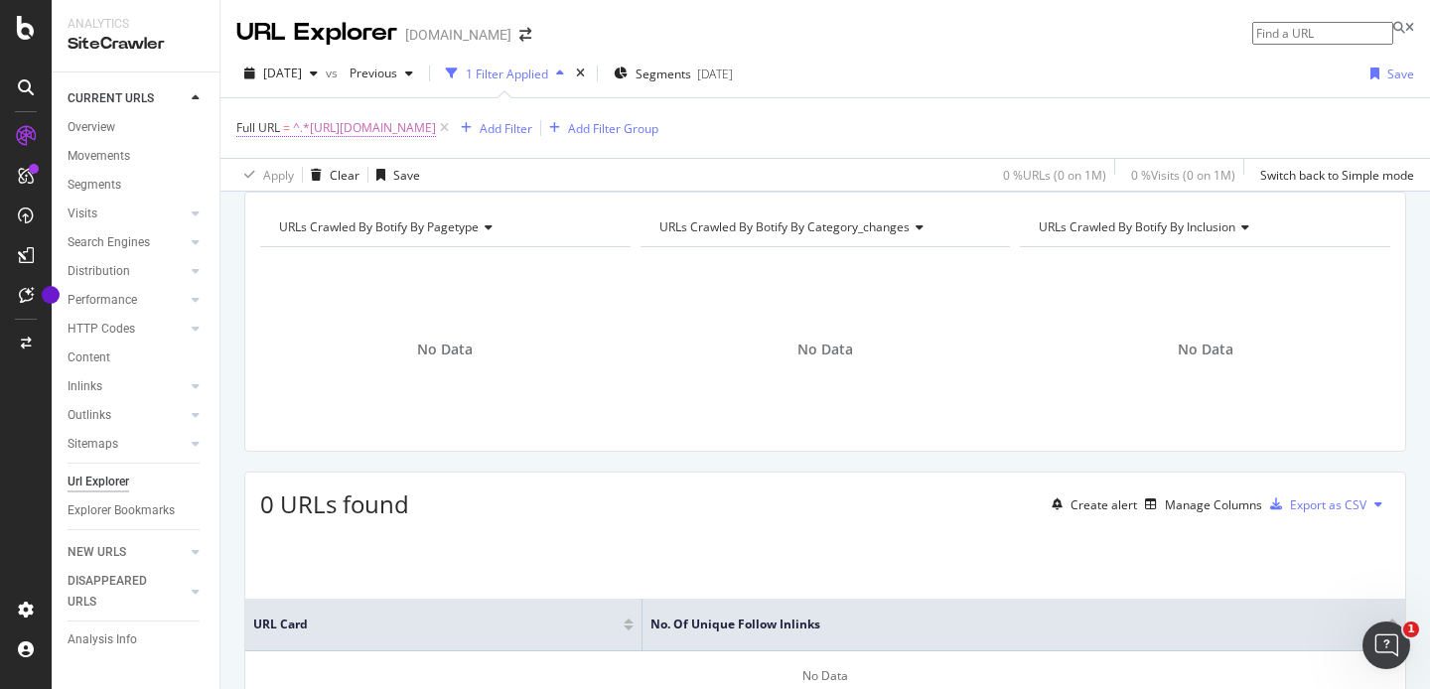
click at [436, 128] on span "^.*https://www.twinkl.pl/resource/t-ar-58-pudsey-quick-look.*$" at bounding box center [364, 128] width 143 height 28
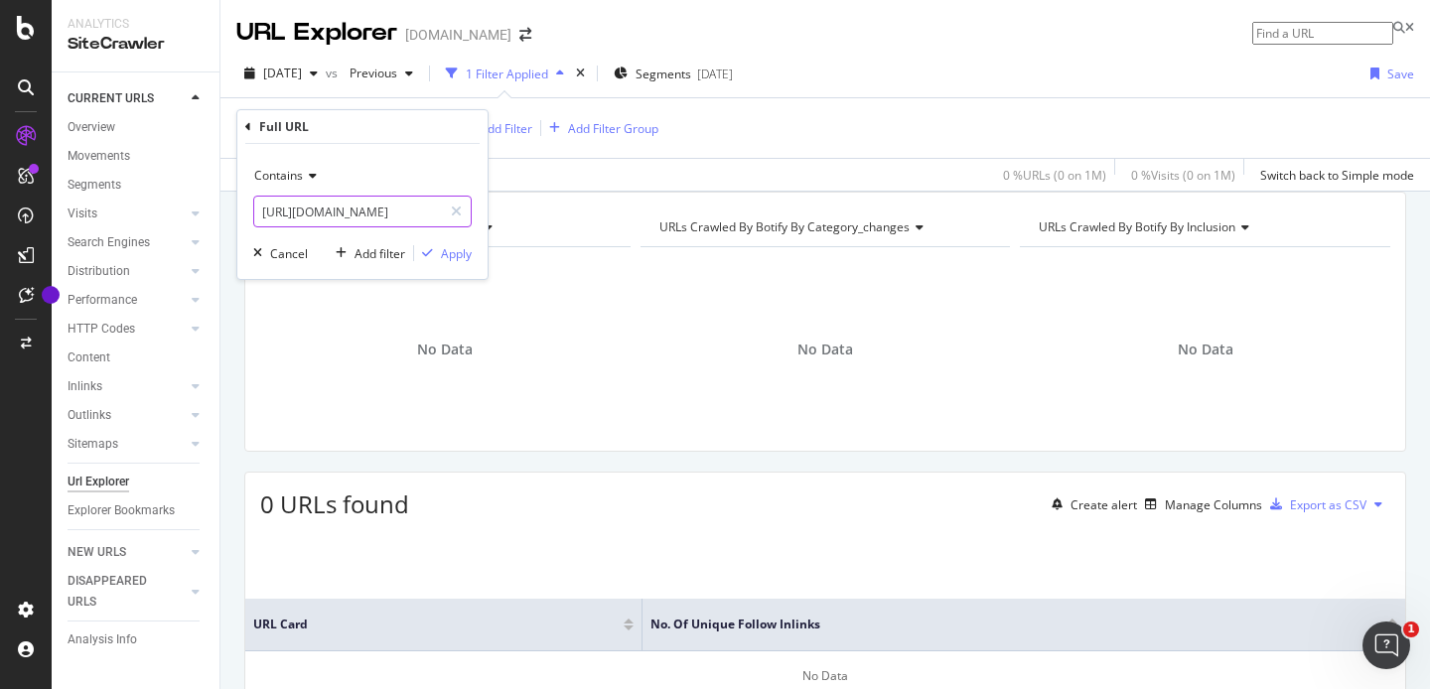
click at [376, 212] on input "https://www.twinkl.pl/resource/t-ar-58-pudsey-quick-look" at bounding box center [348, 212] width 188 height 32
click at [378, 209] on input "https://www.twinkl.pl/resource/t-ar-58-pudsey-quick-look" at bounding box center [348, 212] width 188 height 32
type input "https://www.twinkl.co.uk/resource/t-ar-58-pudsey-quick-look"
click at [464, 255] on div "Apply" at bounding box center [456, 253] width 31 height 17
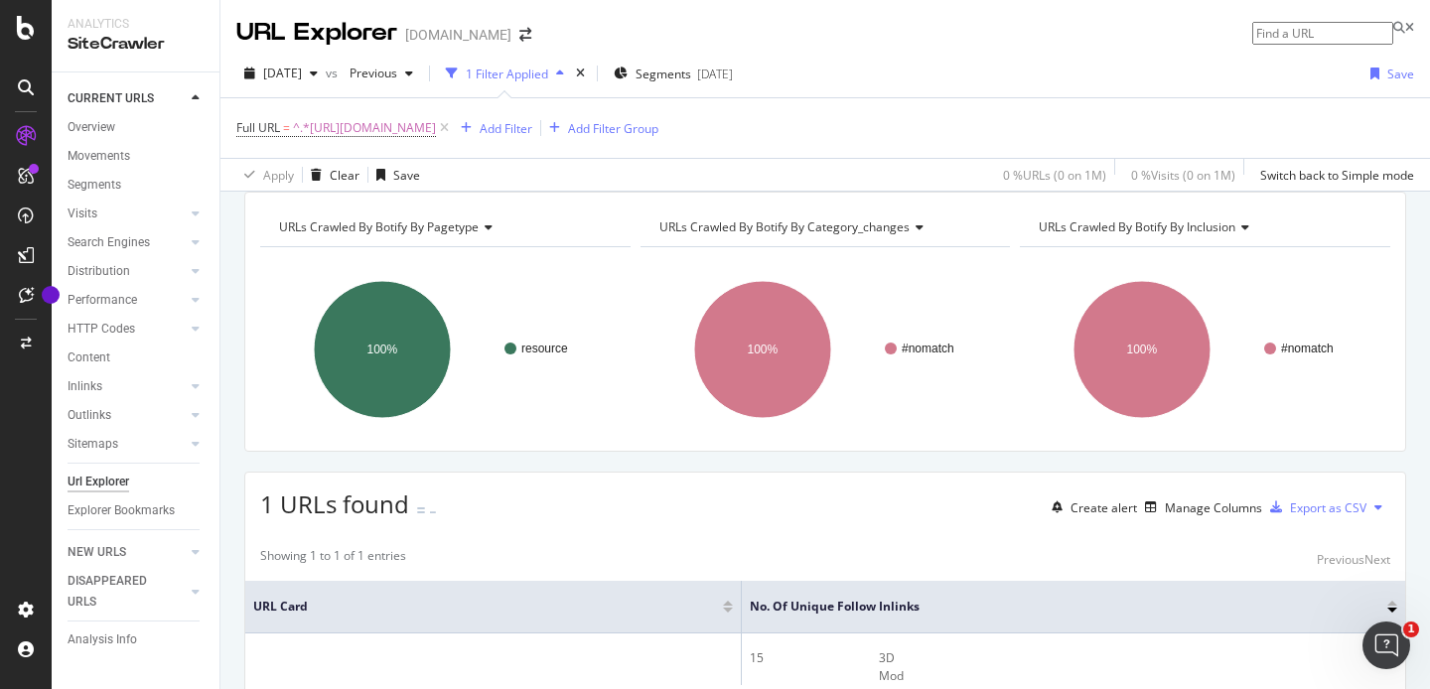
scroll to position [187, 0]
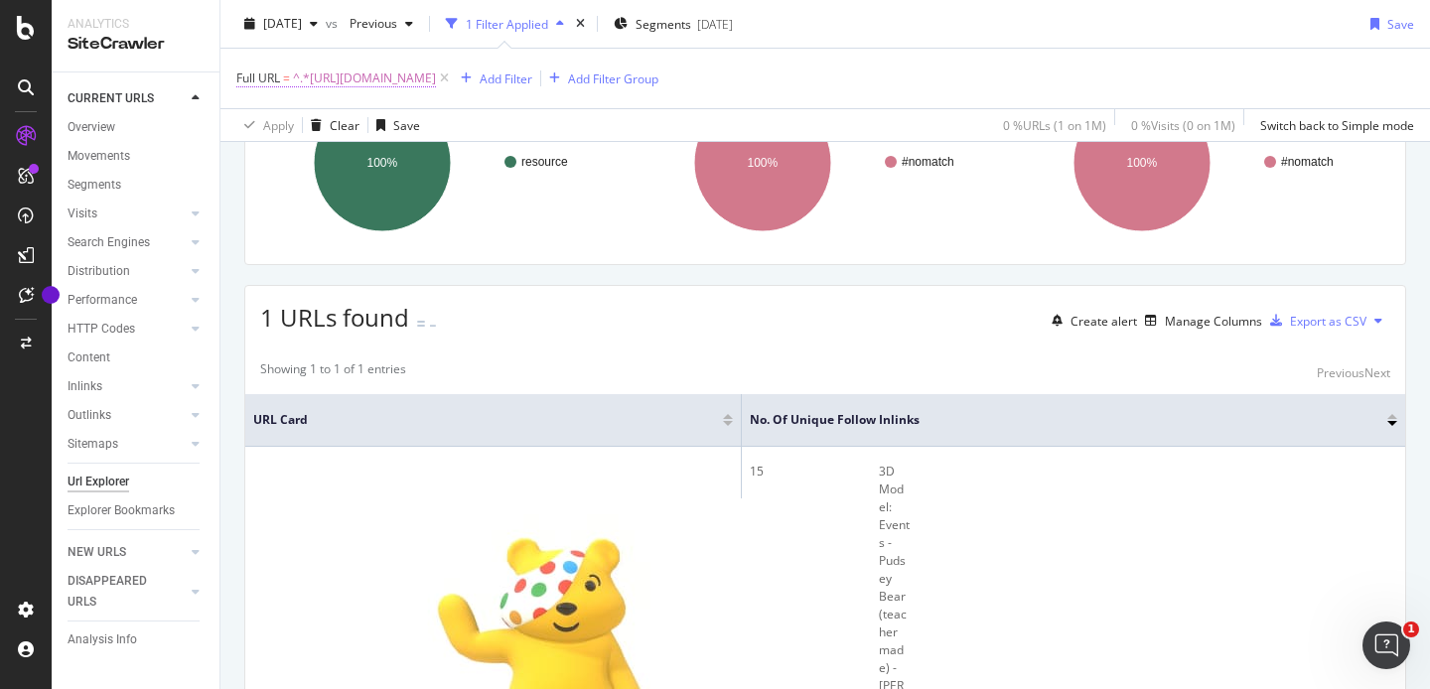
click at [436, 78] on span "^.*https://www.twinkl.co.uk/resource/t-ar-58-pudsey-quick-look.*$" at bounding box center [364, 79] width 143 height 28
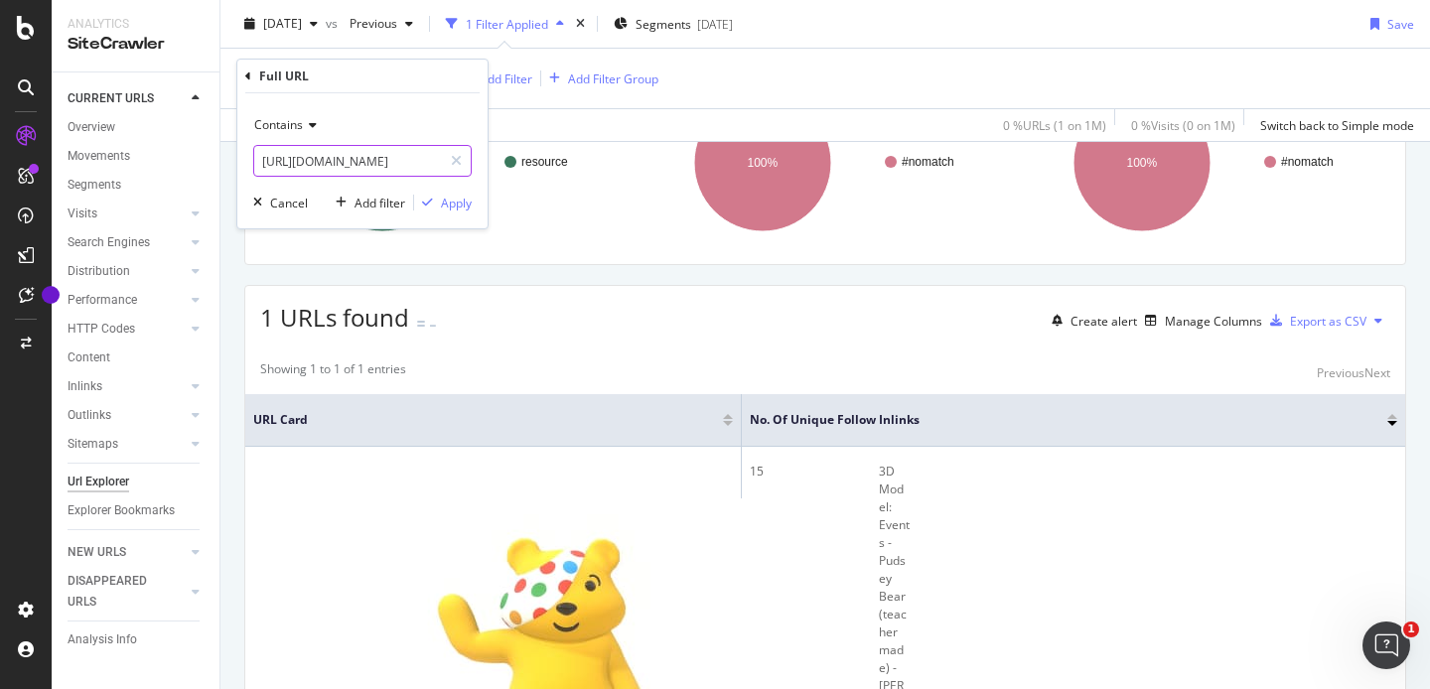
click at [390, 153] on input "https://www.twinkl.co.uk/resource/t-ar-58-pudsey-quick-look" at bounding box center [348, 161] width 188 height 32
paste input "apps"
type input "[URL][DOMAIN_NAME]"
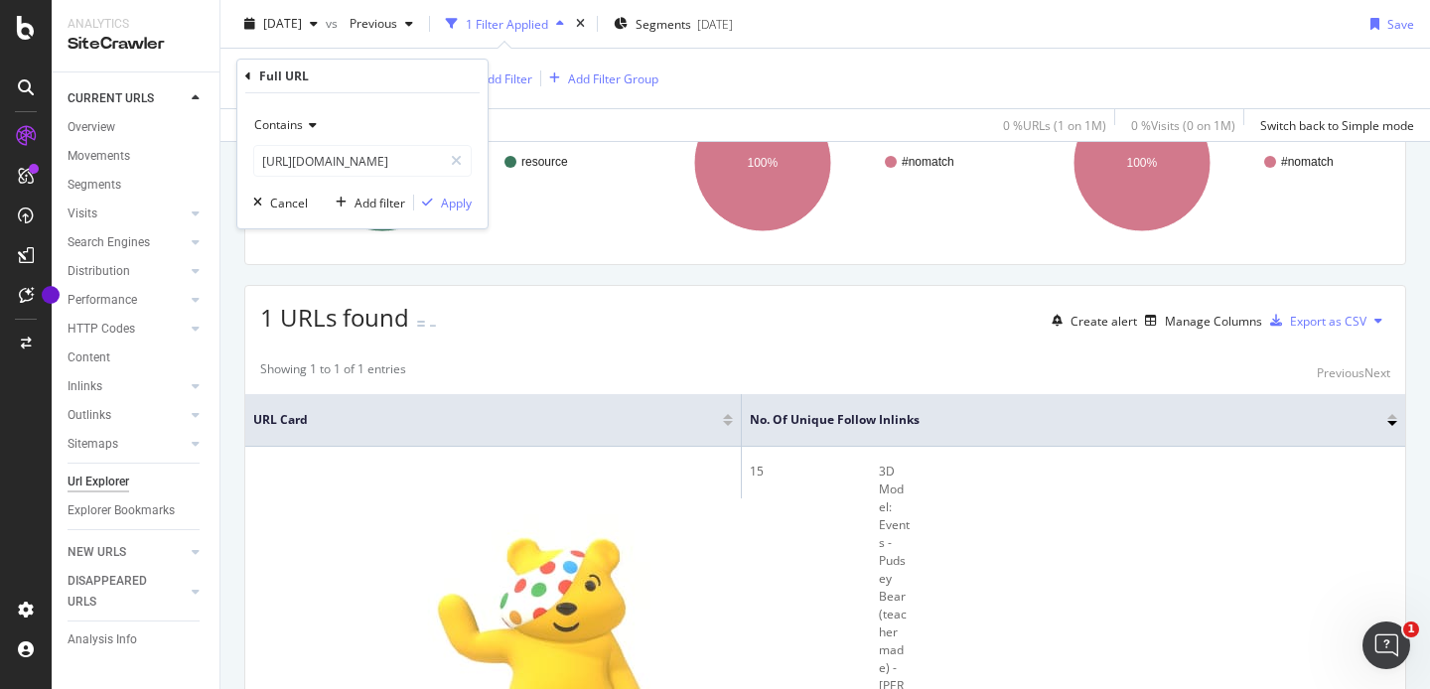
click at [473, 205] on div "Contains https://www.twinkl.co.uk/apps Cancel Add filter Apply" at bounding box center [362, 160] width 250 height 135
click at [463, 205] on div "Apply" at bounding box center [456, 203] width 31 height 17
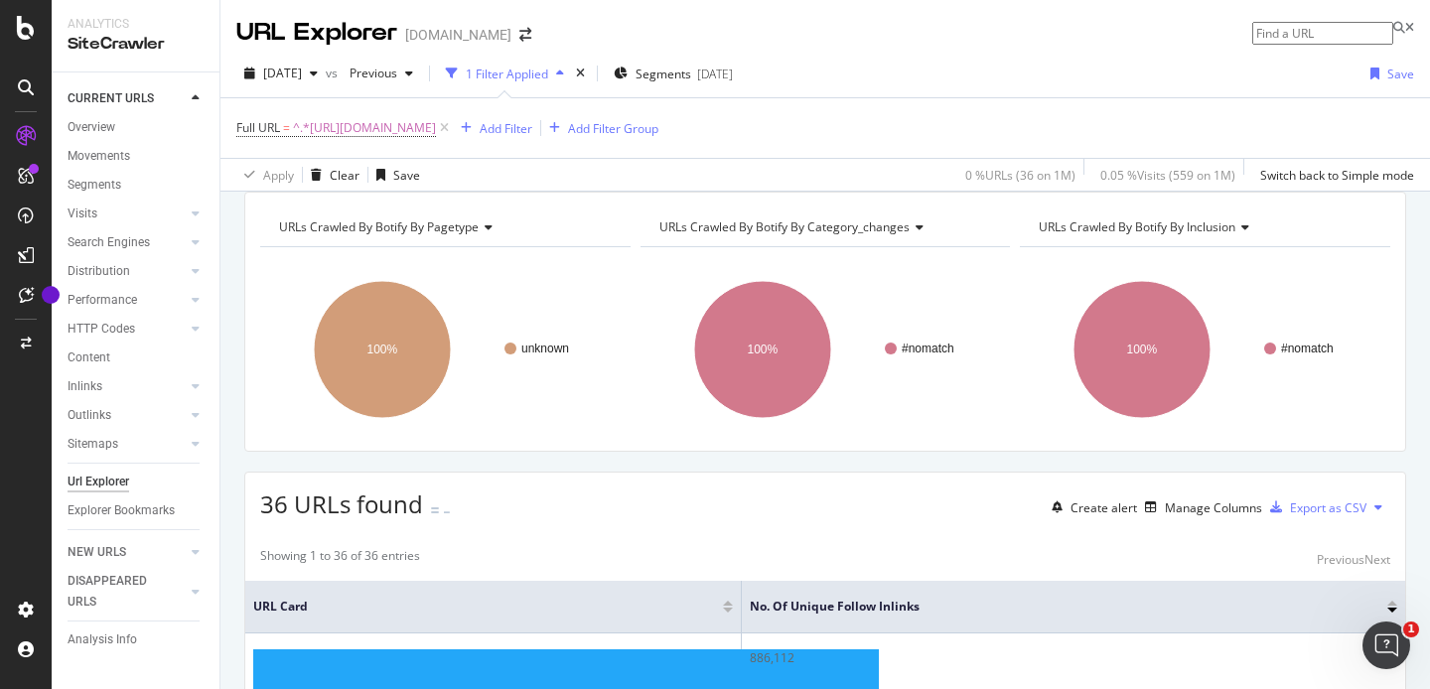
scroll to position [245, 0]
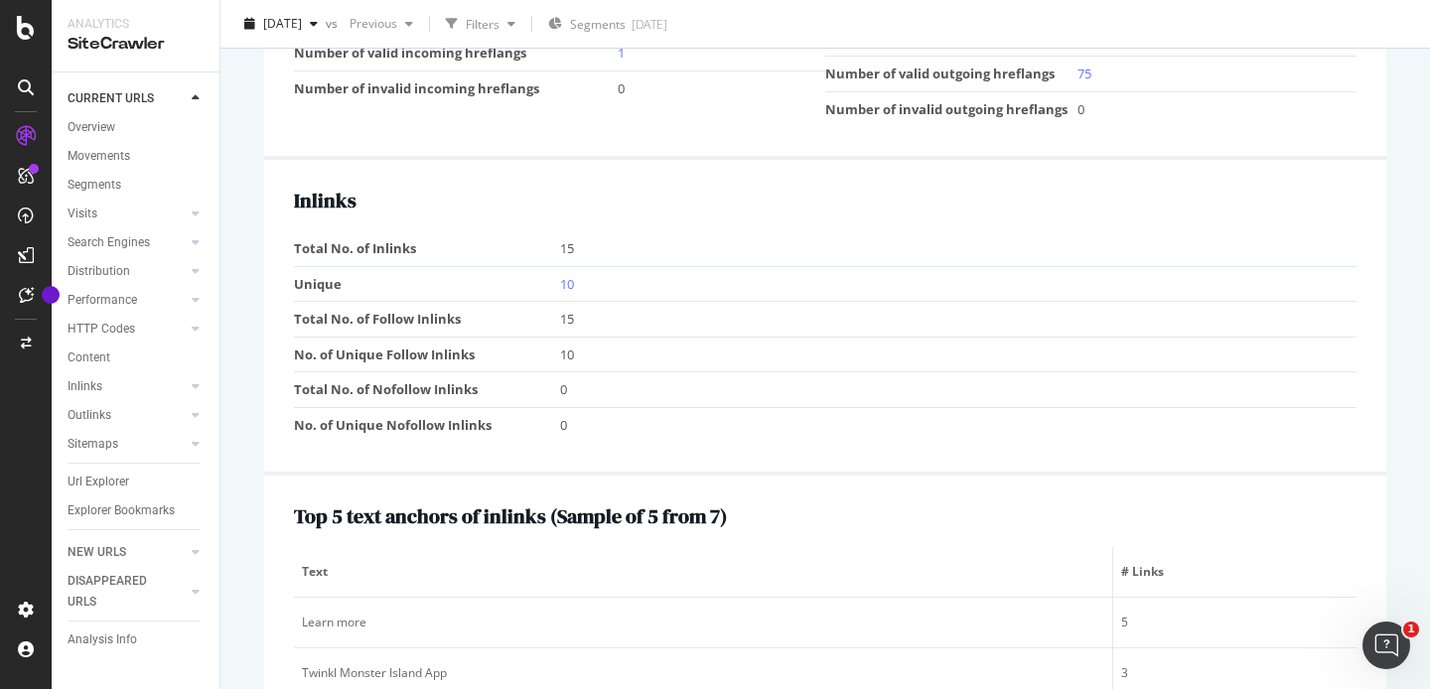
scroll to position [2410, 0]
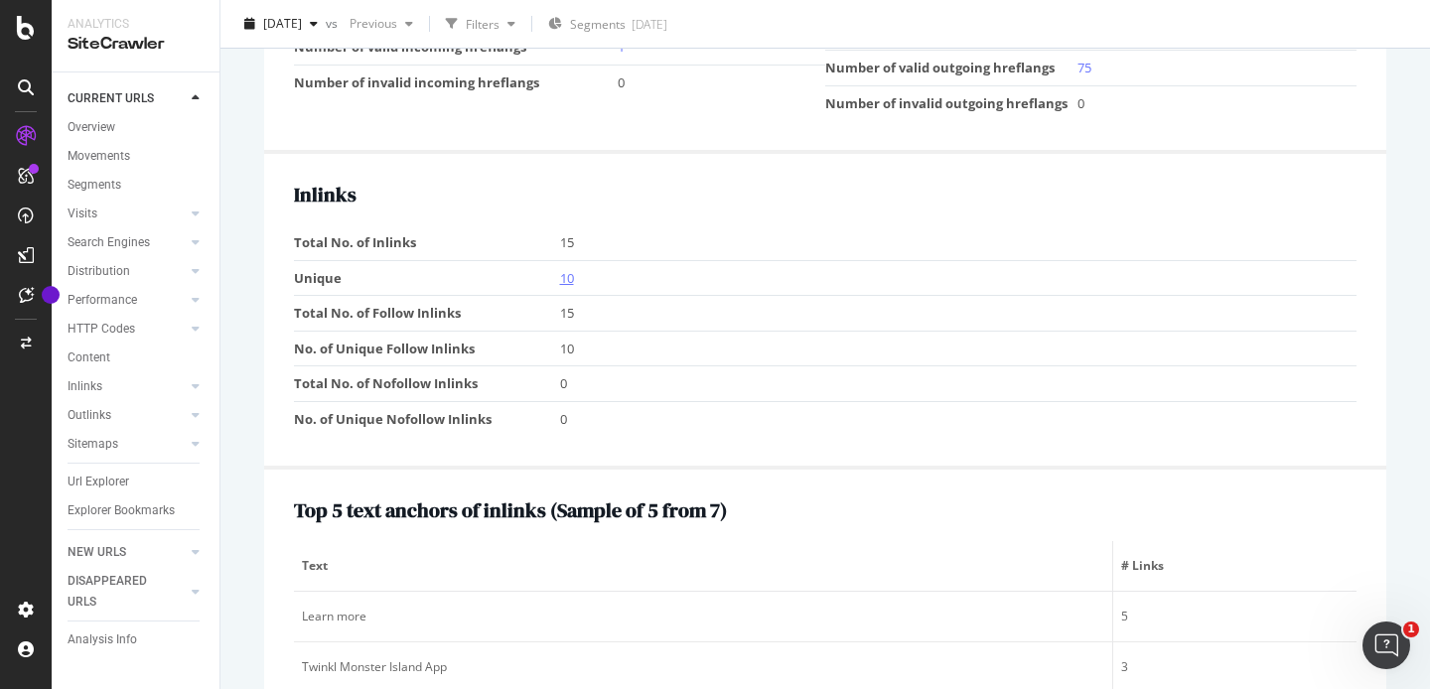
click at [570, 287] on link "10" at bounding box center [567, 278] width 14 height 18
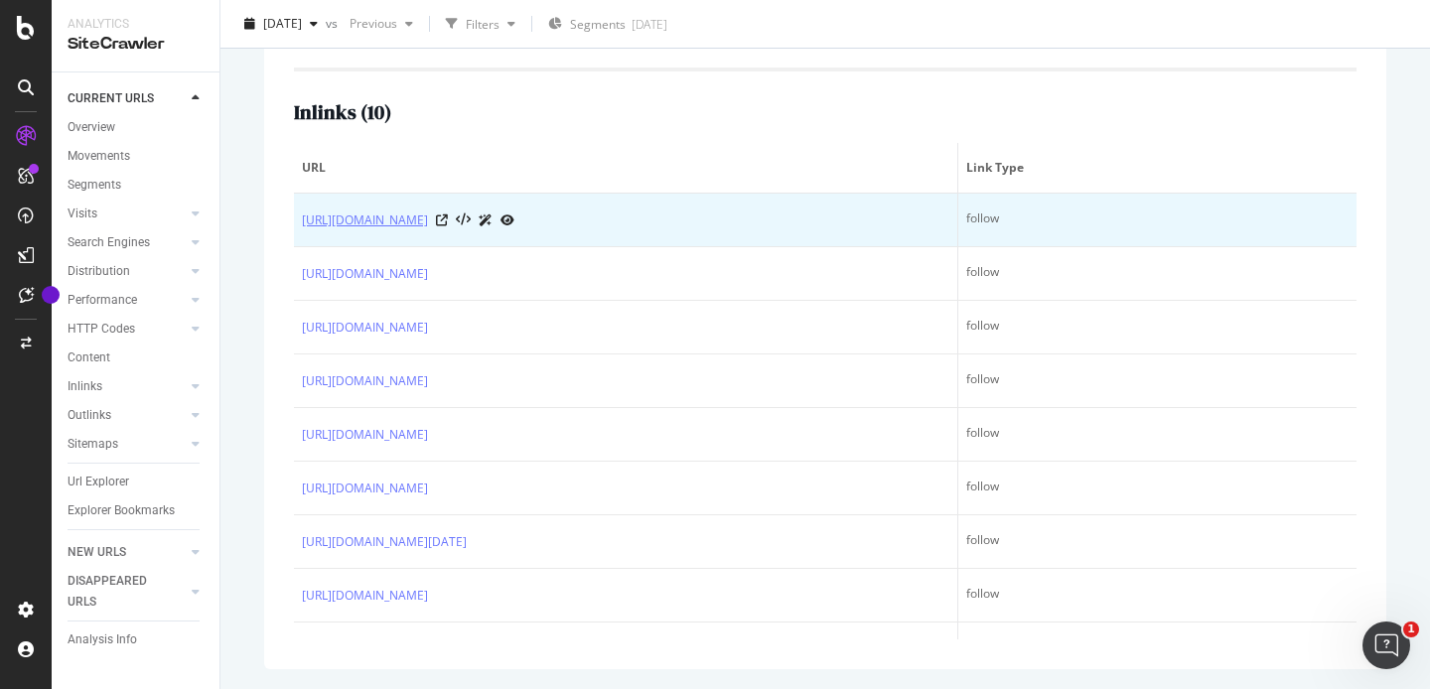
drag, startPoint x: 569, startPoint y: 626, endPoint x: 304, endPoint y: 214, distance: 489.9
click at [304, 214] on tbody "https://www.twinkl.co.uk/apps follow https://www.twinkl.co.uk/learner-login fol…" at bounding box center [825, 462] width 1062 height 536
copy tbody "https://www.twinkl.co.uk/apps follow https://www.twinkl.co.uk/learner-login fol…"
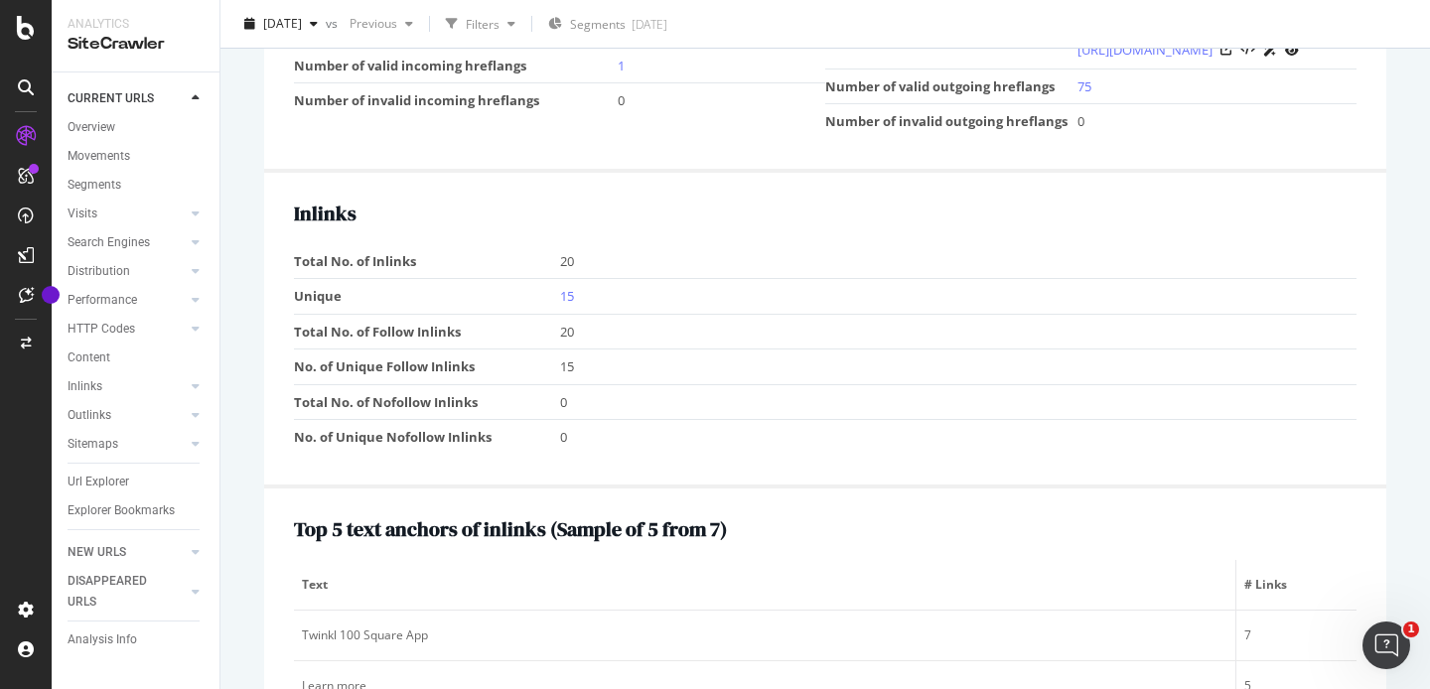
scroll to position [2411, 0]
click at [568, 304] on link "15" at bounding box center [567, 295] width 14 height 18
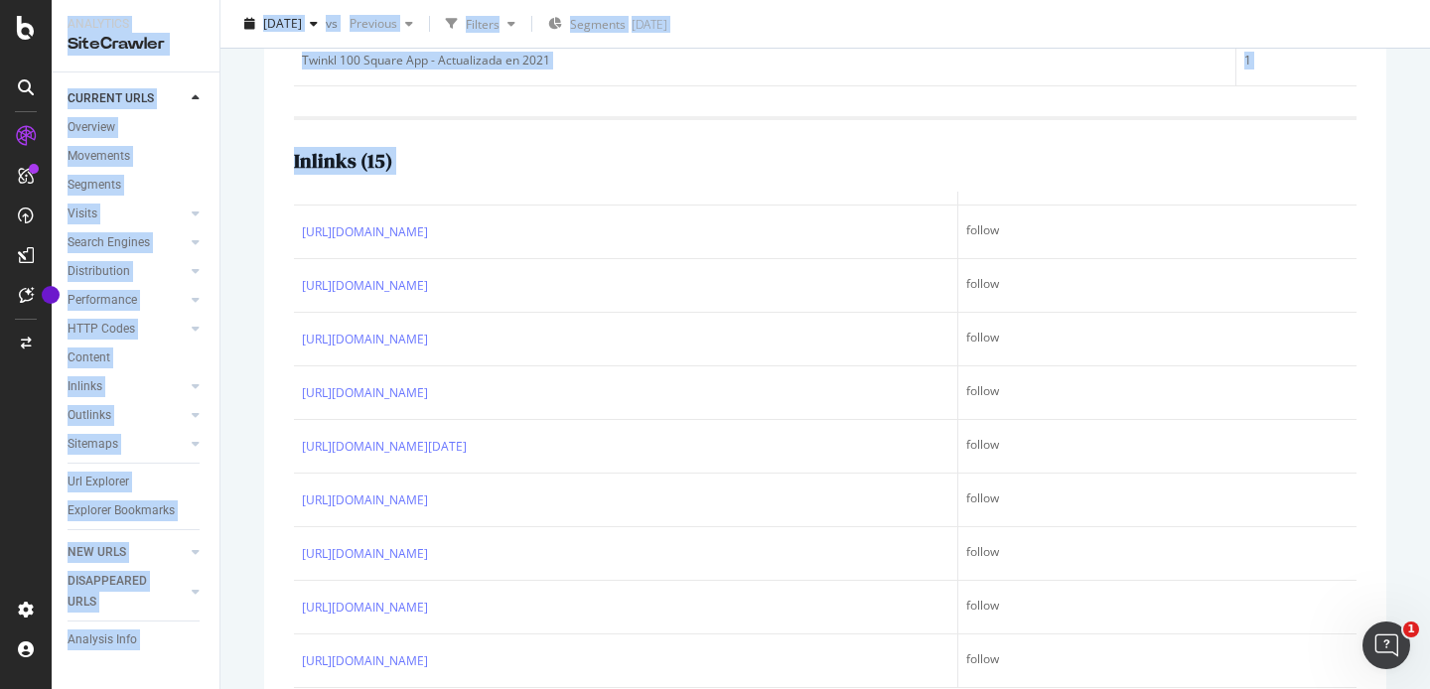
scroll to position [1136, 0]
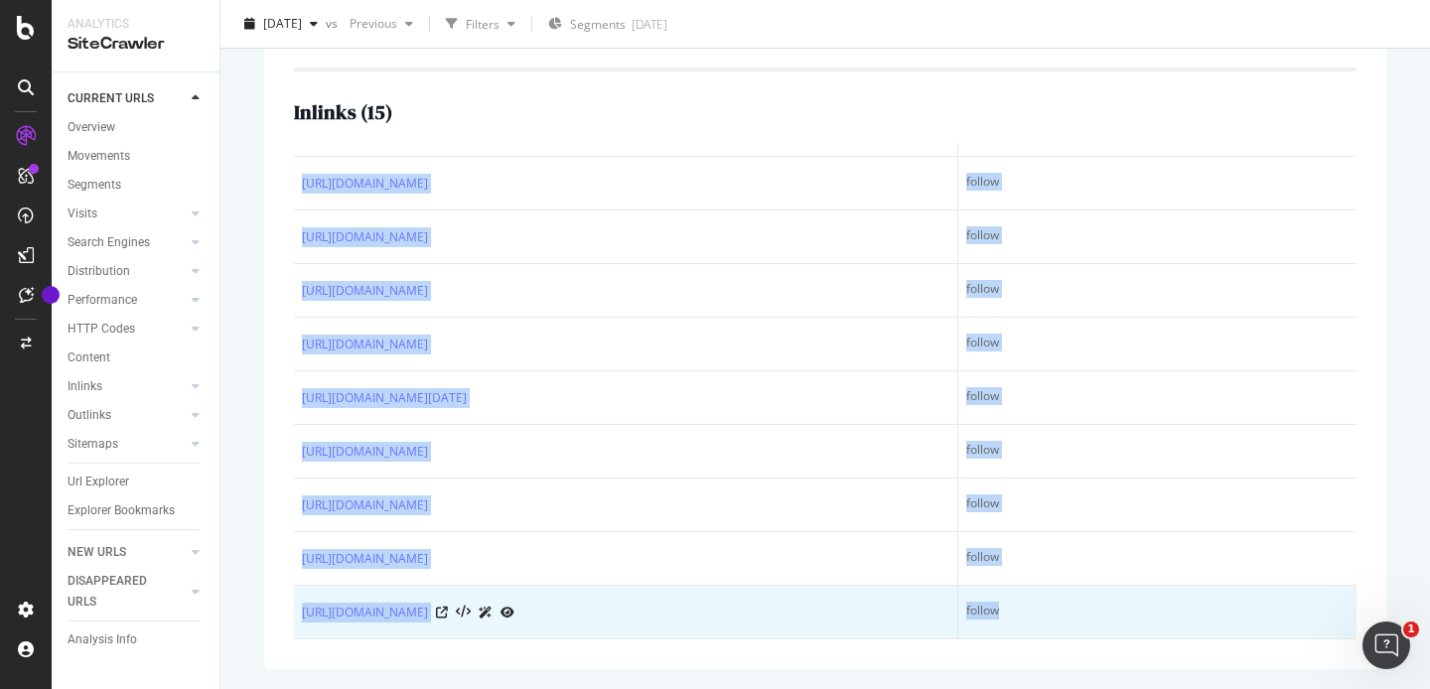
drag, startPoint x: 296, startPoint y: 348, endPoint x: 1035, endPoint y: 611, distance: 784.6
click at [1035, 611] on tbody "https://www.twinkl.co.uk/apps follow https://www.twinkl.co.uk/learner-login fol…" at bounding box center [825, 237] width 1062 height 804
copy tbody "https://www.twinkl.co.uk/apps follow https://www.twinkl.co.uk/learner-login fol…"
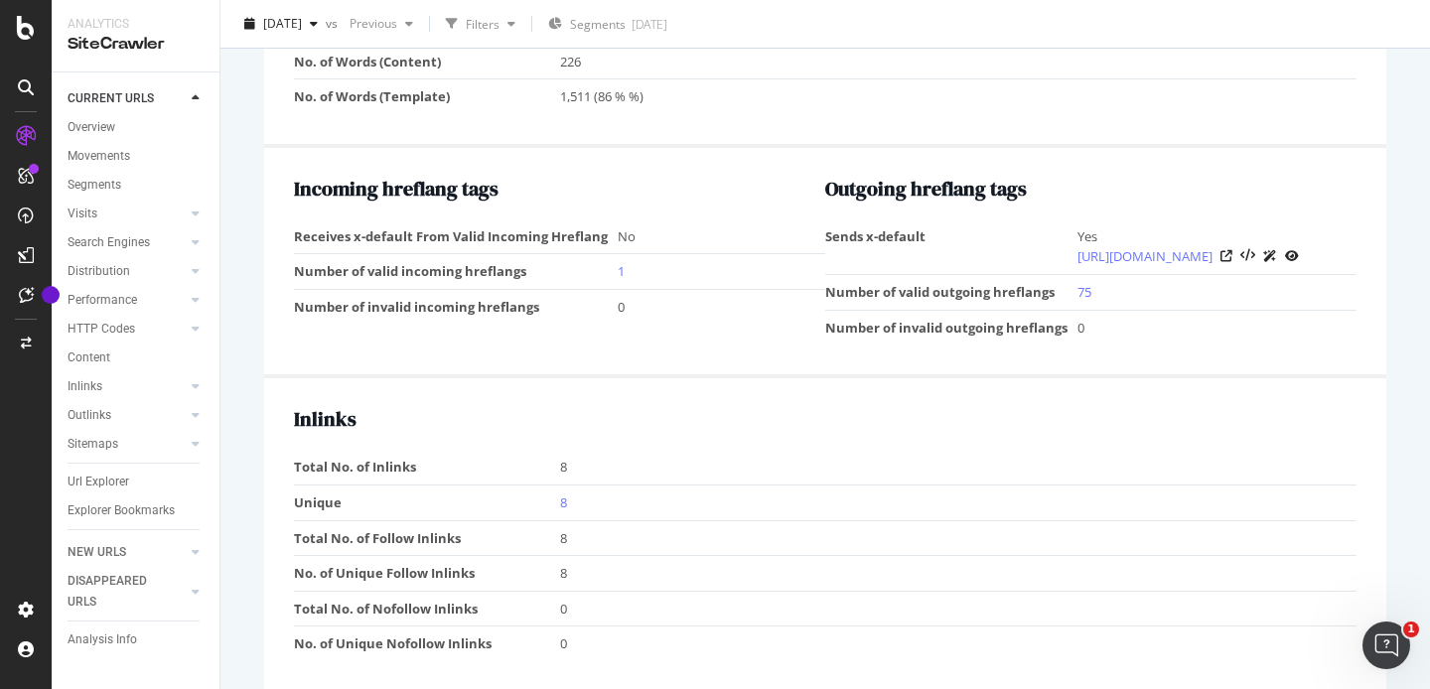
scroll to position [2467, 0]
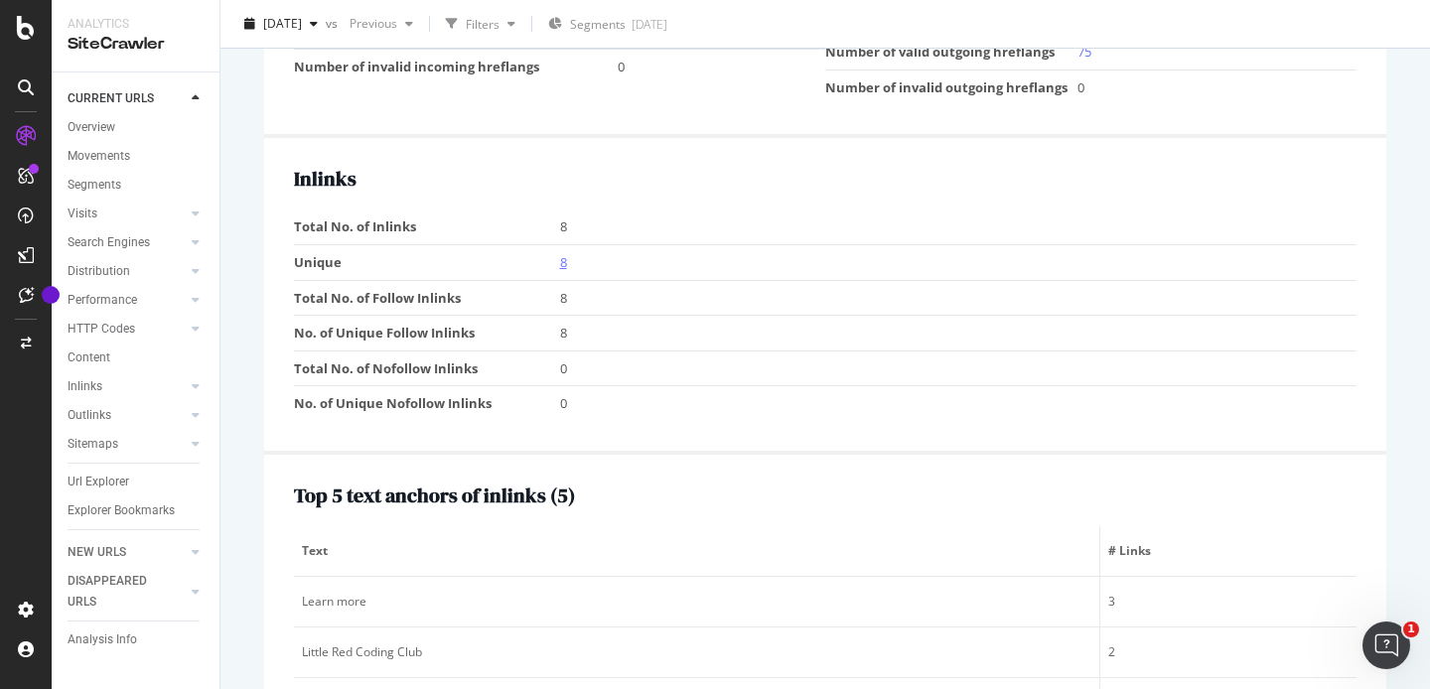
click at [563, 271] on link "8" at bounding box center [563, 262] width 7 height 18
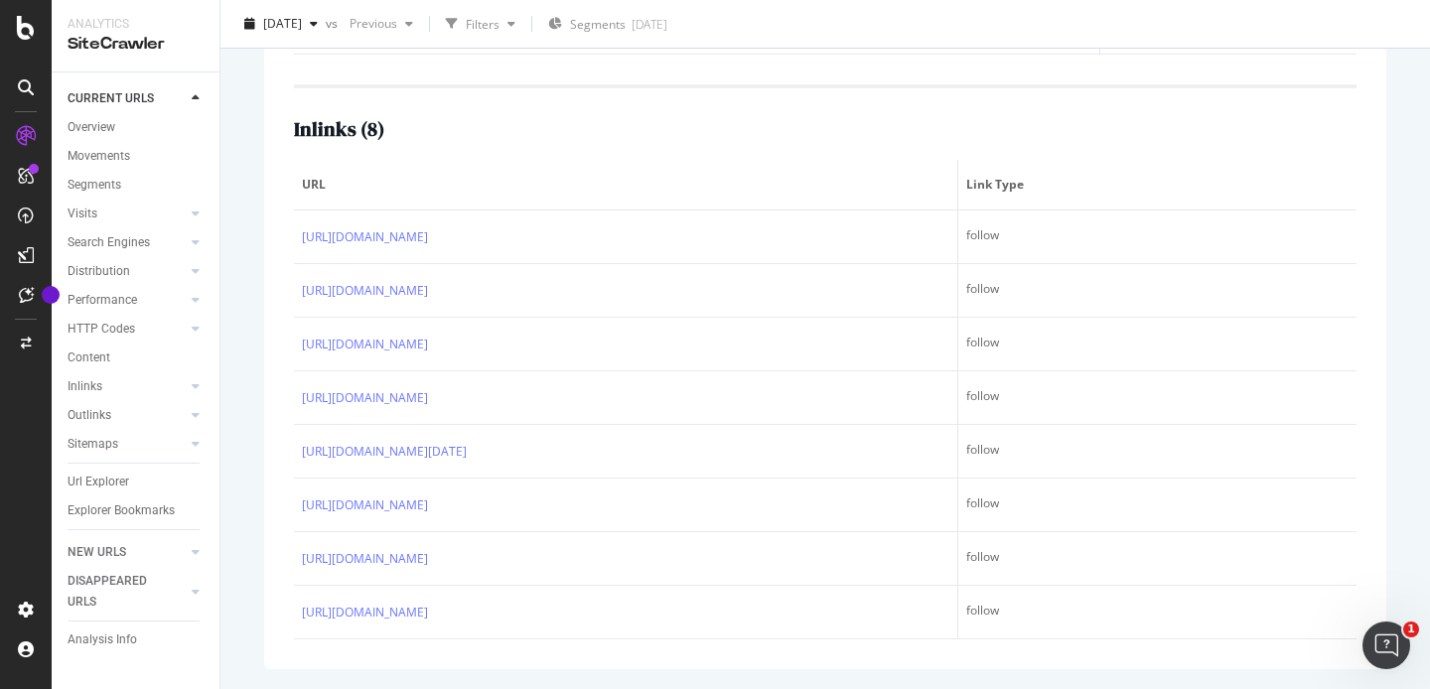
scroll to position [1136, 0]
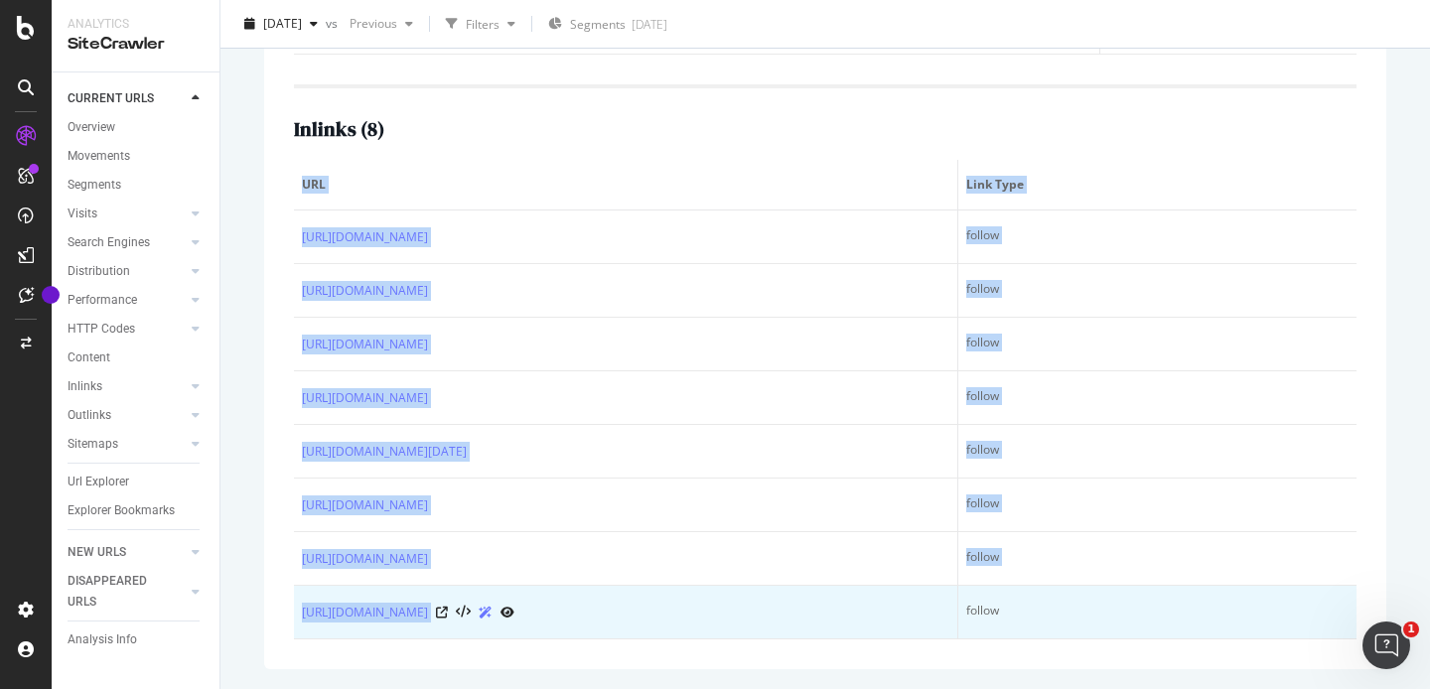
drag, startPoint x: 290, startPoint y: 197, endPoint x: 922, endPoint y: 596, distance: 747.8
click at [922, 596] on div "Top 5 text anchors of inlinks ( 5 ) Text # Links Learn more 3 Little Red Coding…" at bounding box center [825, 174] width 1122 height 990
copy table "URL Link Type https://www.twinkl.co.uk/apps follow https://www.twinkl.co.uk/sub…"
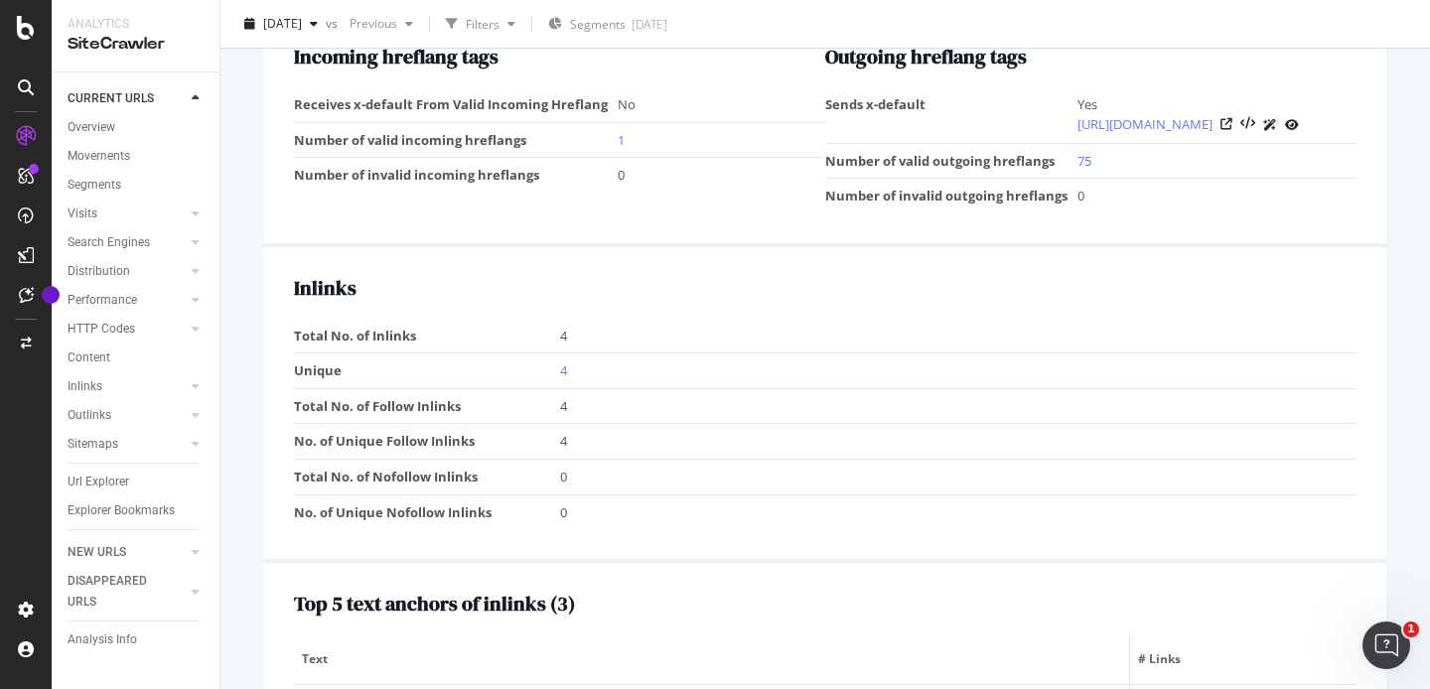
scroll to position [2278, 0]
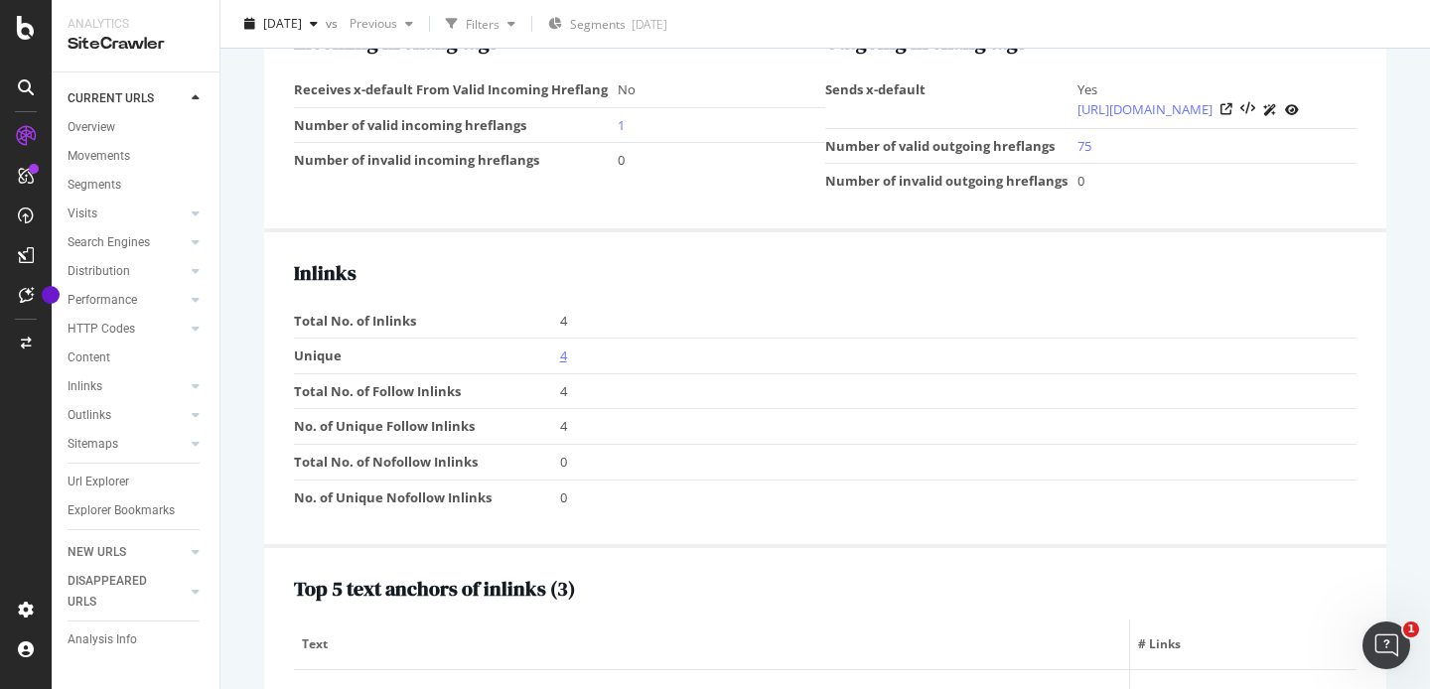
click at [560, 364] on link "4" at bounding box center [563, 355] width 7 height 18
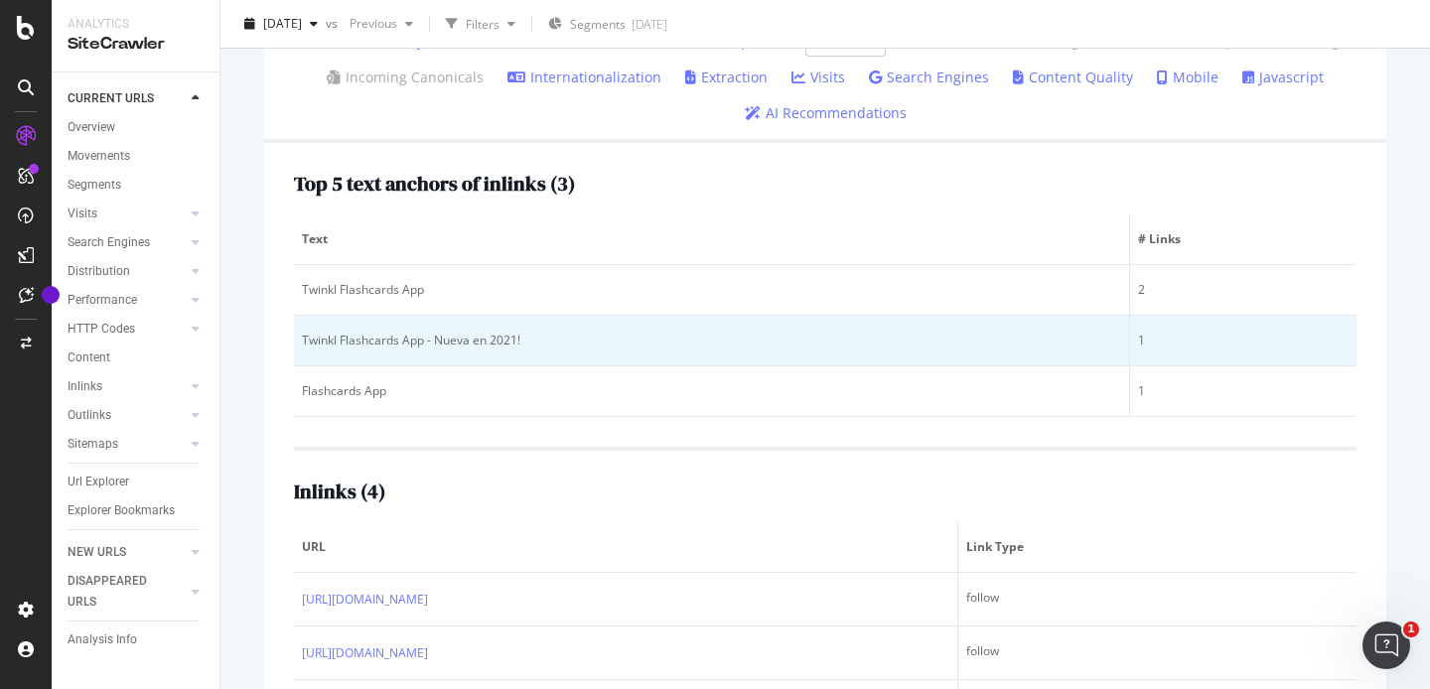
scroll to position [822, 0]
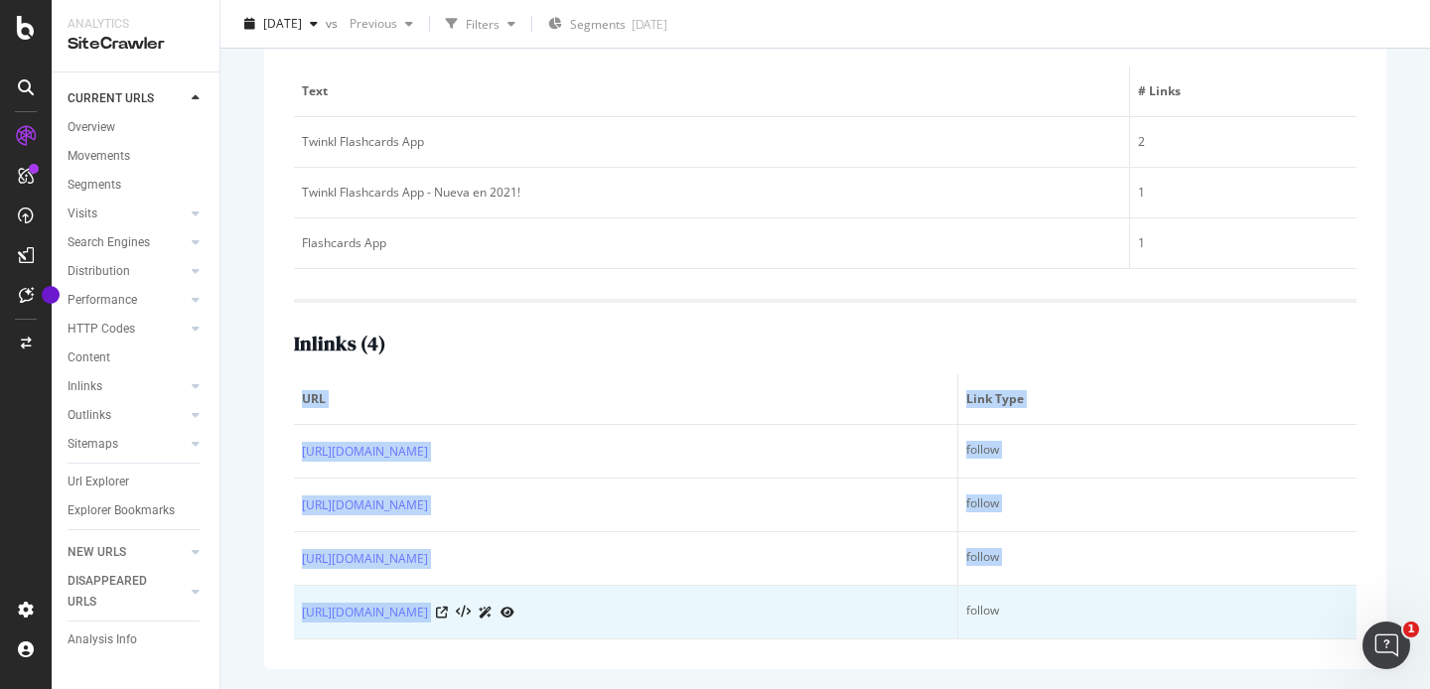
drag, startPoint x: 287, startPoint y: 433, endPoint x: 796, endPoint y: 620, distance: 542.7
click at [796, 620] on div "Top 5 text anchors of inlinks ( 3 ) Text # Links Twinkl Flashcards App 2 Twinkl…" at bounding box center [825, 332] width 1122 height 674
copy table "URL Link Type https://www.twinkl.co.uk/apps-educativas follow https://www.twink…"
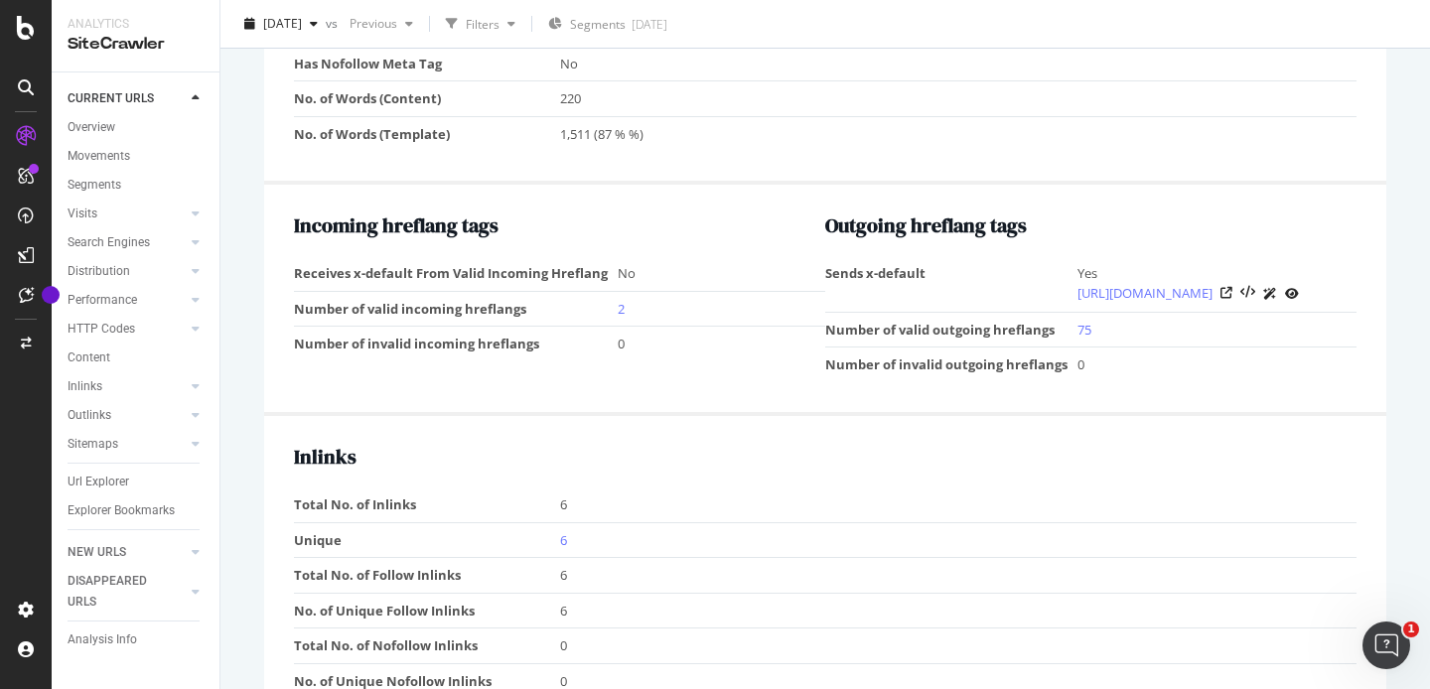
scroll to position [2224, 0]
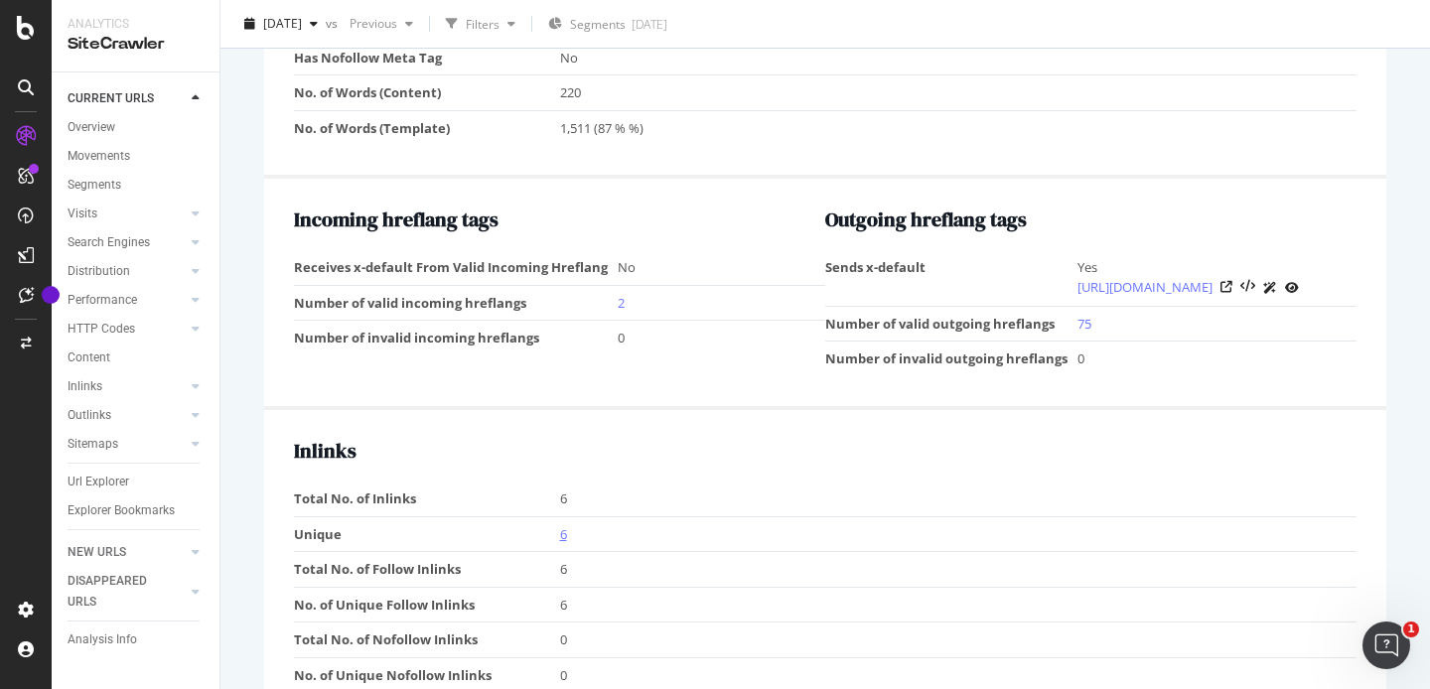
click at [563, 543] on link "6" at bounding box center [563, 534] width 7 height 18
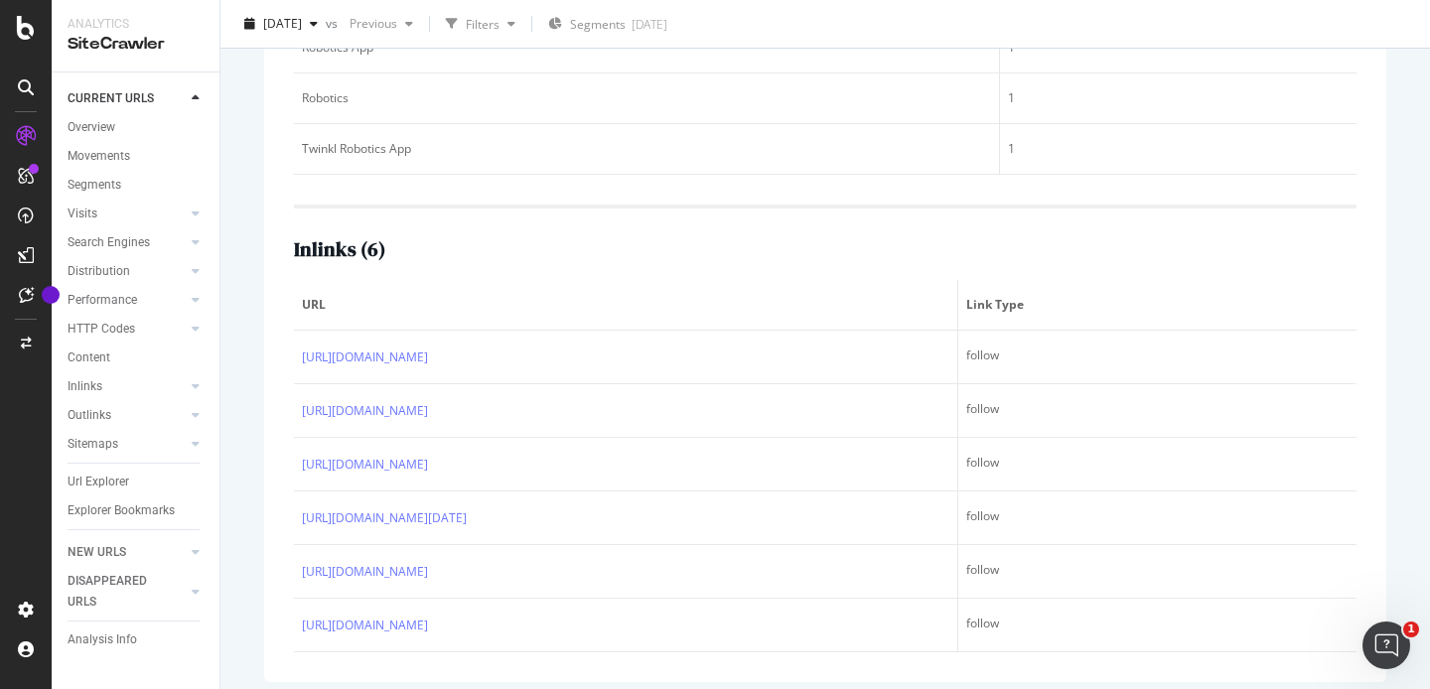
scroll to position [999, 0]
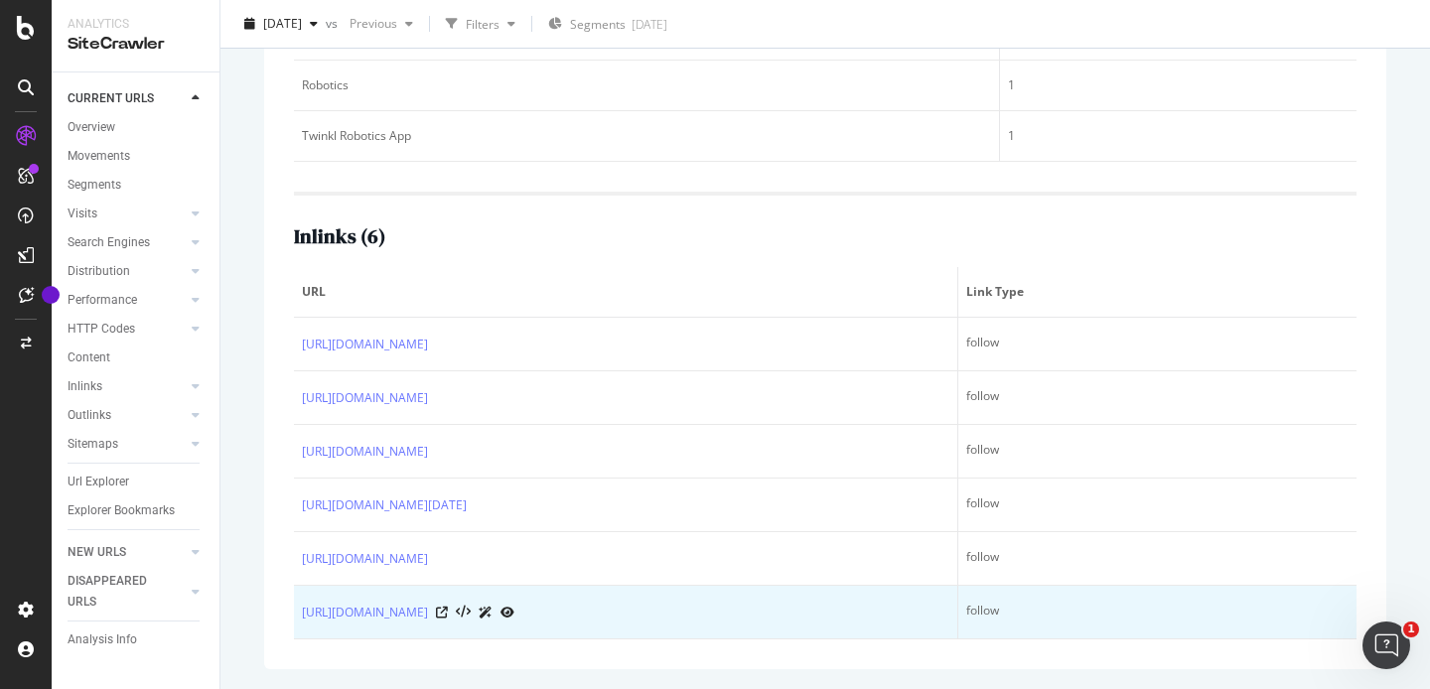
drag, startPoint x: 279, startPoint y: 297, endPoint x: 811, endPoint y: 627, distance: 626.4
click at [811, 627] on div "Top 5 text anchors of inlinks ( 4 ) Text # Links Learn more 3 Robotics App 1 Ro…" at bounding box center [825, 253] width 1122 height 832
copy table "URL Link Type https://www.twinkl.co.uk/apps follow https://www.twinkl.co.uk/sub…"
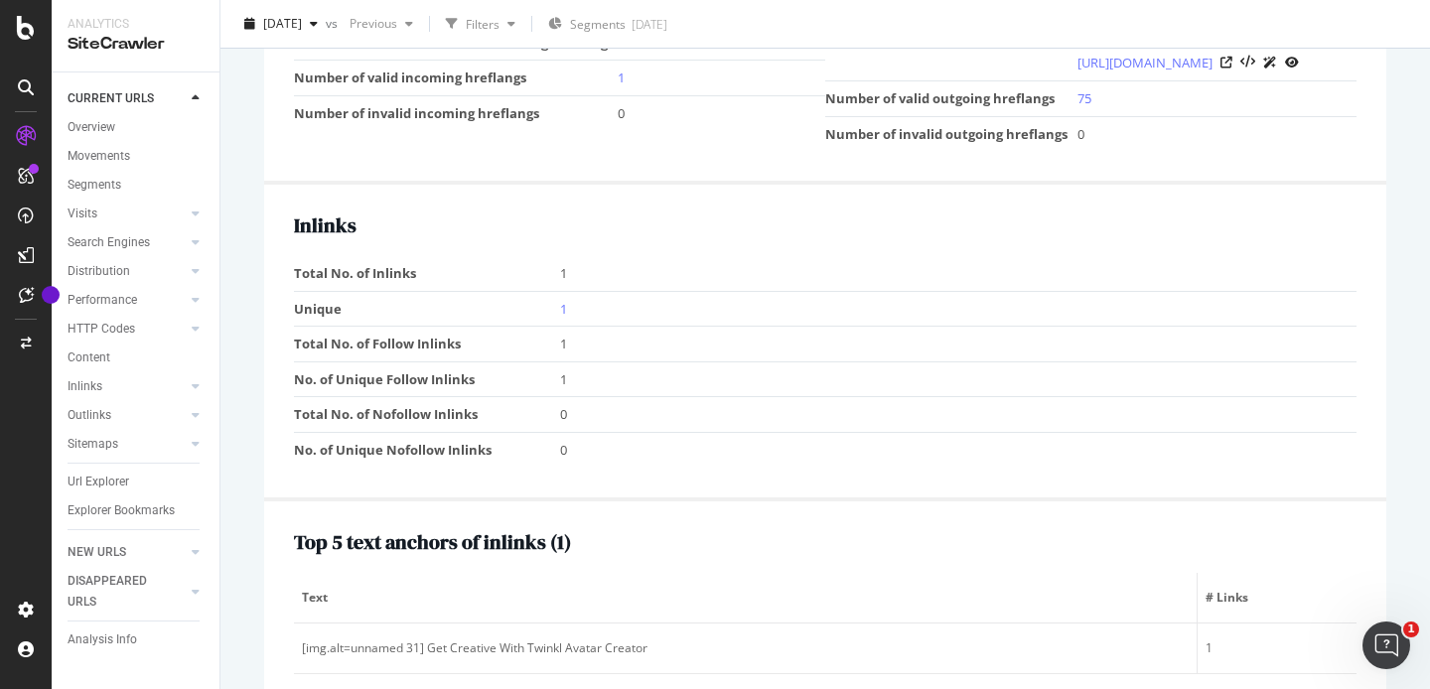
scroll to position [2327, 0]
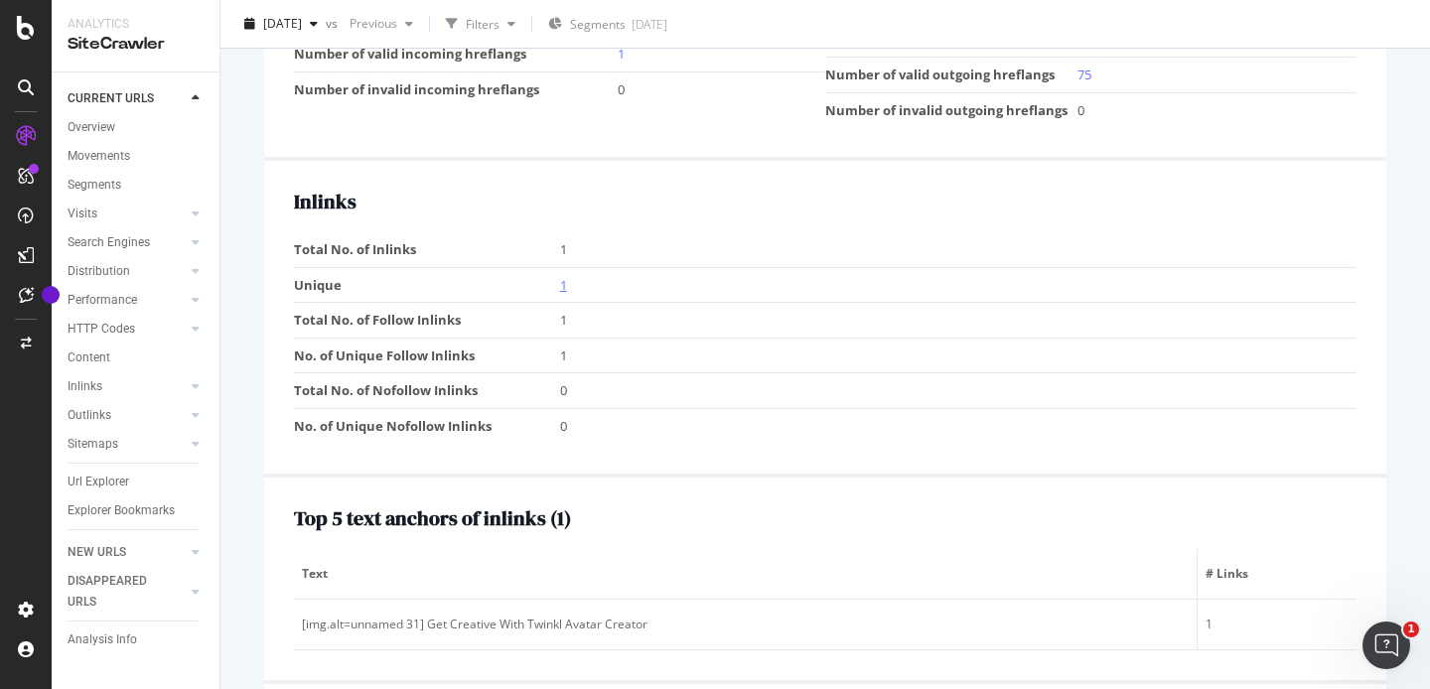
click at [564, 294] on link "1" at bounding box center [563, 285] width 7 height 18
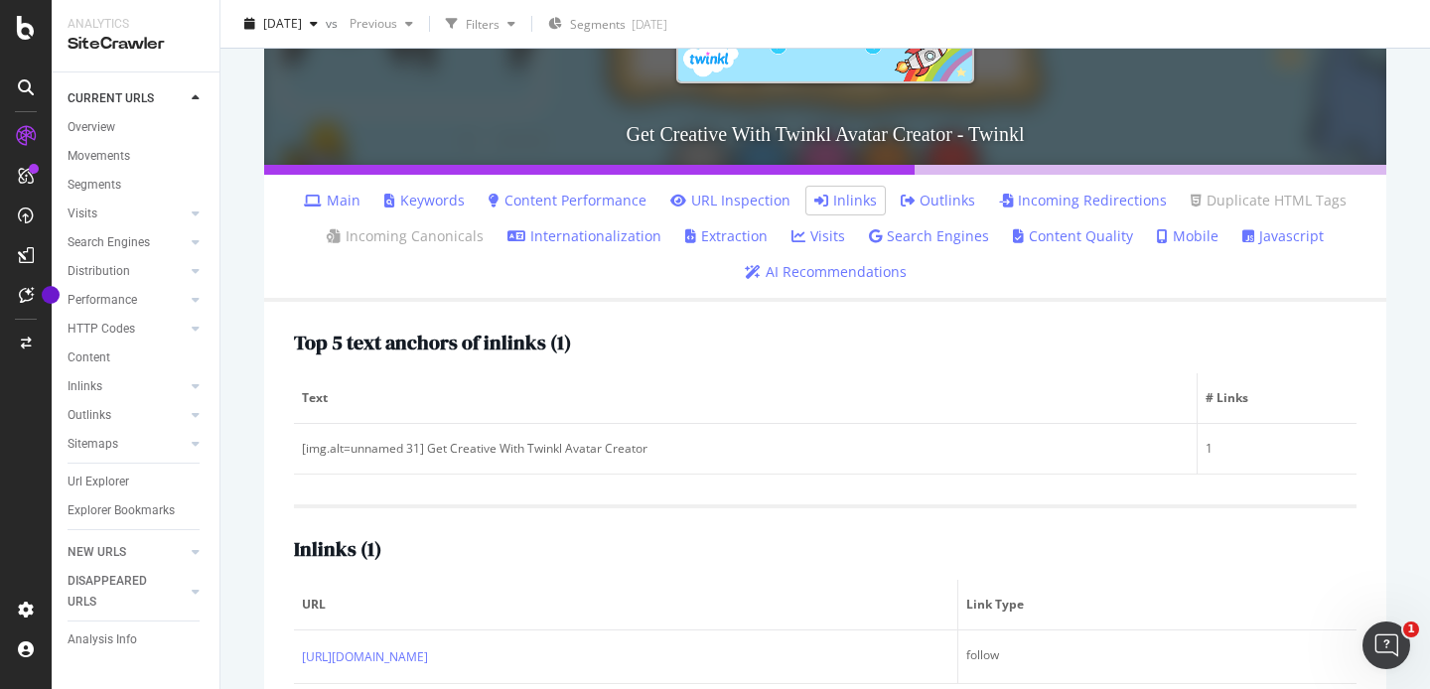
scroll to position [468, 0]
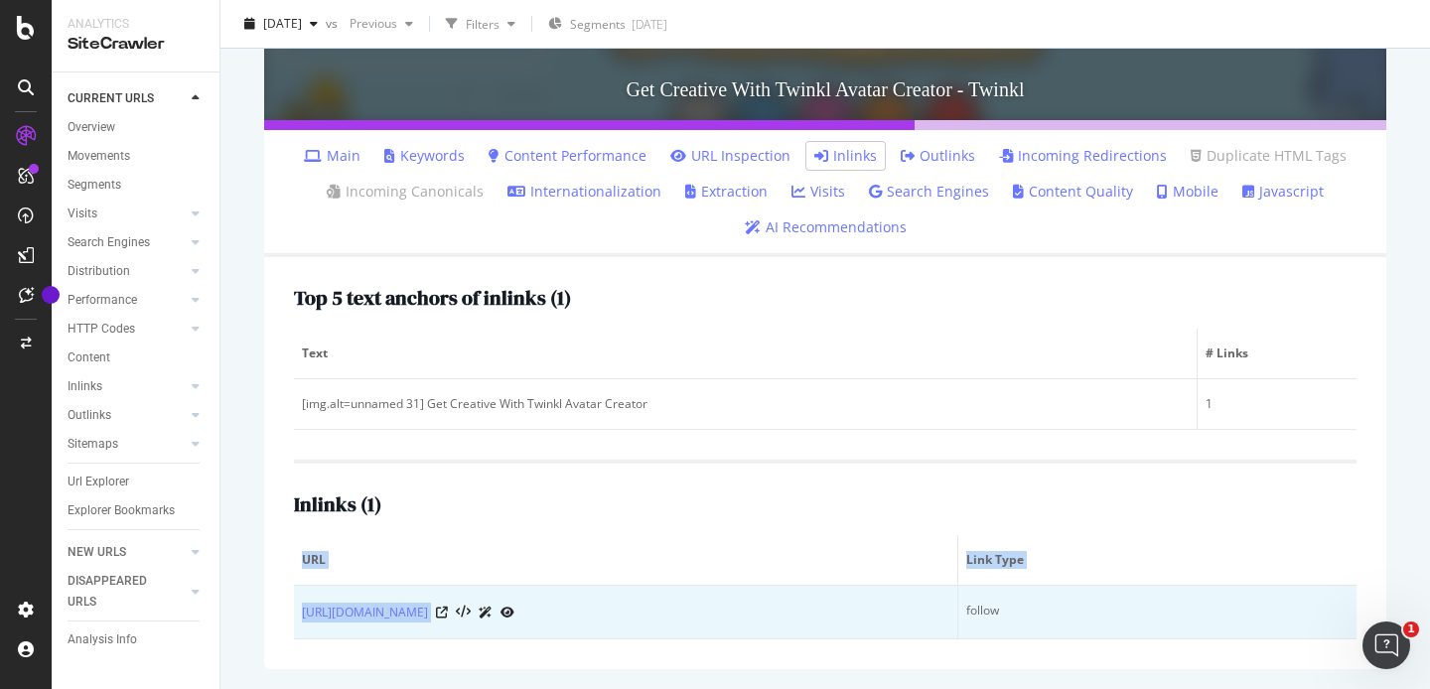
drag, startPoint x: 292, startPoint y: 614, endPoint x: 542, endPoint y: 636, distance: 251.2
click at [542, 636] on div "Top 5 text anchors of inlinks ( 1 ) Text # Links [img.alt=unnamed 31] Get Creat…" at bounding box center [825, 463] width 1122 height 412
copy table "URL Link Type https://www.twinkl.co.uk/blog/538"
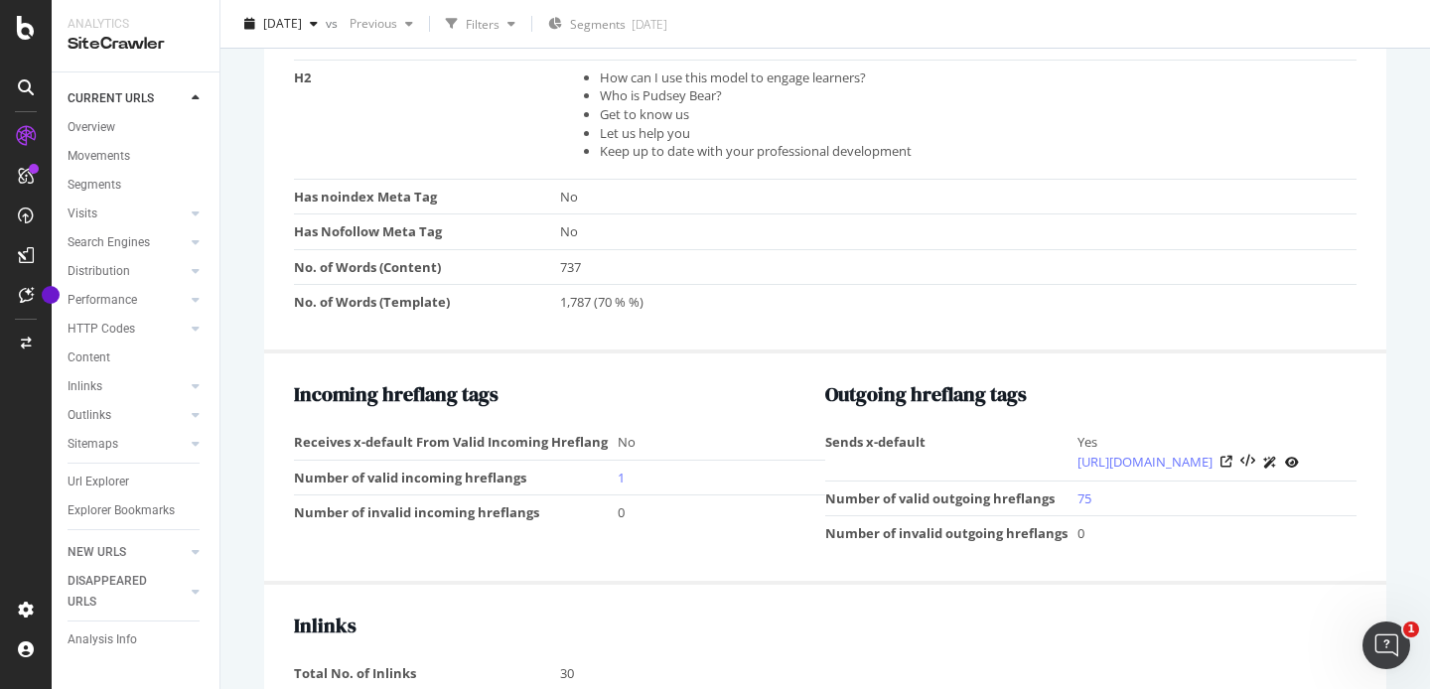
scroll to position [2170, 0]
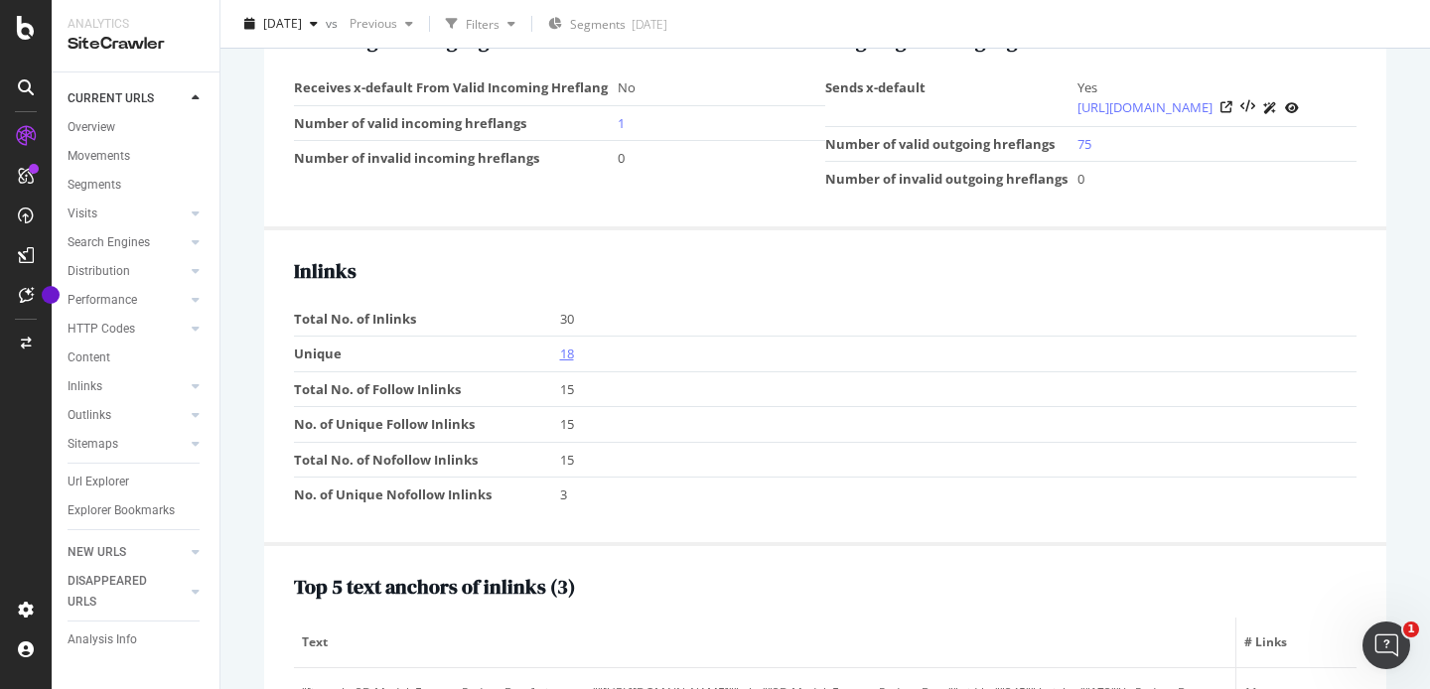
click at [560, 362] on link "18" at bounding box center [567, 353] width 14 height 18
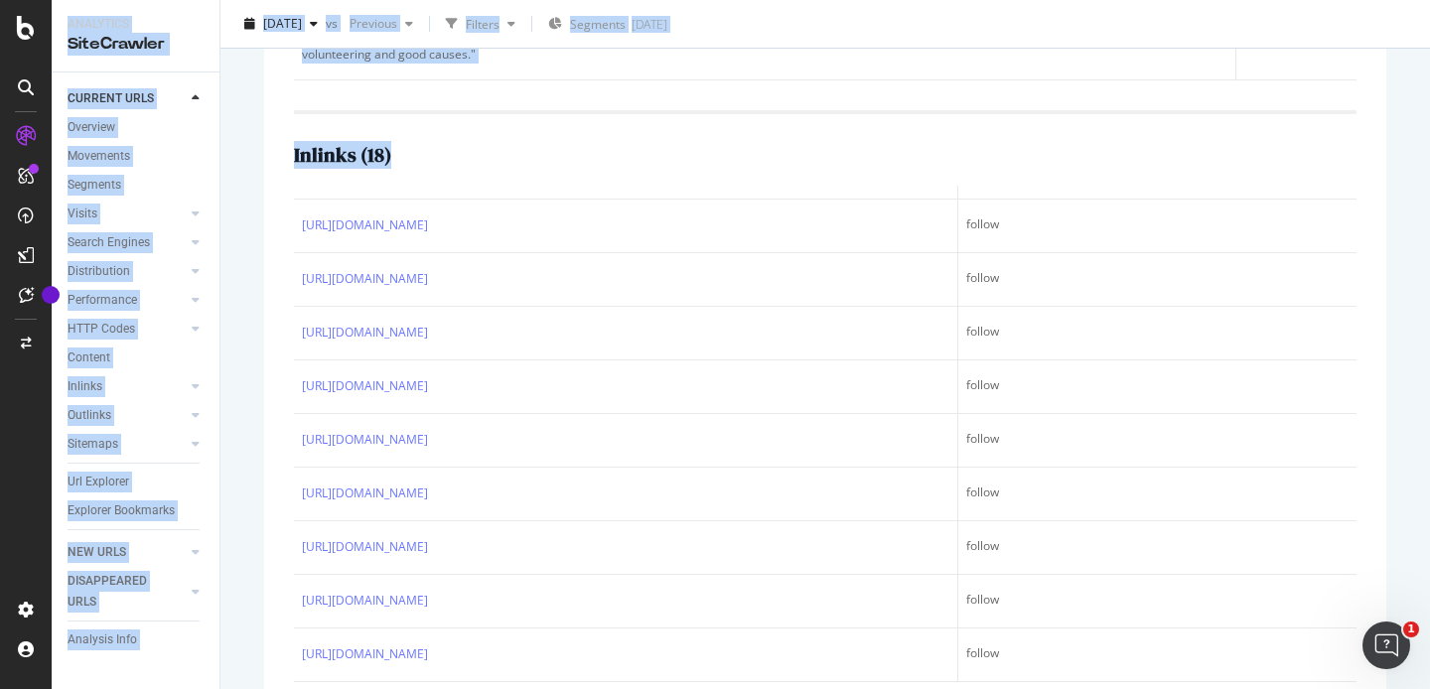
scroll to position [977, 0]
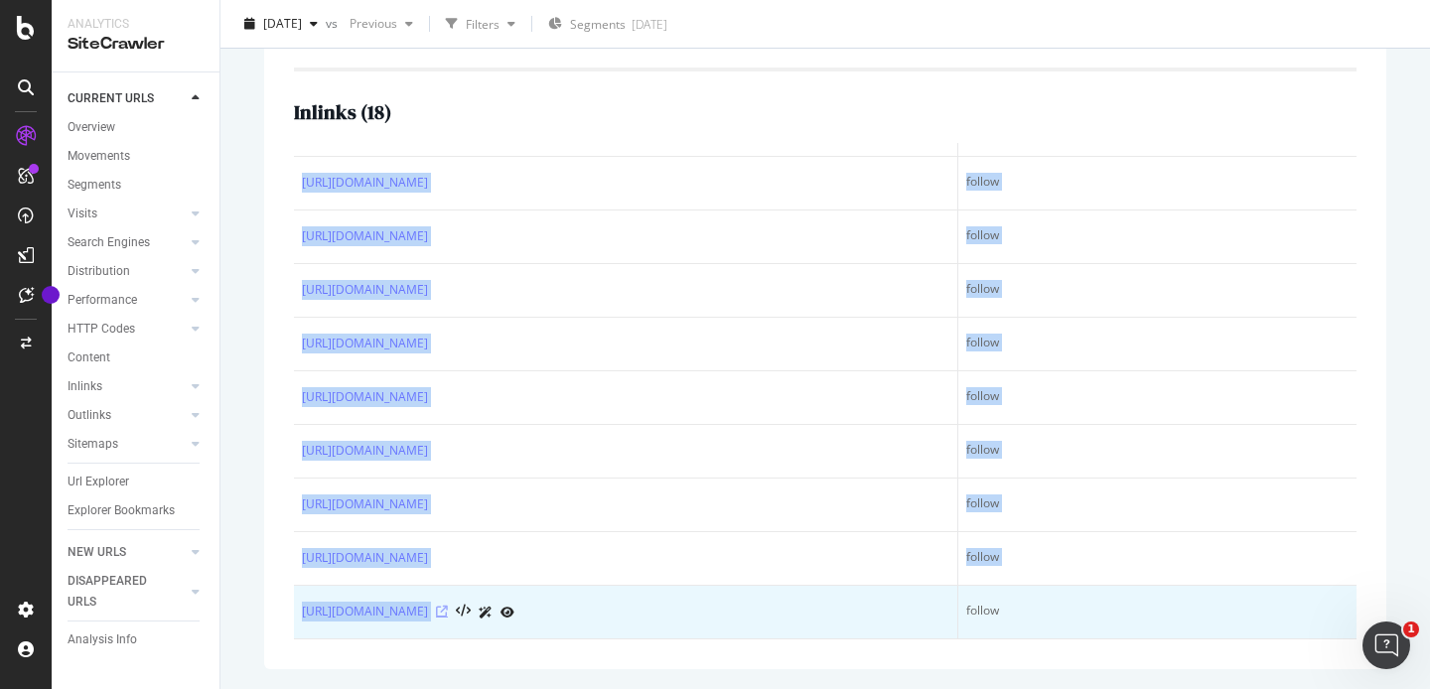
drag, startPoint x: 291, startPoint y: 238, endPoint x: 861, endPoint y: 612, distance: 681.2
click at [861, 612] on div "Top 5 text anchors of inlinks ( 3 ) Text # Links "[img.alt=3D Model: Events - P…" at bounding box center [825, 180] width 1122 height 977
copy table "URL Link Type https://www.twinkl.co.uk/search?q=pudsey nofollow_meta https://ww…"
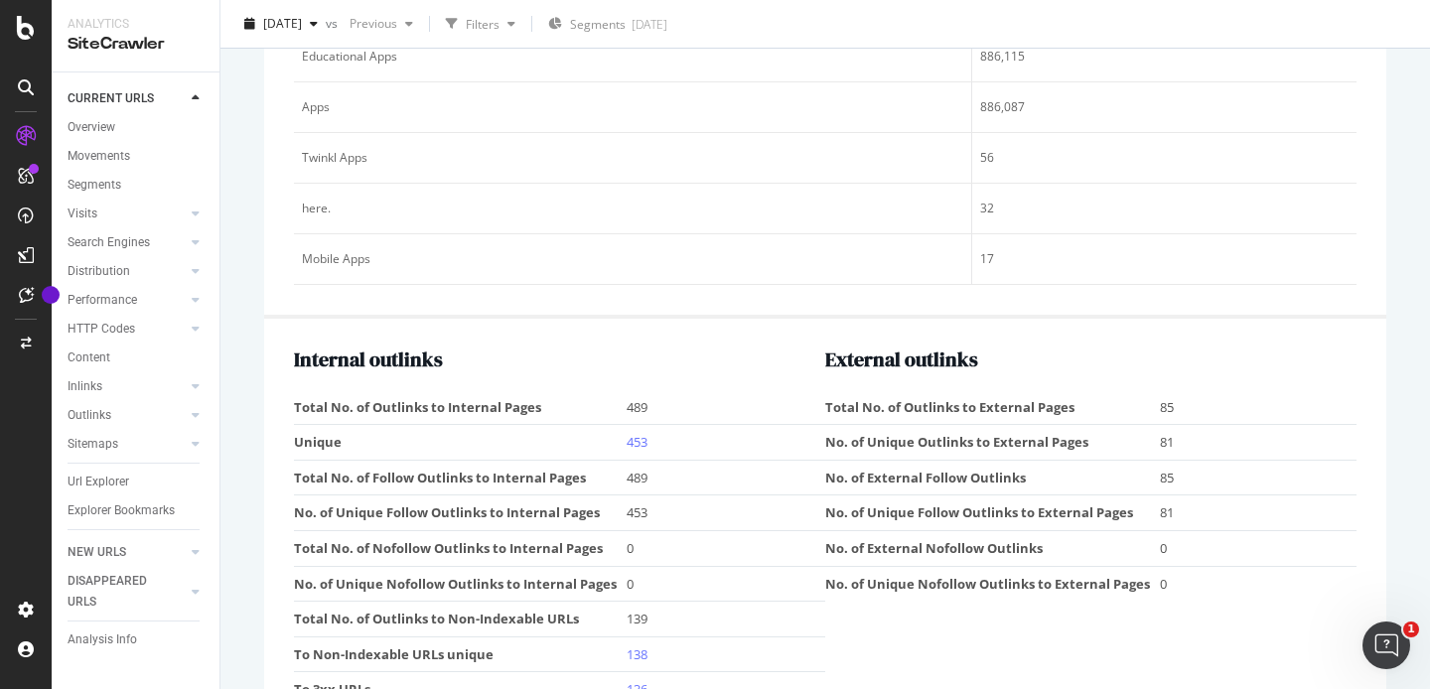
scroll to position [2447, 0]
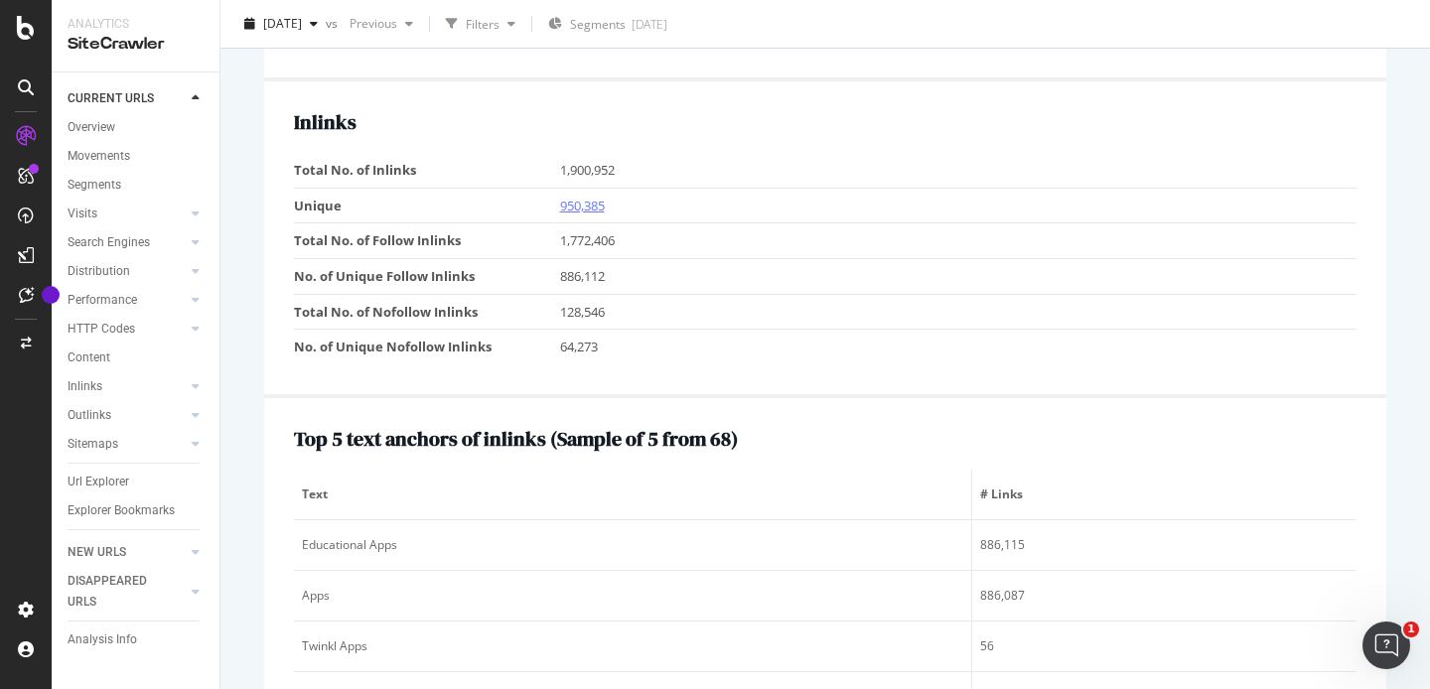
click at [586, 205] on link "950,385" at bounding box center [582, 206] width 45 height 18
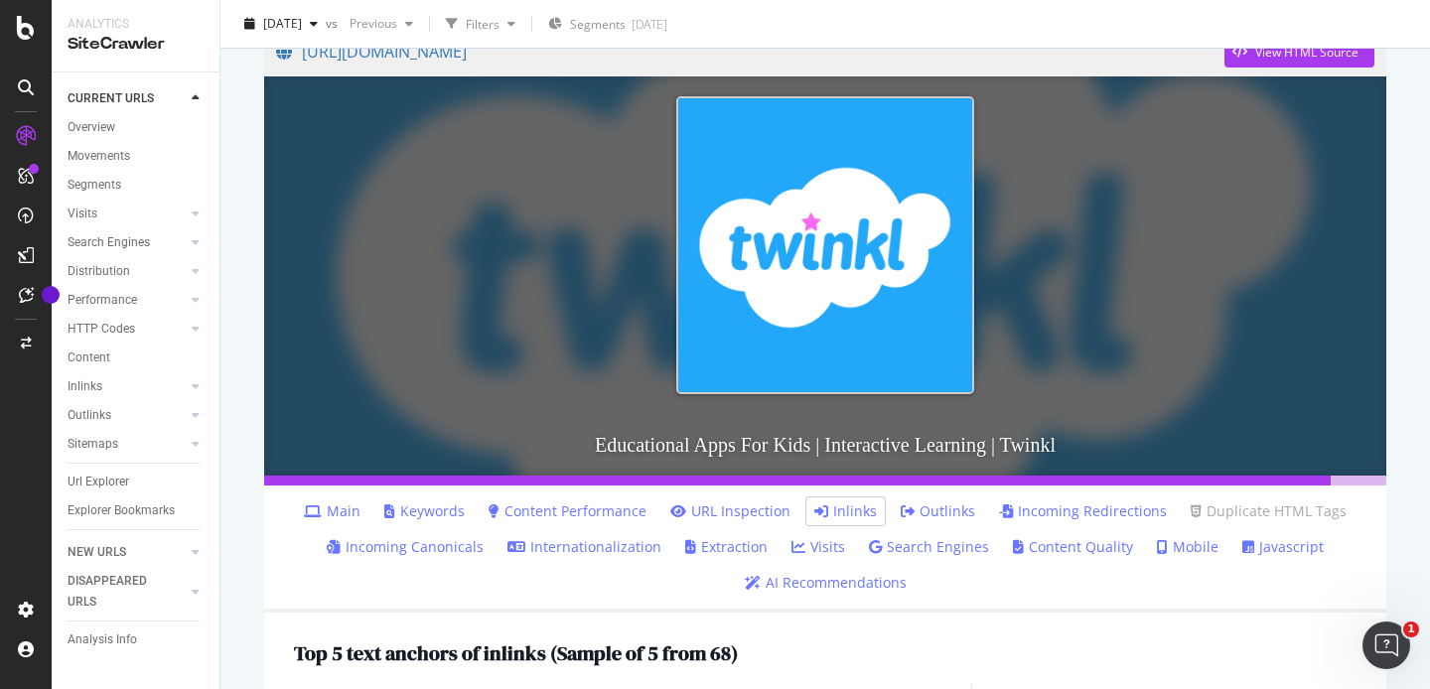
scroll to position [641, 0]
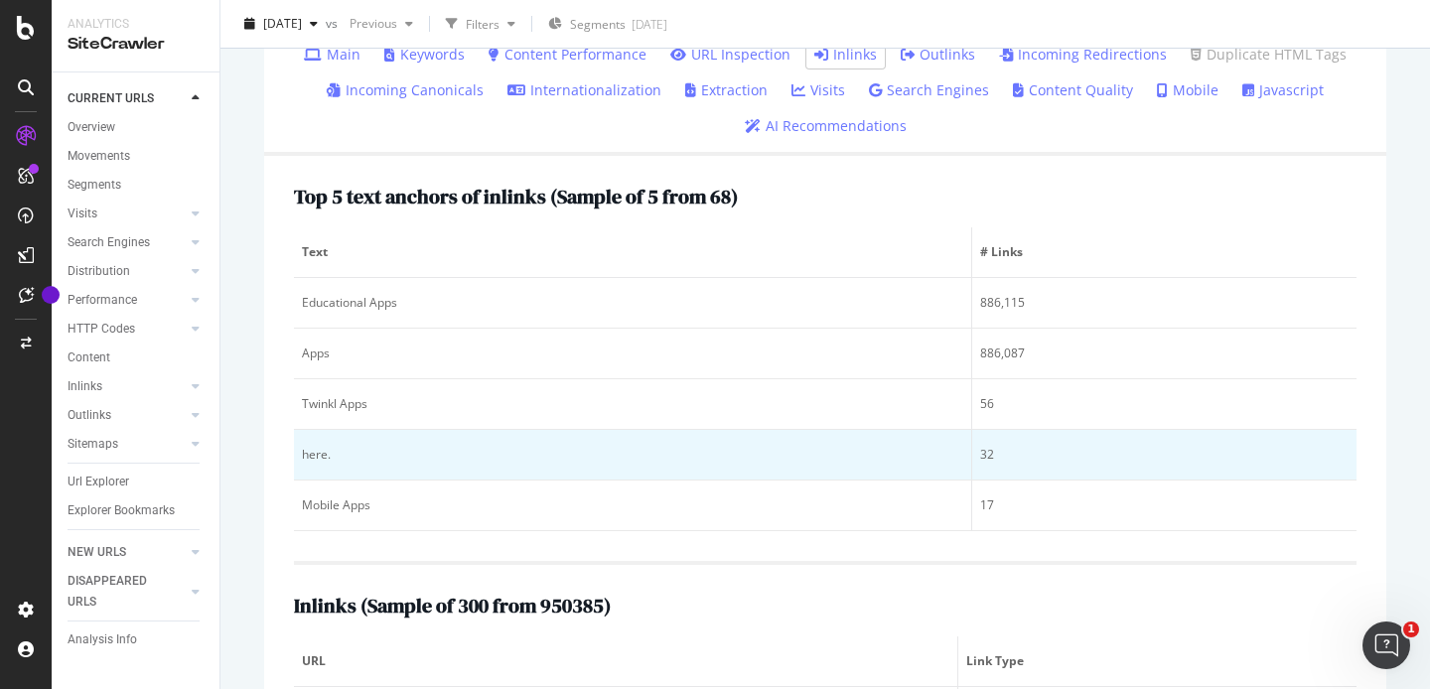
click at [332, 469] on td "here." at bounding box center [633, 455] width 678 height 51
click at [303, 455] on div "here." at bounding box center [632, 455] width 661 height 18
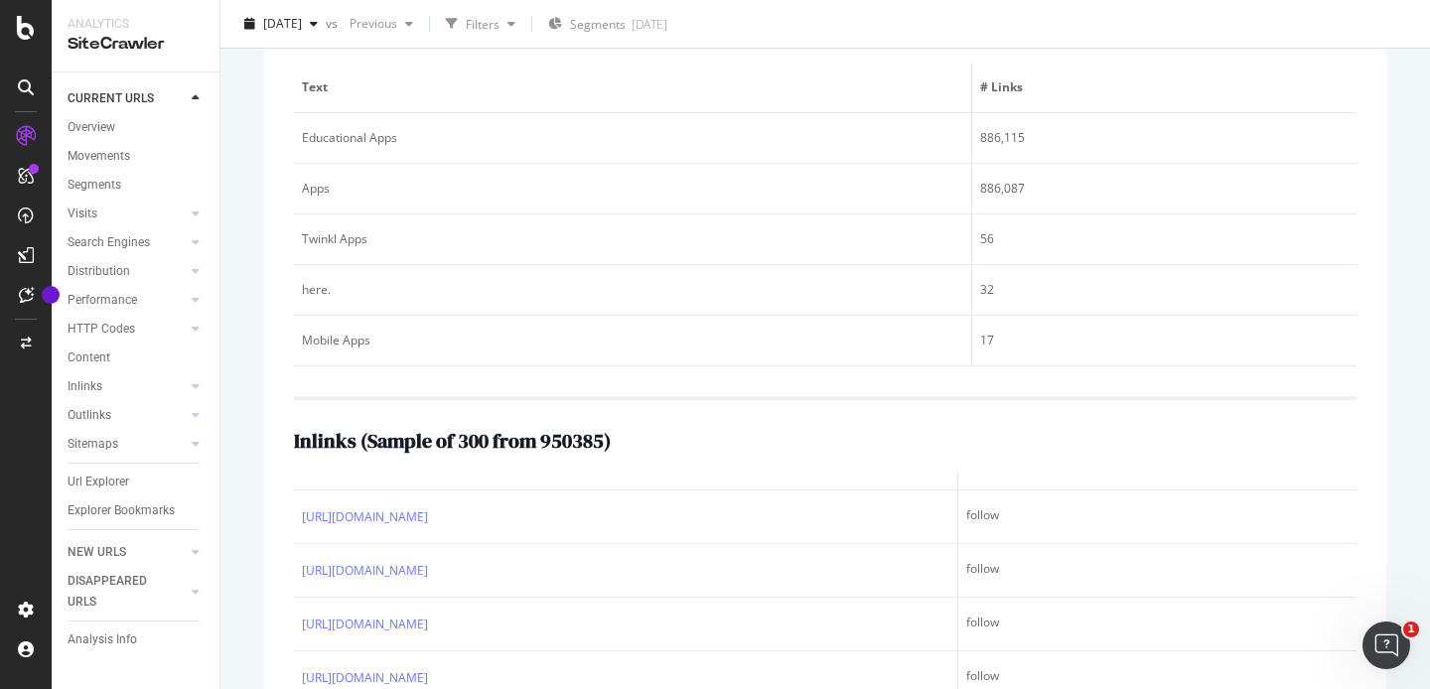
scroll to position [377, 0]
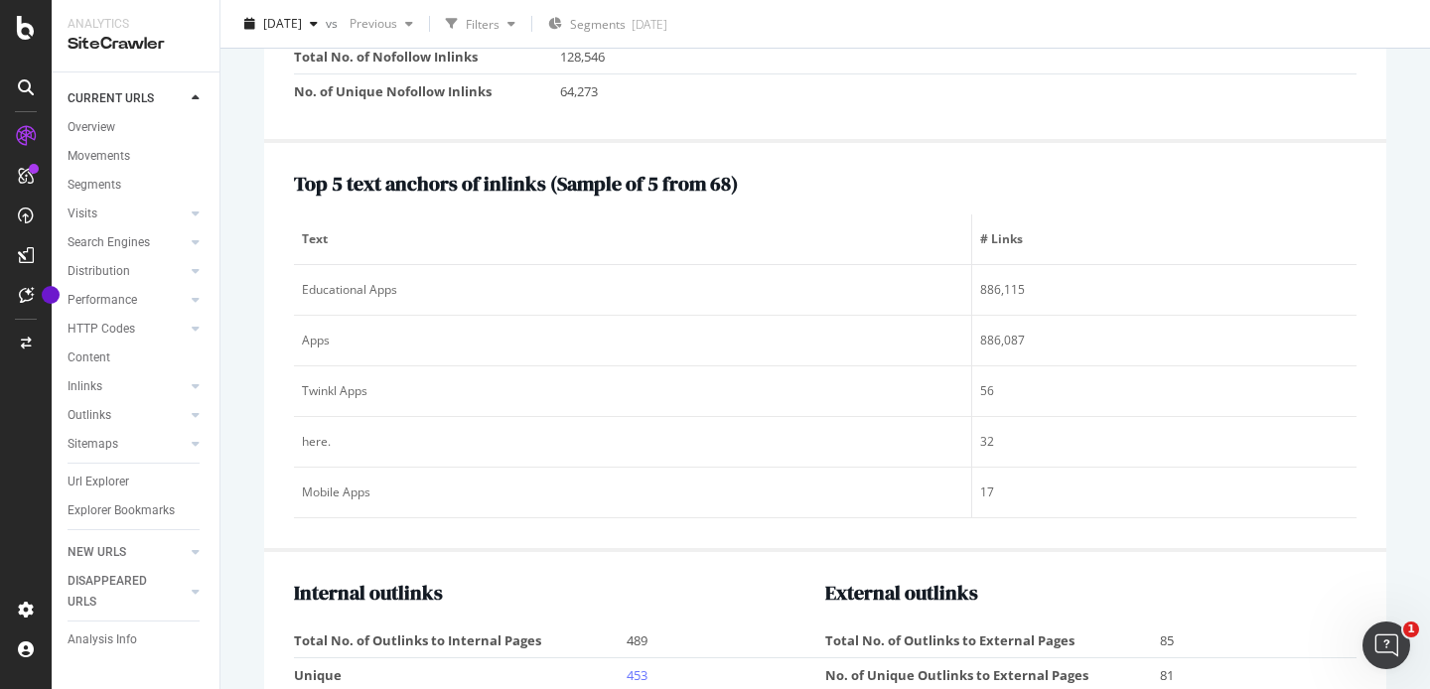
scroll to position [2771, 0]
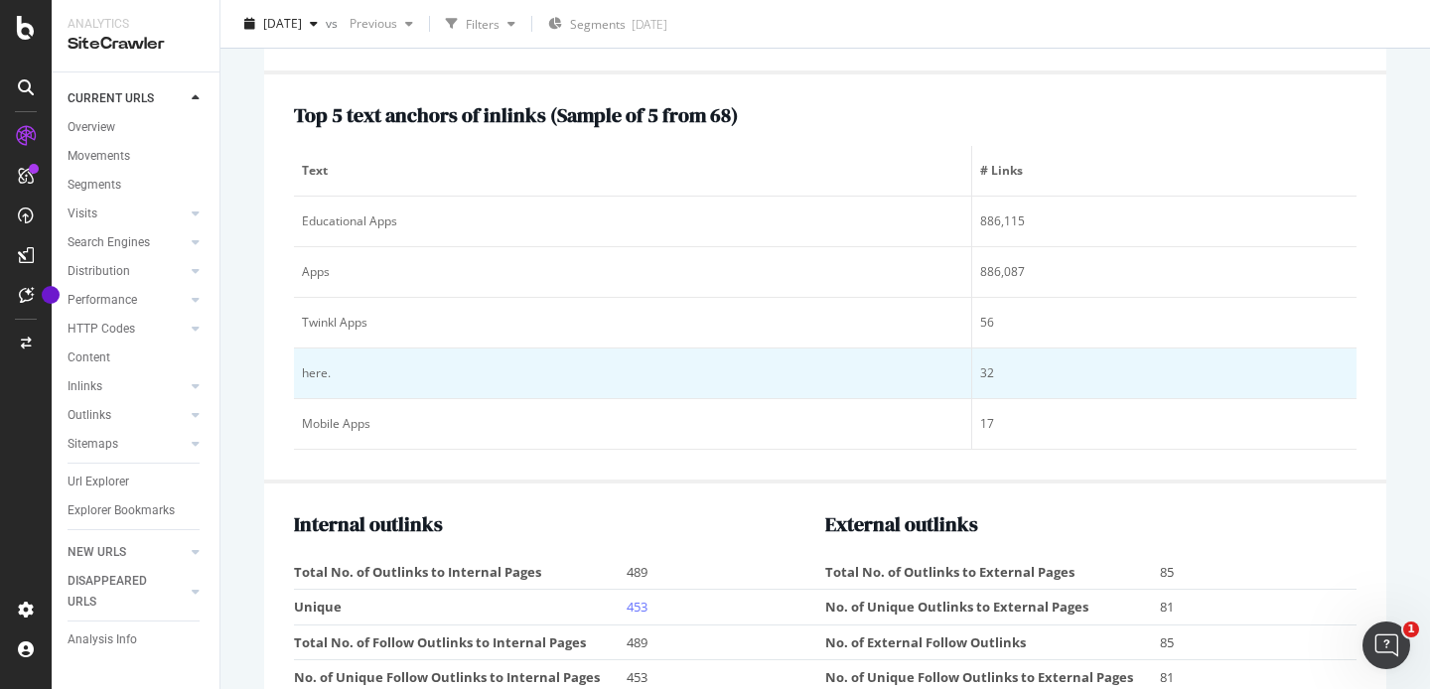
click at [329, 390] on td "here." at bounding box center [633, 373] width 678 height 51
click at [318, 375] on div "here." at bounding box center [632, 373] width 661 height 18
click at [733, 357] on td "here." at bounding box center [633, 373] width 678 height 51
click at [996, 374] on div "32" at bounding box center [1164, 373] width 368 height 18
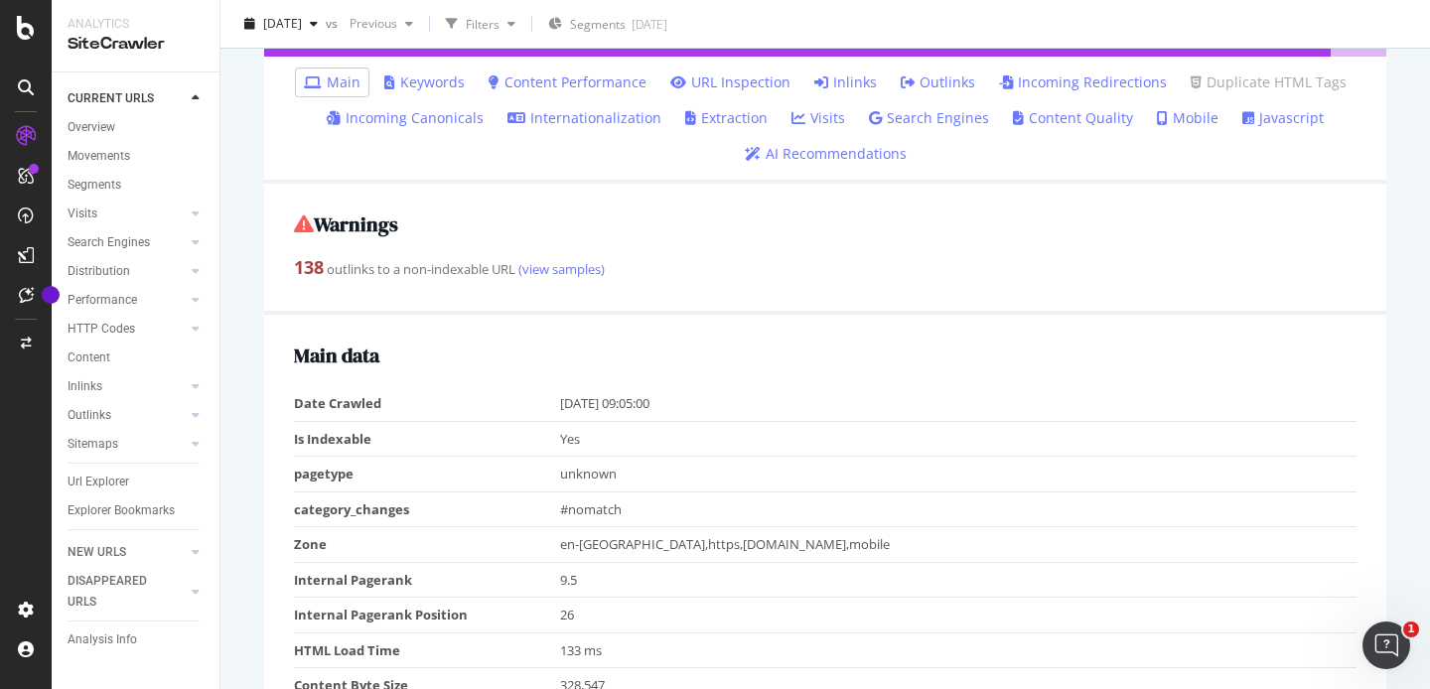
scroll to position [554, 0]
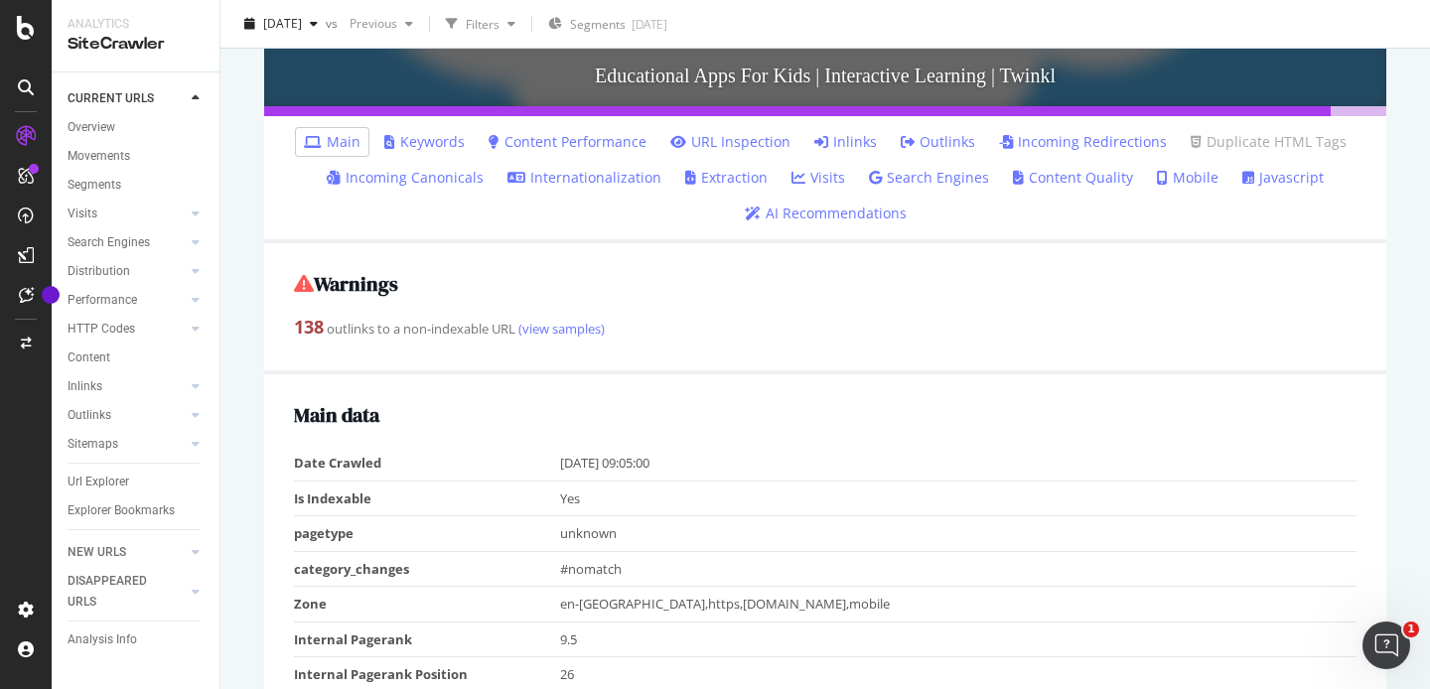
click at [846, 141] on link "Inlinks" at bounding box center [845, 142] width 63 height 20
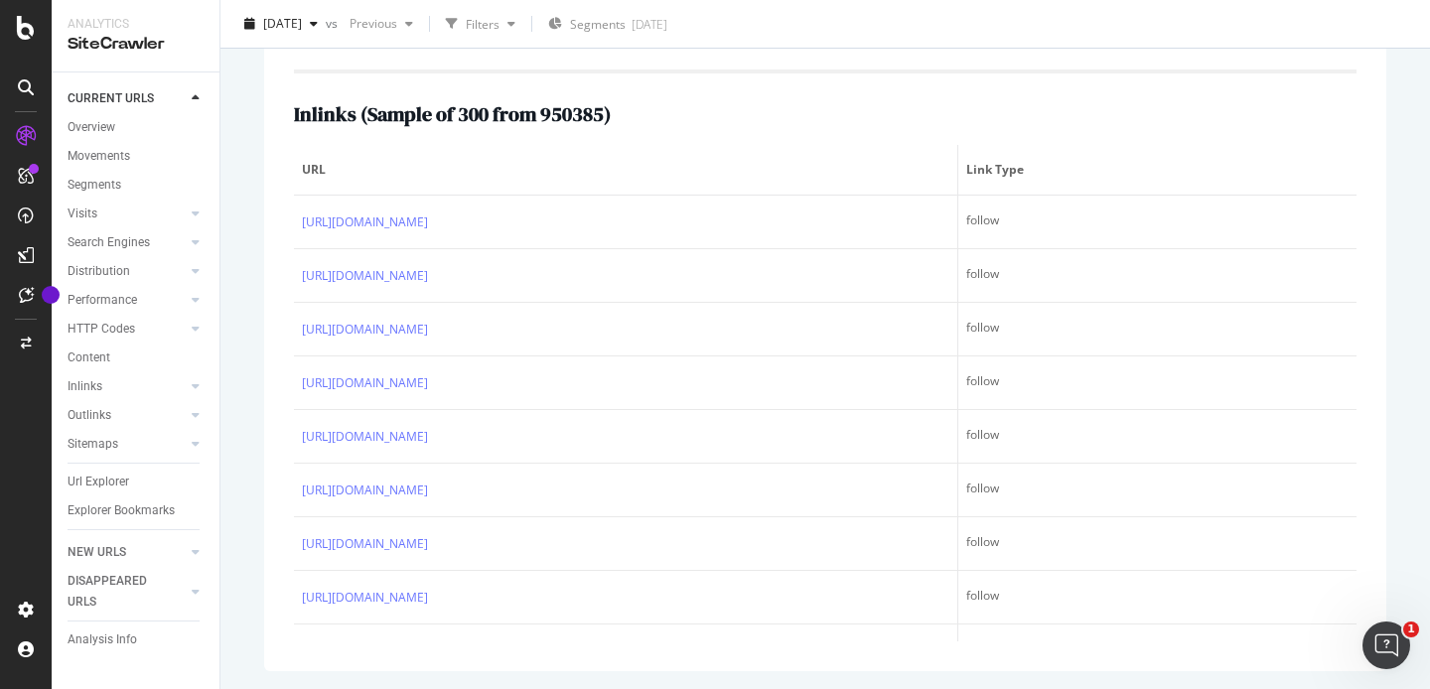
scroll to position [1136, 0]
